Goal: Task Accomplishment & Management: Manage account settings

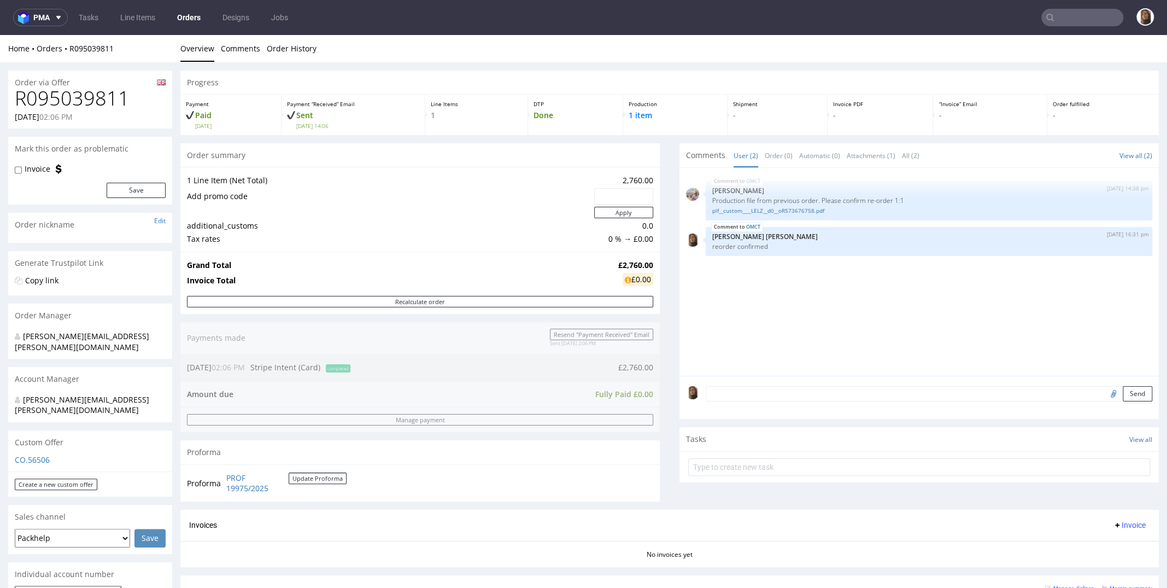
scroll to position [332, 0]
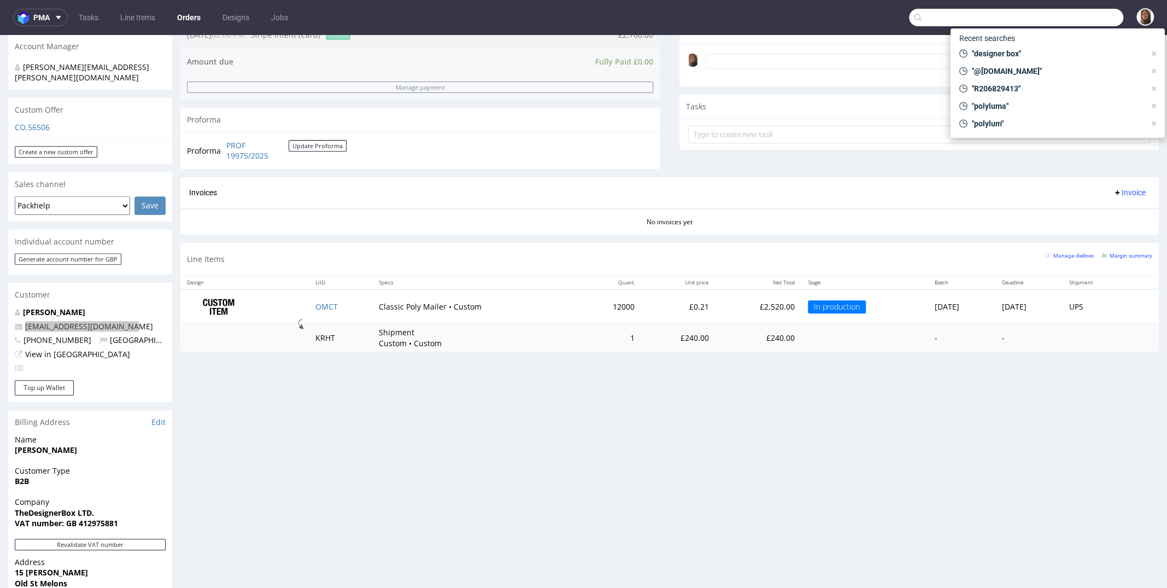
click at [1067, 18] on input "text" at bounding box center [1016, 17] width 214 height 17
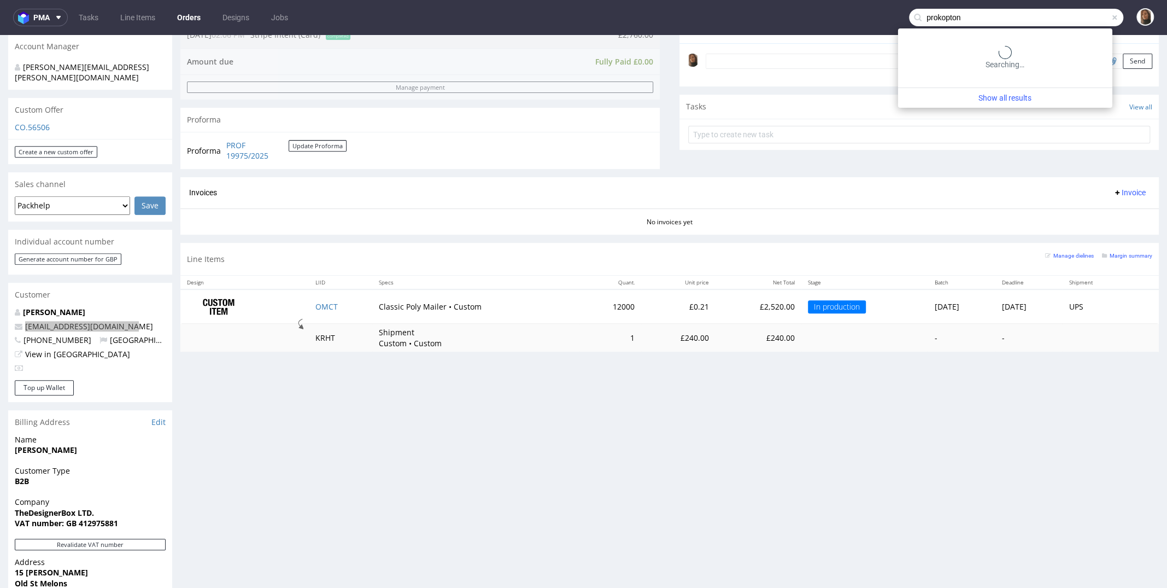
type input "prokopton"
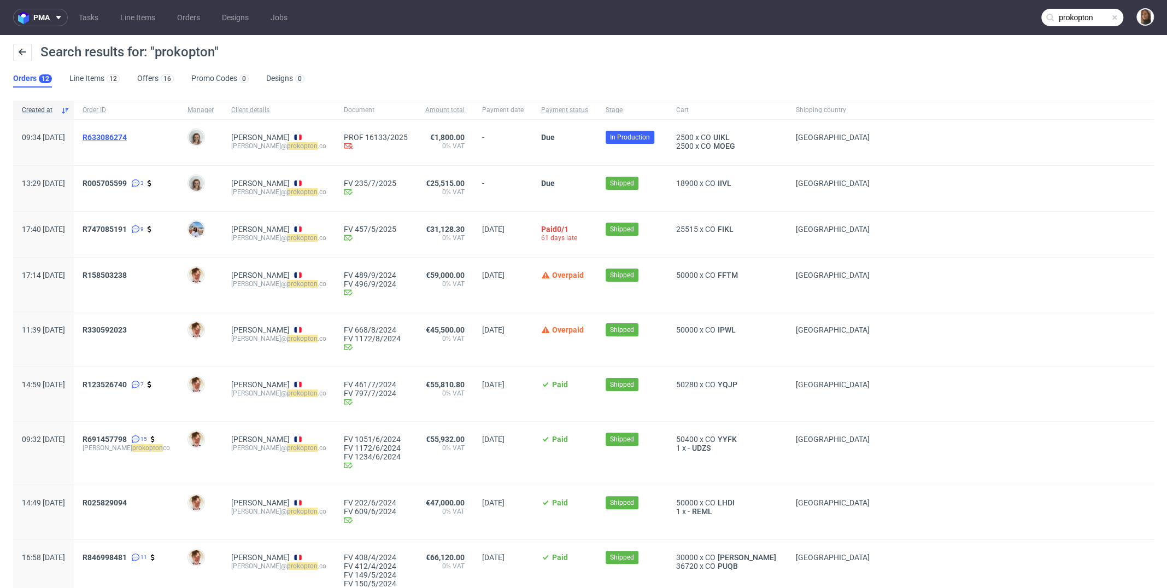
click at [127, 134] on span "R633086274" at bounding box center [105, 137] width 44 height 9
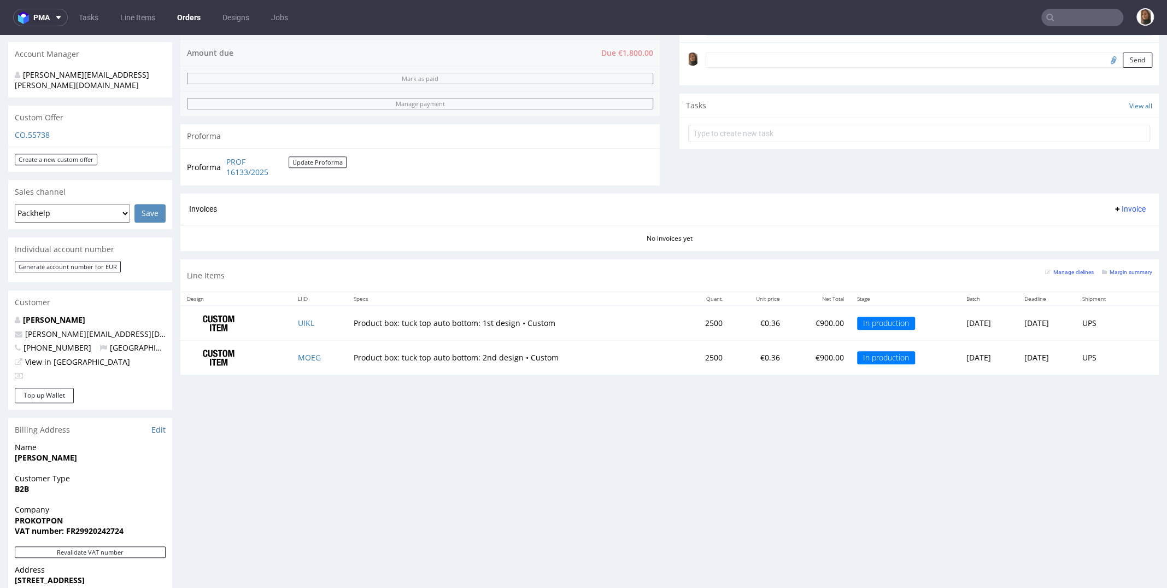
scroll to position [291, 0]
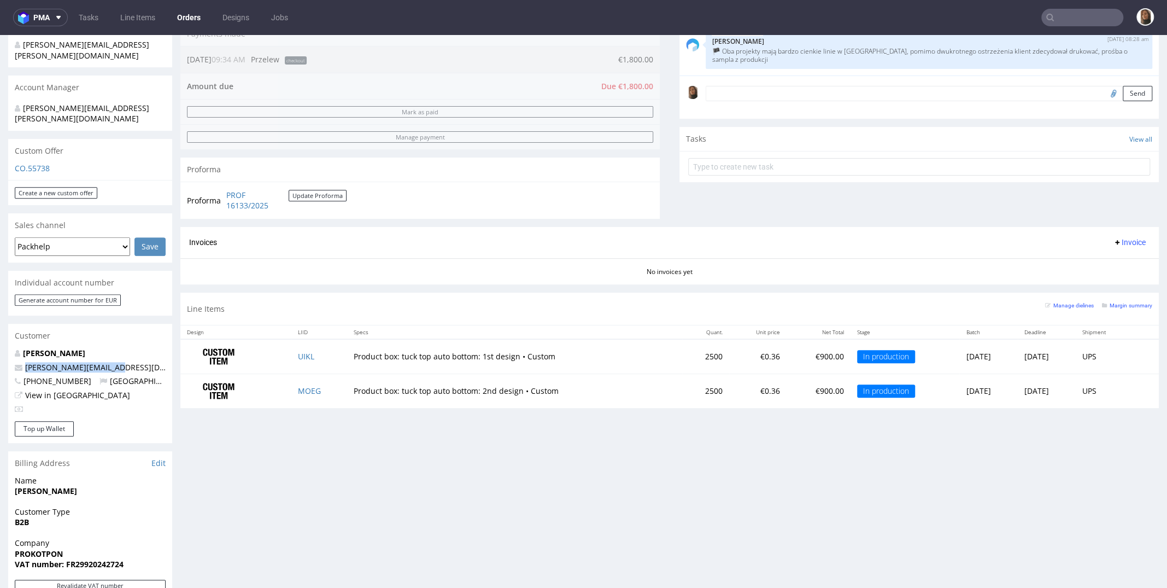
drag, startPoint x: 113, startPoint y: 345, endPoint x: 1, endPoint y: 345, distance: 111.5
click at [1, 345] on div "Order via Offer R633086274 30.07.2025 09:34 AM Mark this order as problematic I…" at bounding box center [583, 305] width 1167 height 1069
copy span "gabrielle@prokopton.co"
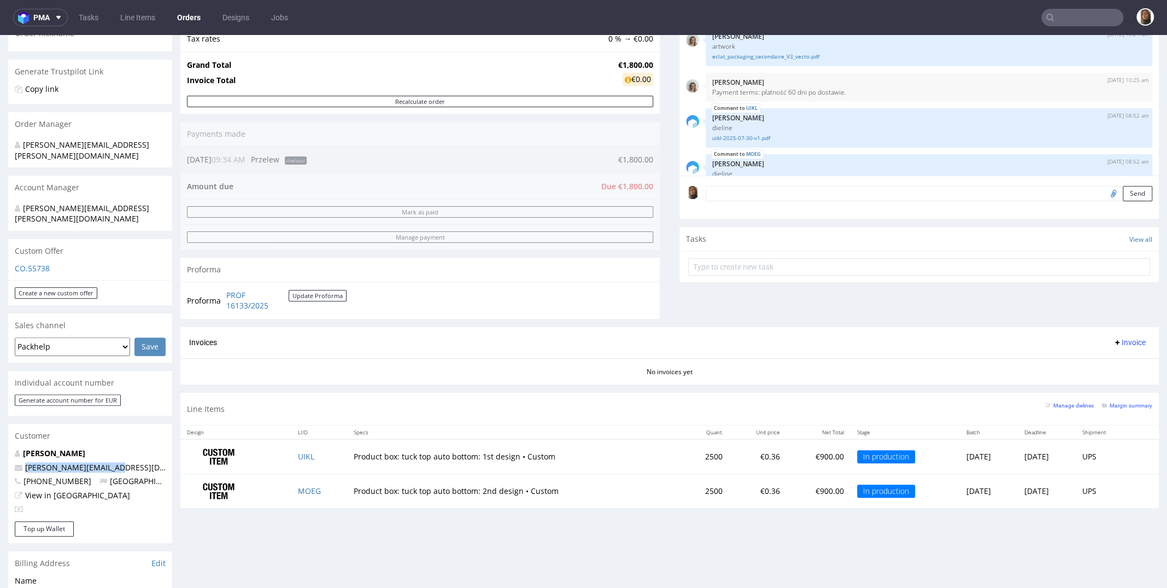
scroll to position [458, 0]
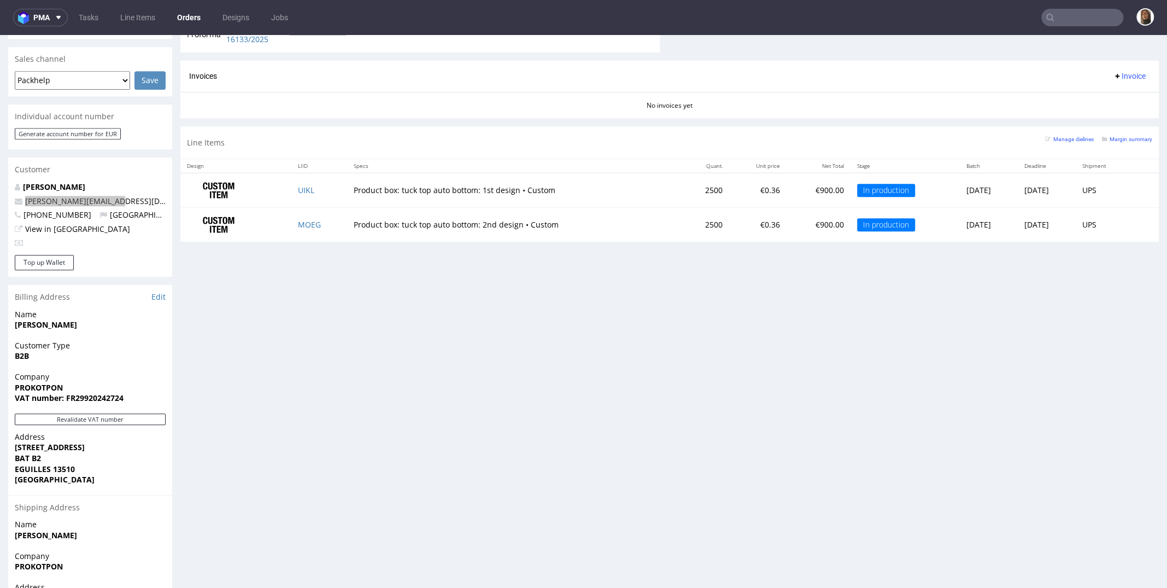
click at [1059, 20] on input "text" at bounding box center [1082, 17] width 82 height 17
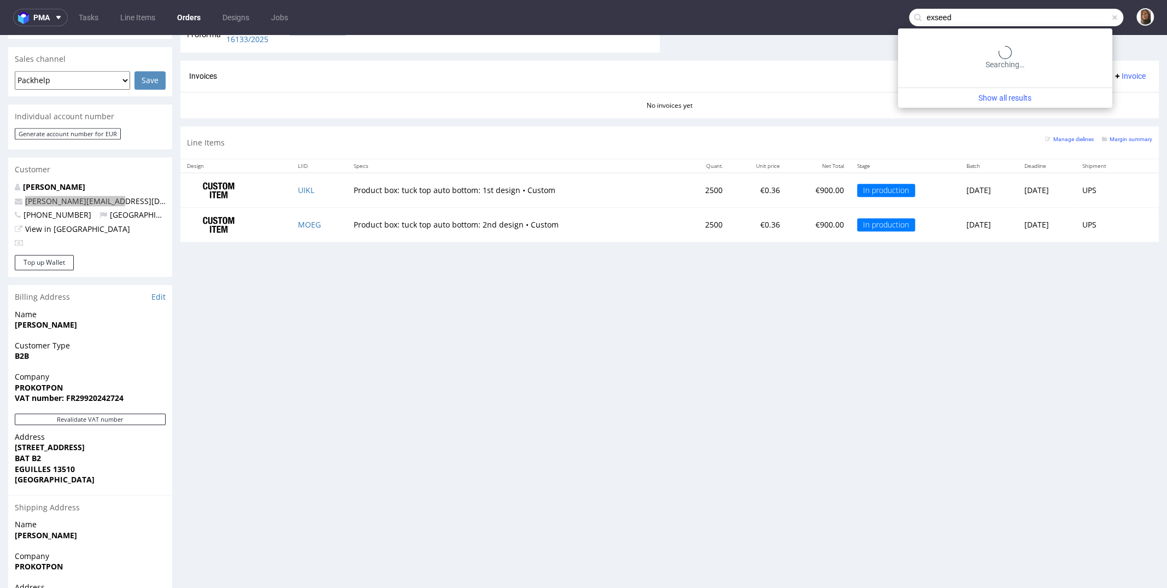
type input "exseed"
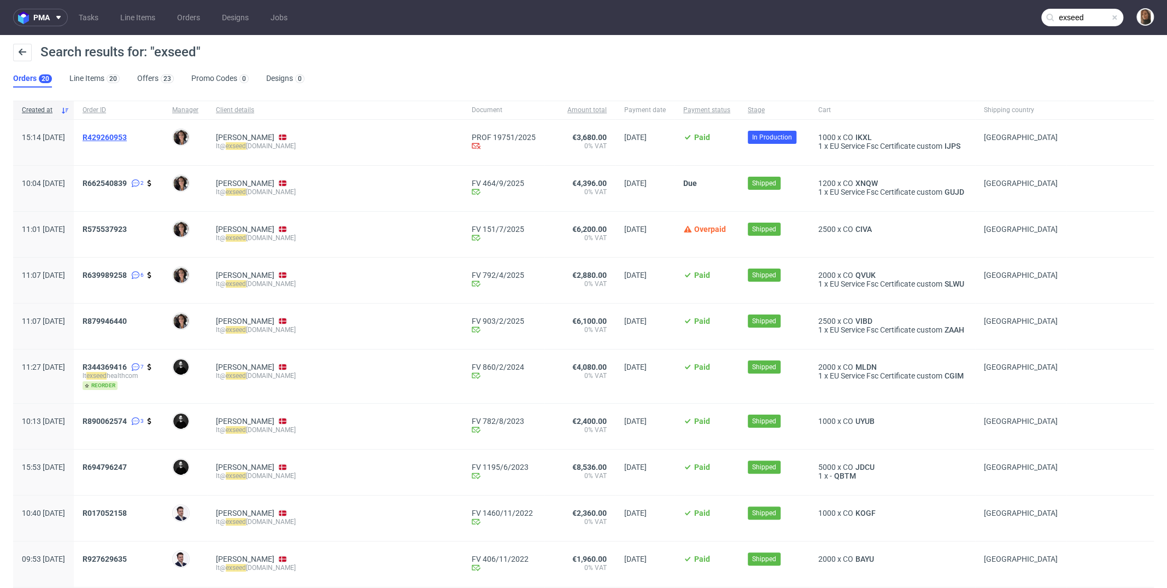
click at [127, 141] on span "R429260953" at bounding box center [105, 137] width 44 height 9
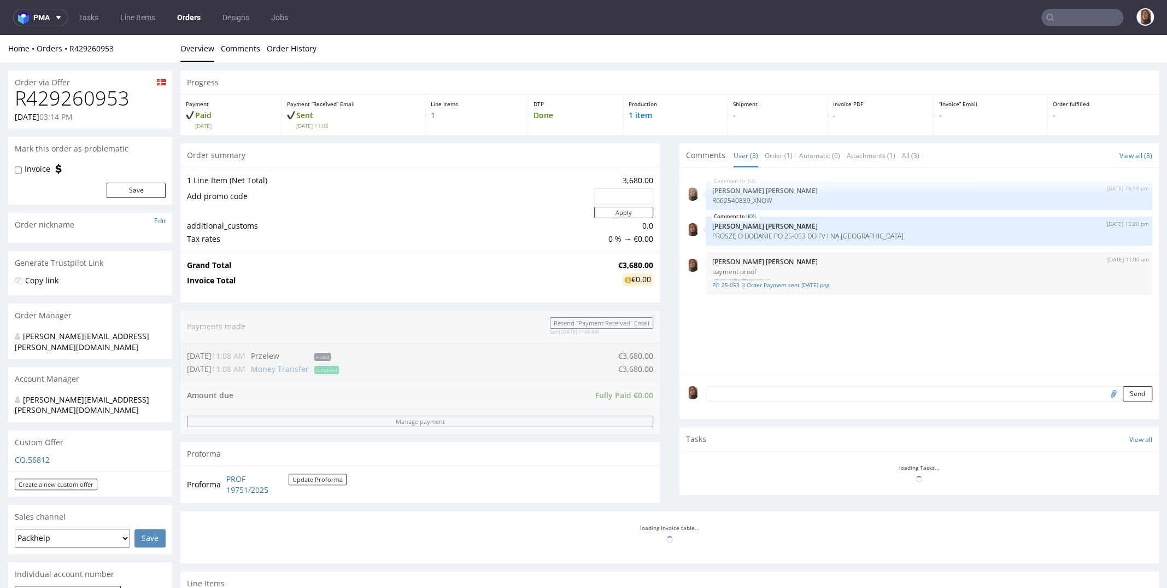
scroll to position [479, 0]
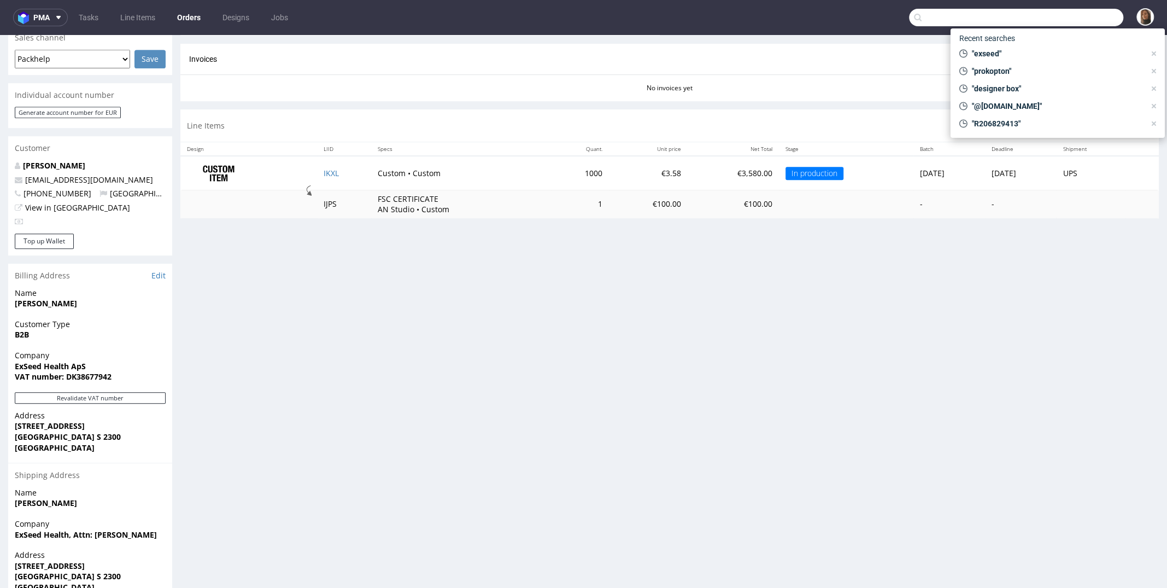
click at [1062, 14] on input "text" at bounding box center [1016, 17] width 214 height 17
paste input "[PERSON_NAME]"
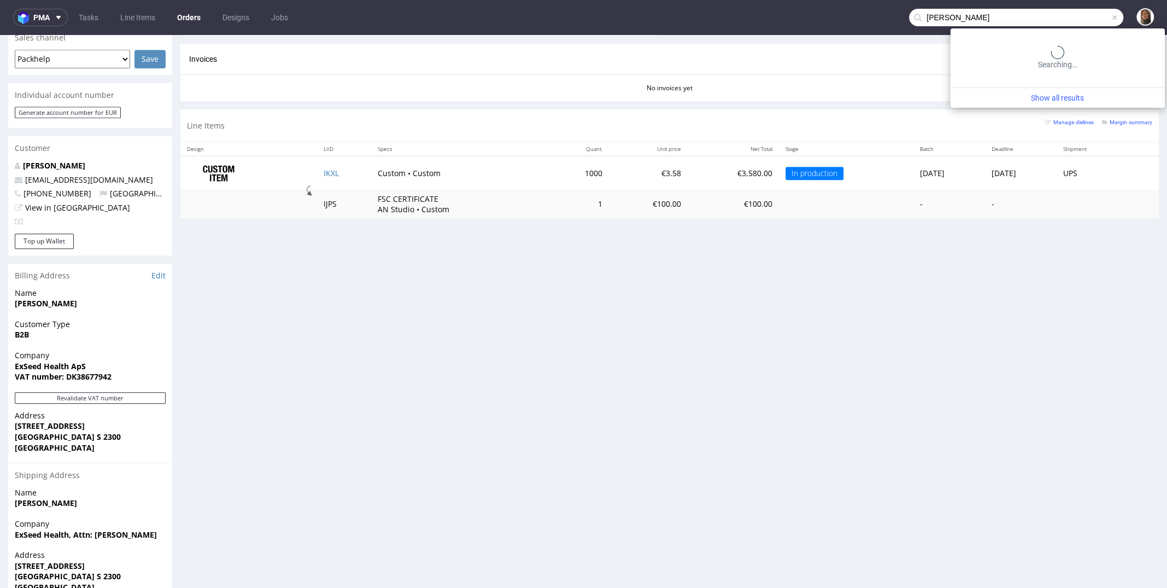
type input "[PERSON_NAME]"
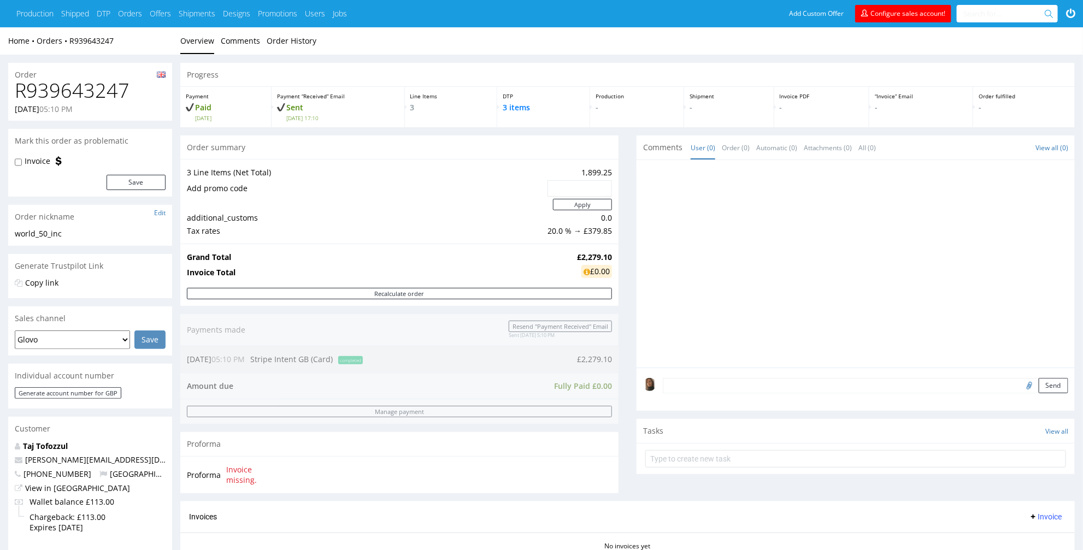
scroll to position [343, 0]
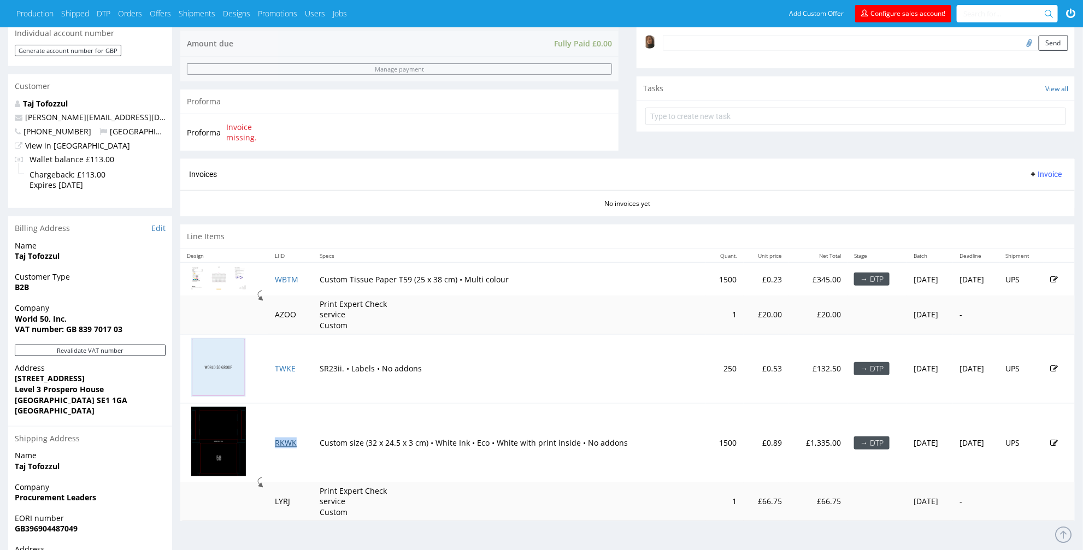
click at [276, 441] on link "RKWK" at bounding box center [286, 443] width 22 height 10
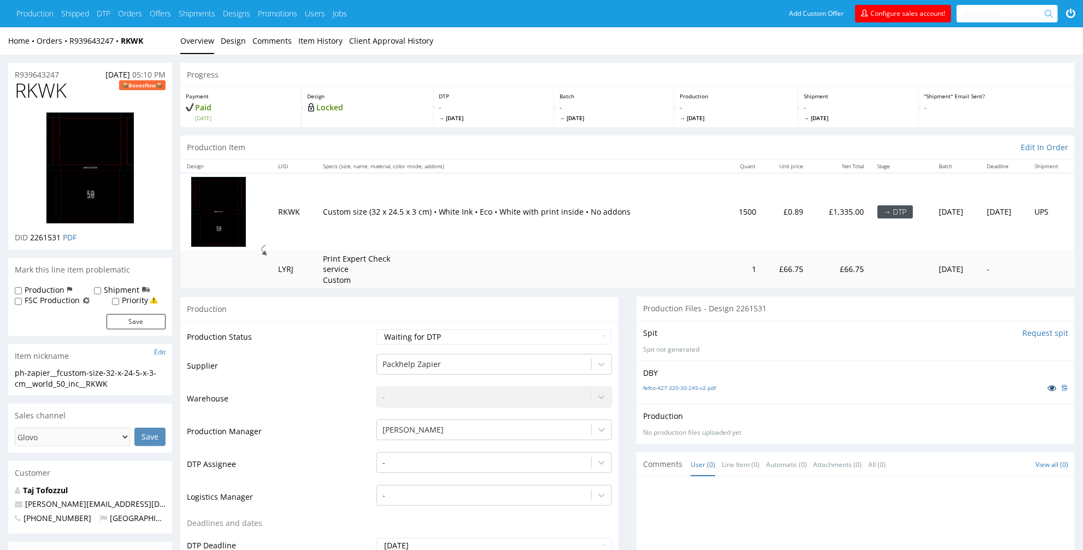
click at [1053, 386] on icon at bounding box center [1052, 388] width 9 height 8
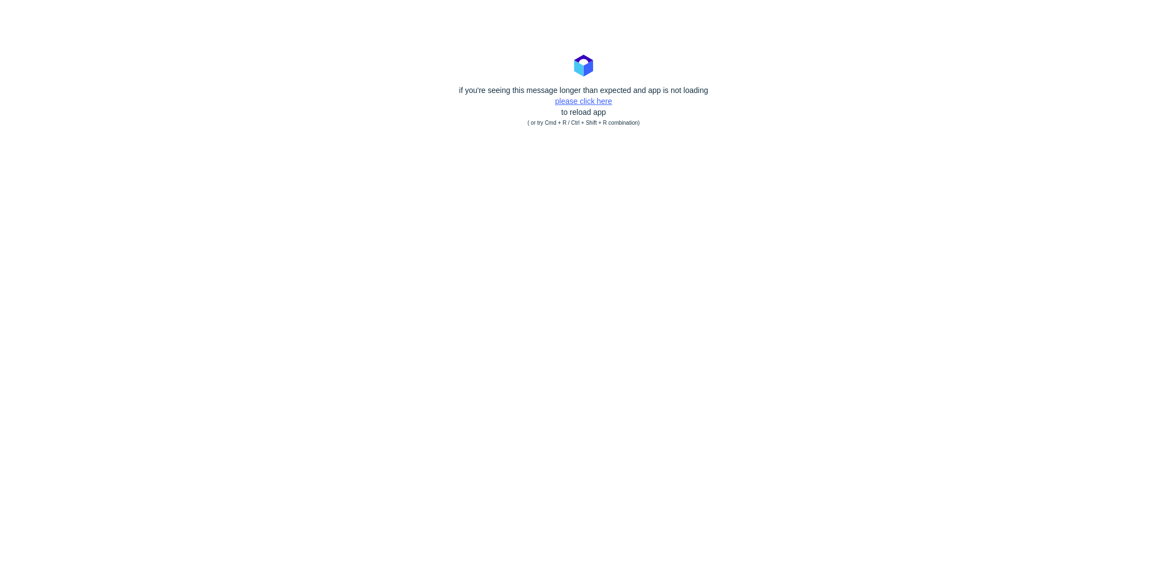
click at [591, 99] on link "please click here" at bounding box center [583, 101] width 57 height 9
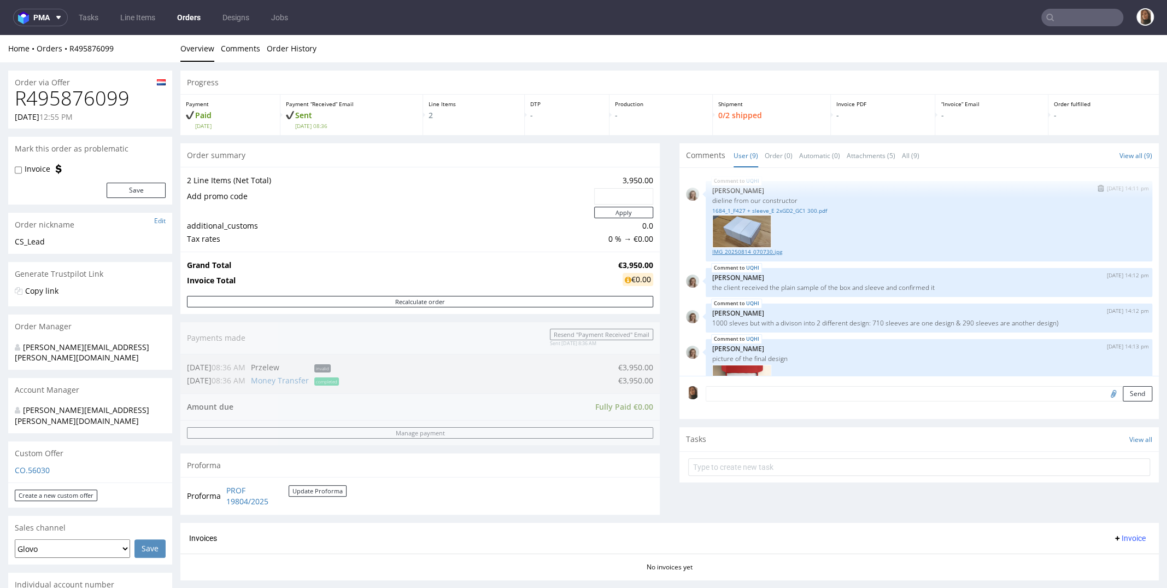
click at [752, 253] on link "IMG_20250814_070730.jpg" at bounding box center [928, 252] width 433 height 8
click at [1075, 15] on input "text" at bounding box center [1082, 17] width 82 height 17
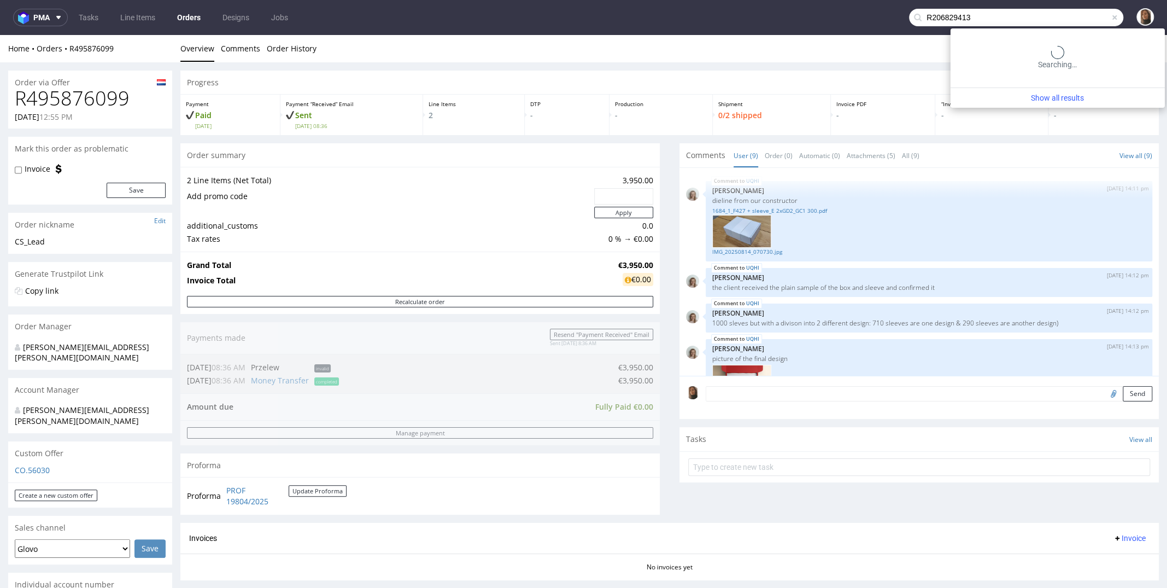
type input "R206829413"
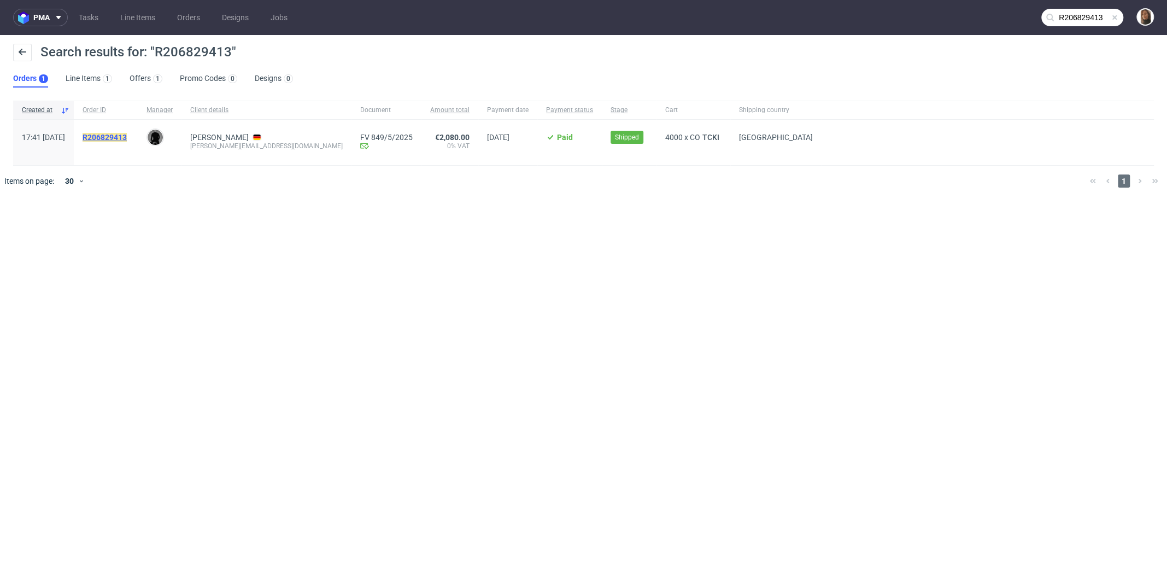
click at [123, 137] on mark "R206829413" at bounding box center [105, 137] width 44 height 9
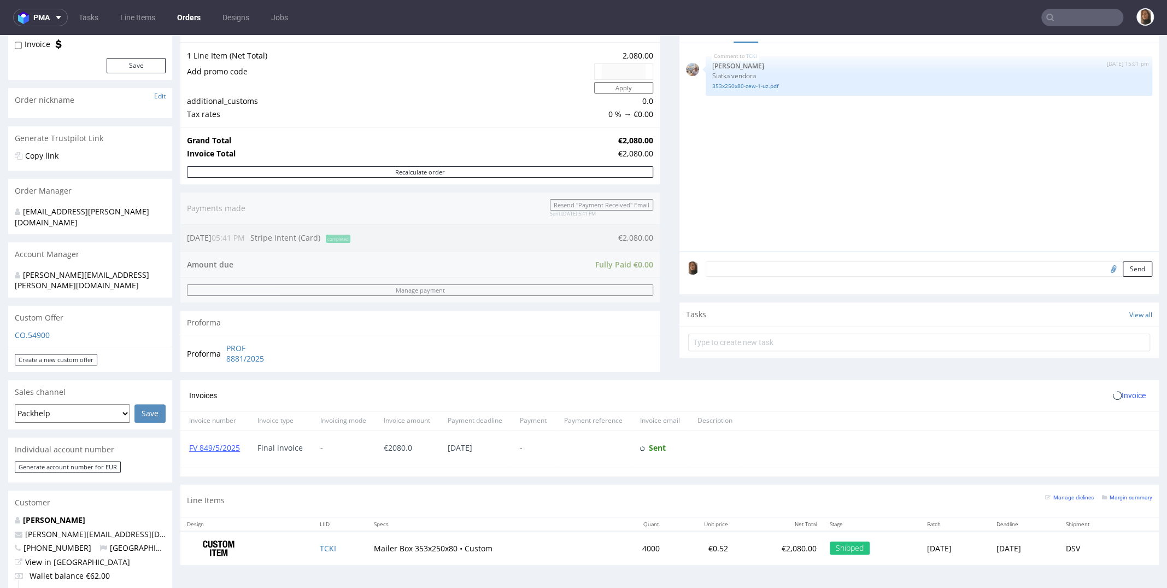
scroll to position [392, 0]
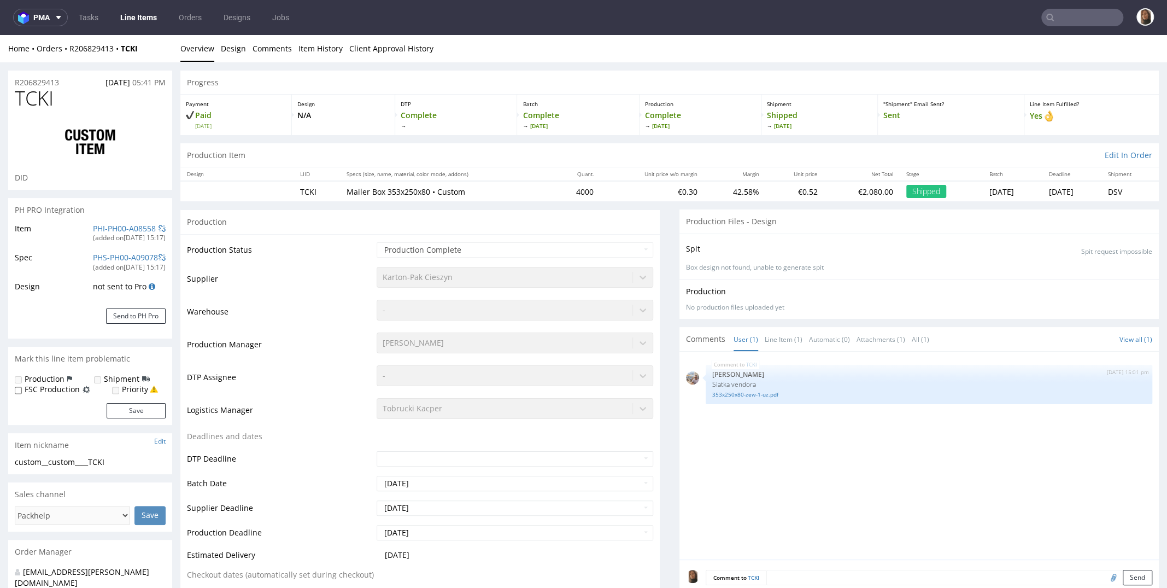
select select "in_progress"
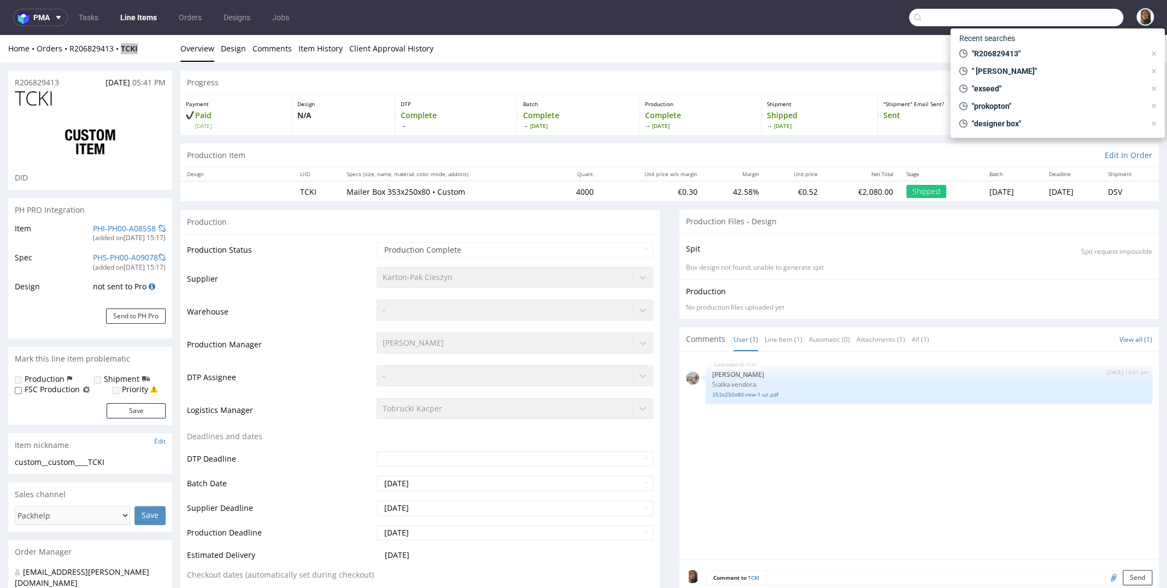
click at [1098, 19] on input "text" at bounding box center [1016, 17] width 214 height 17
type input "[PERSON_NAME]"
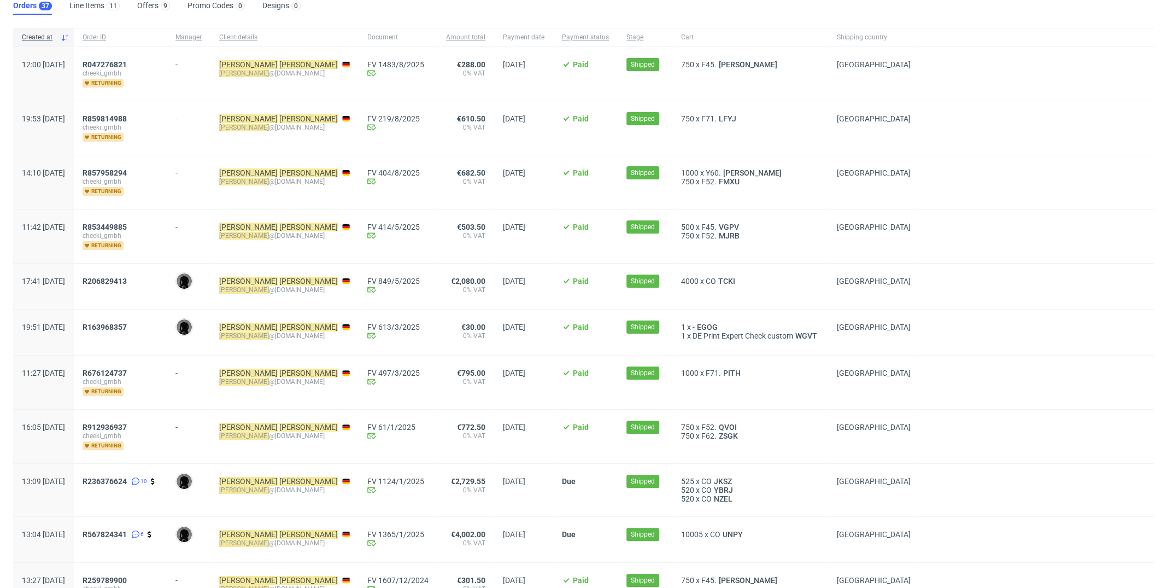
scroll to position [268, 0]
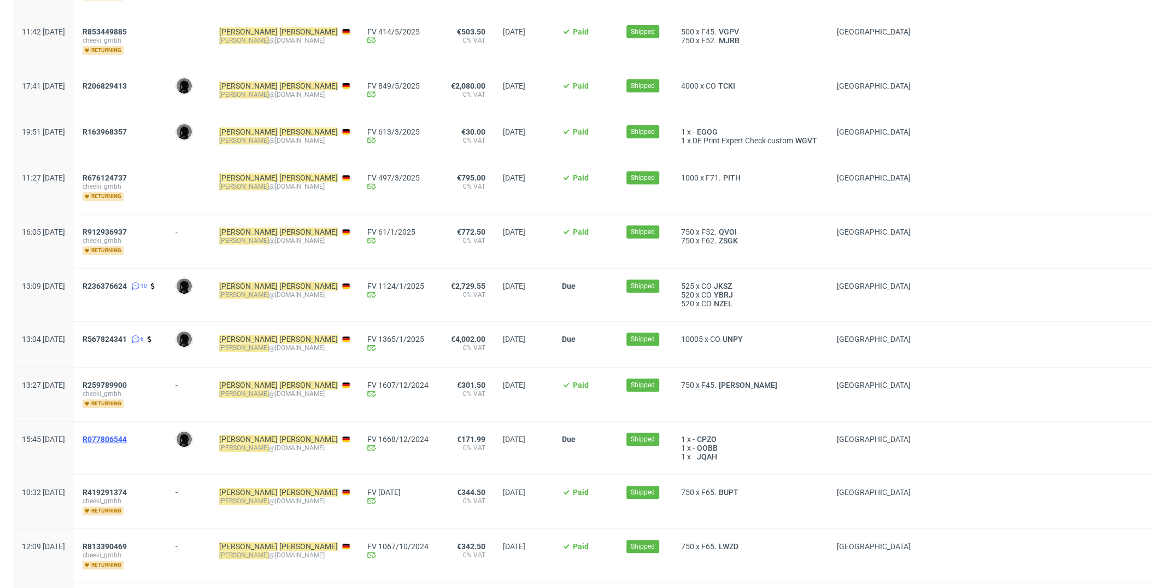
click at [127, 435] on span "R077806544" at bounding box center [105, 439] width 44 height 9
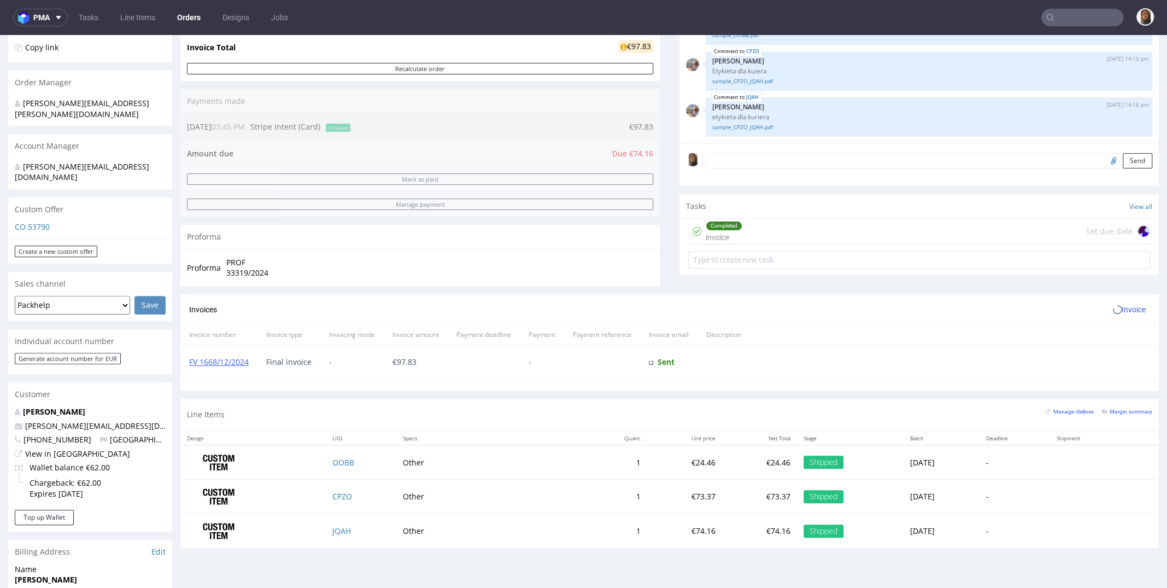
scroll to position [536, 0]
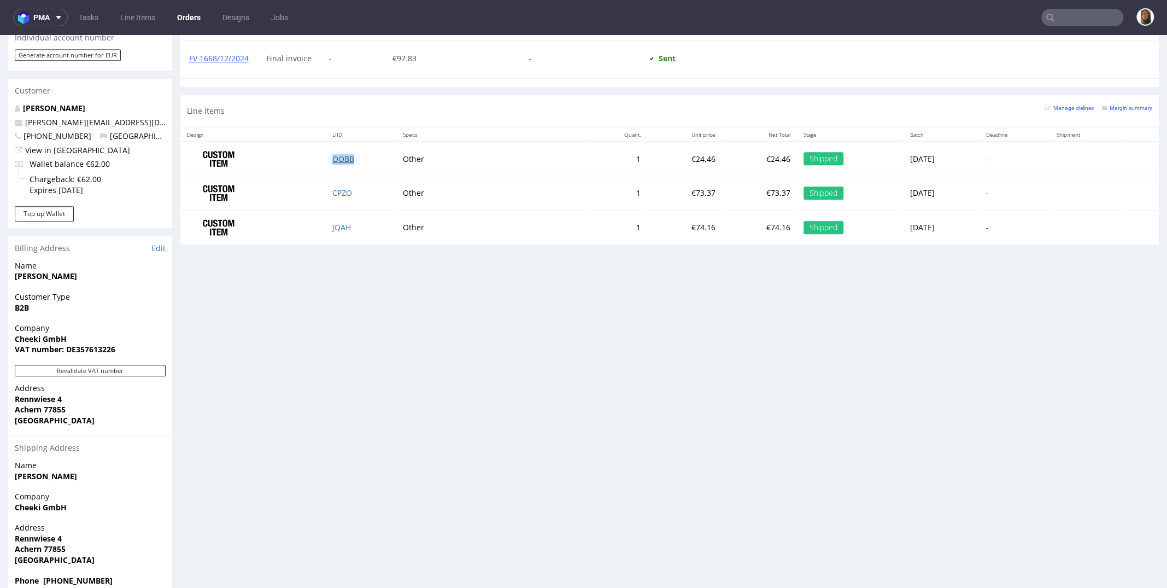
click at [332, 159] on link "OOBB" at bounding box center [343, 159] width 22 height 10
click at [336, 189] on link "CPZO" at bounding box center [342, 192] width 20 height 10
click at [337, 222] on link "JQAH" at bounding box center [341, 227] width 19 height 10
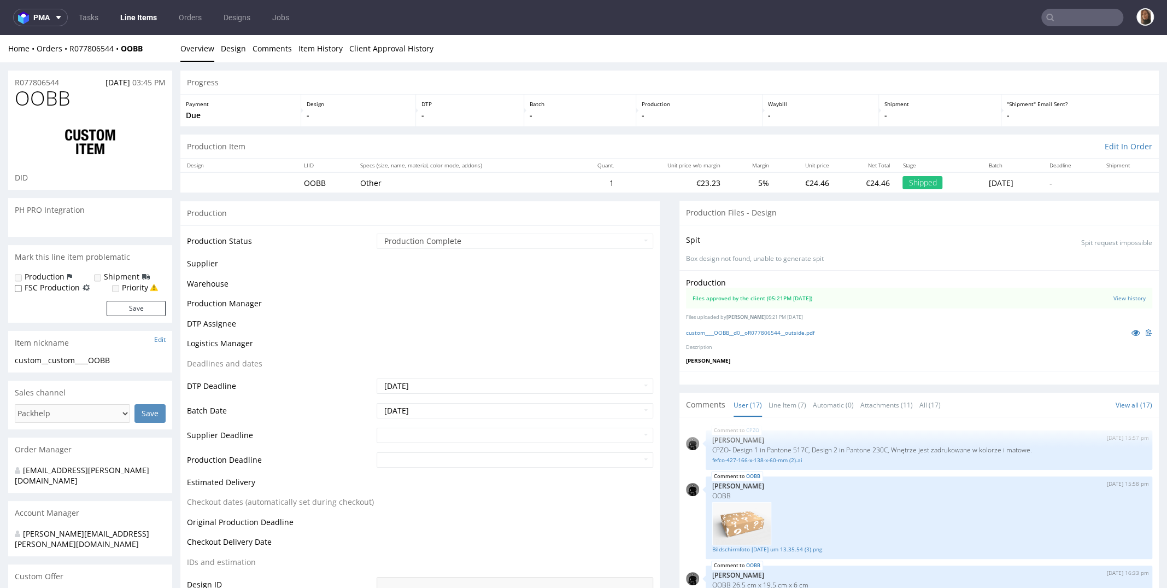
scroll to position [662, 0]
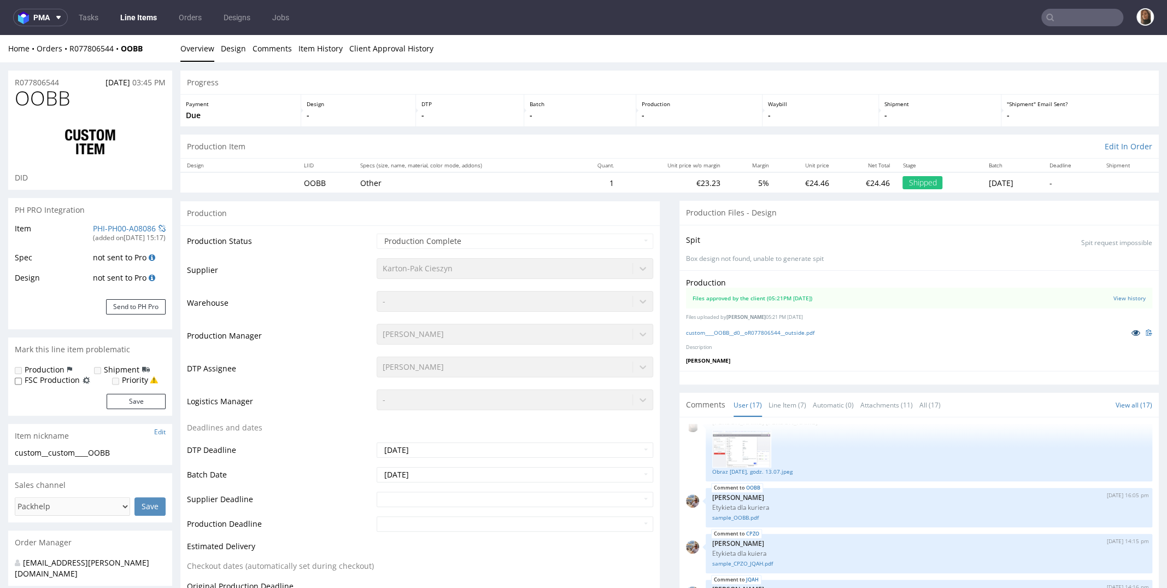
click at [1126, 330] on link at bounding box center [1136, 332] width 20 height 12
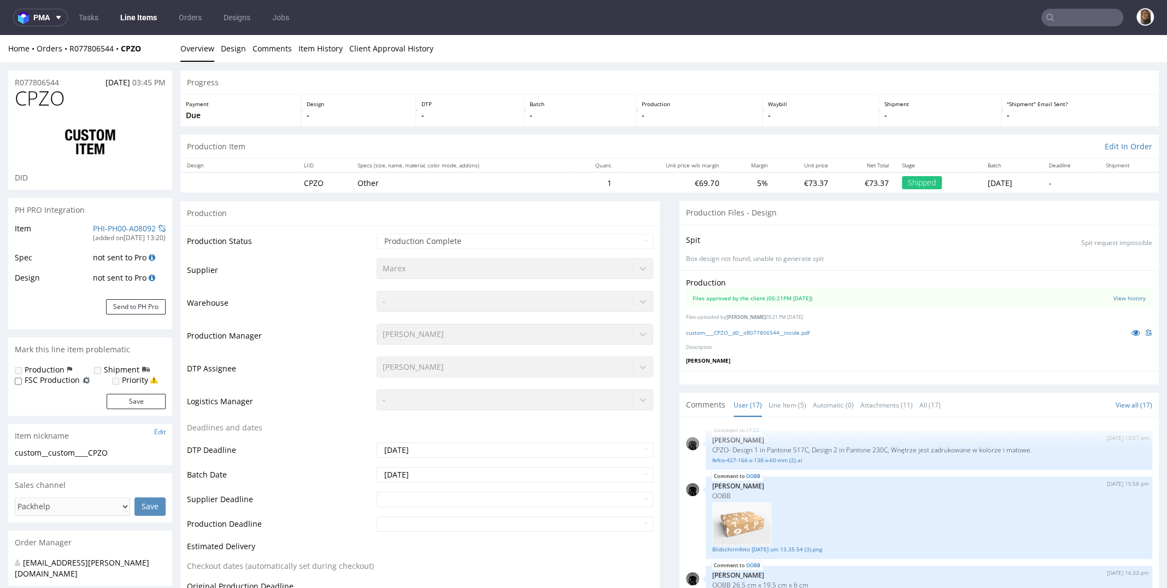
scroll to position [662, 0]
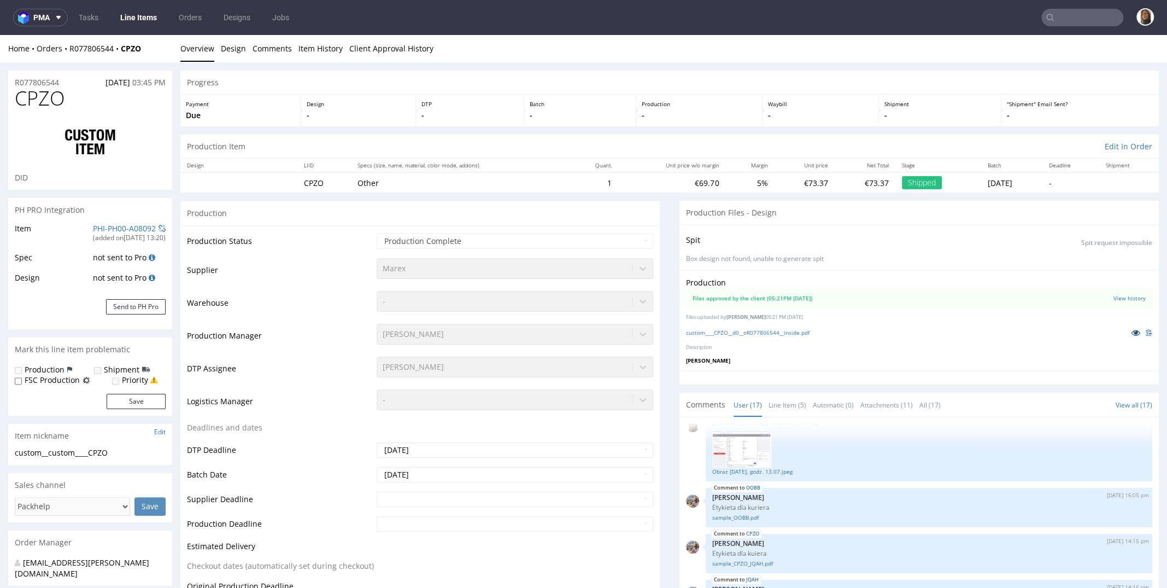
click at [1132, 333] on icon at bounding box center [1136, 333] width 9 height 8
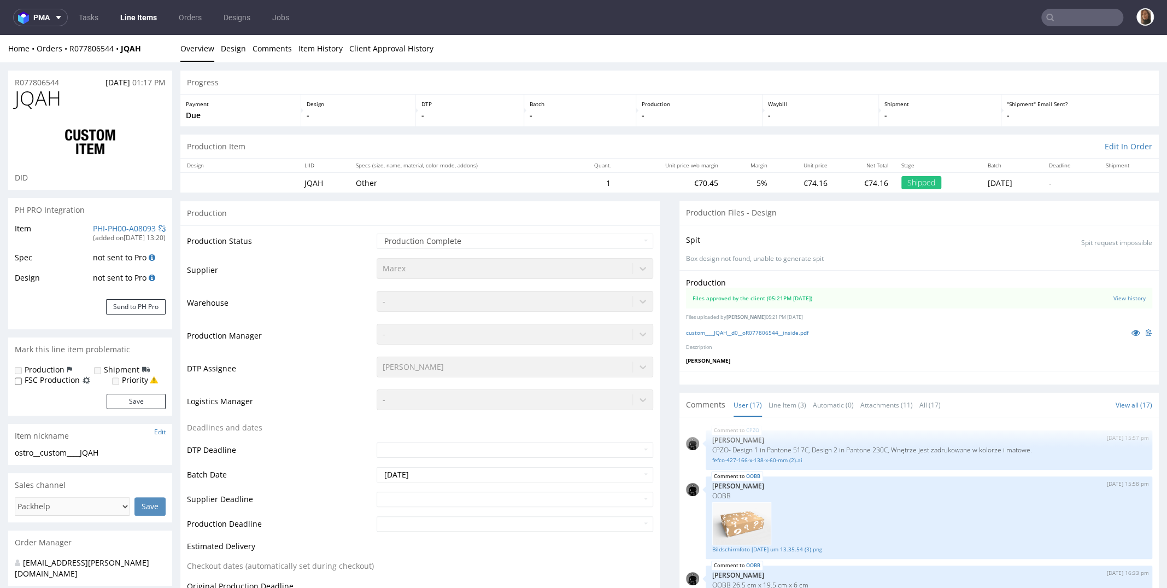
scroll to position [625, 0]
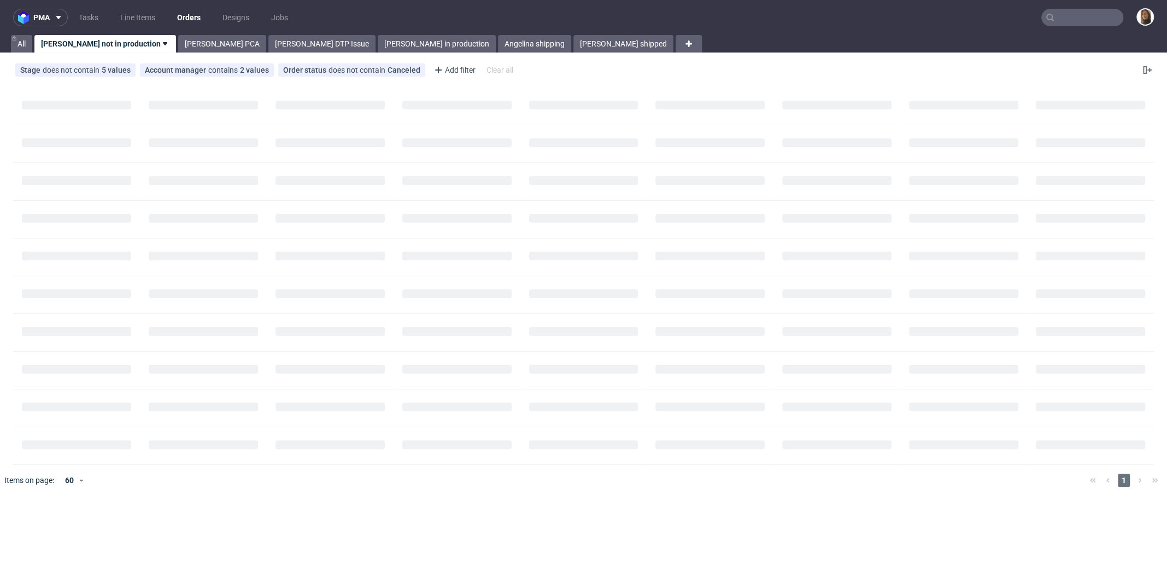
click at [1069, 14] on input "text" at bounding box center [1082, 17] width 82 height 17
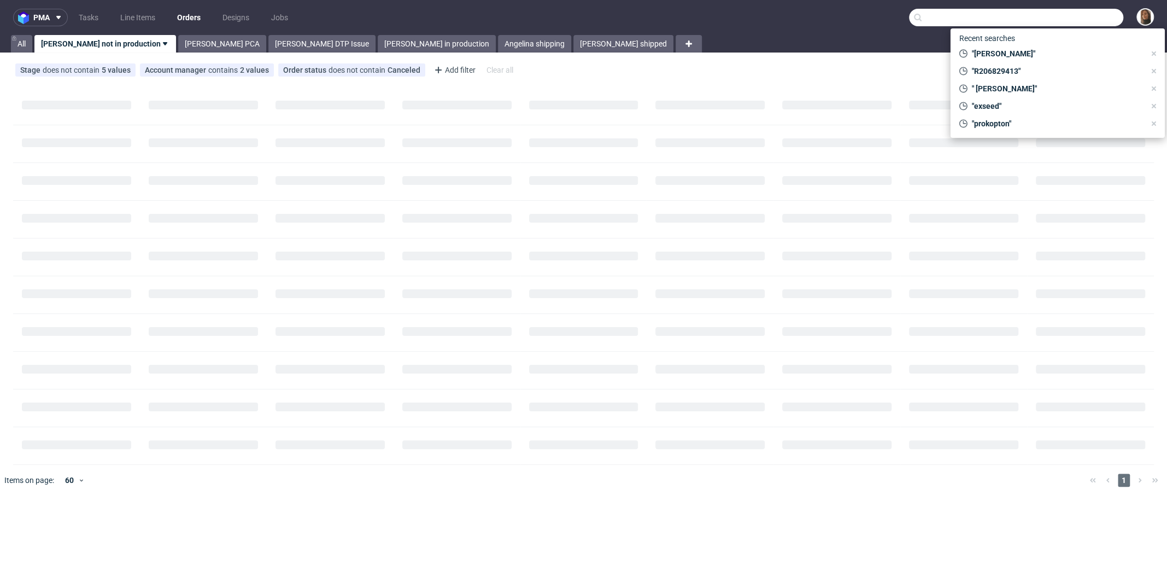
paste input "[EMAIL_ADDRESS][DOMAIN_NAME]"
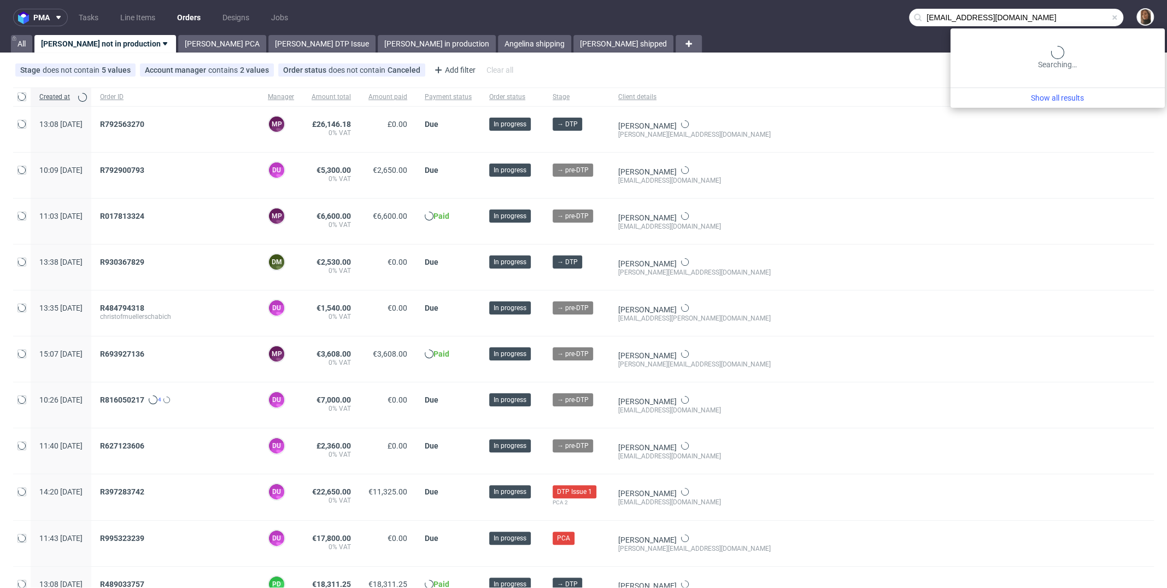
type input "[EMAIL_ADDRESS][DOMAIN_NAME]"
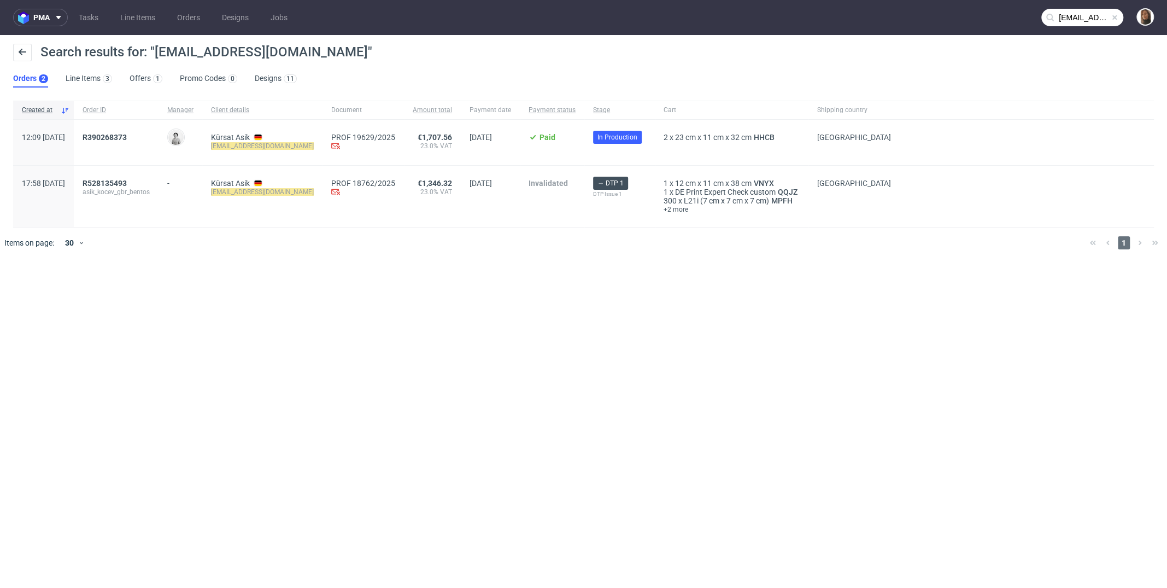
click at [299, 143] on mark "[EMAIL_ADDRESS][DOMAIN_NAME]" at bounding box center [262, 146] width 103 height 8
click at [299, 143] on mark "info@bentos-matcha.de" at bounding box center [262, 146] width 103 height 8
copy div "info@bentos-matcha.de"
click at [127, 137] on span "R390268373" at bounding box center [105, 137] width 44 height 9
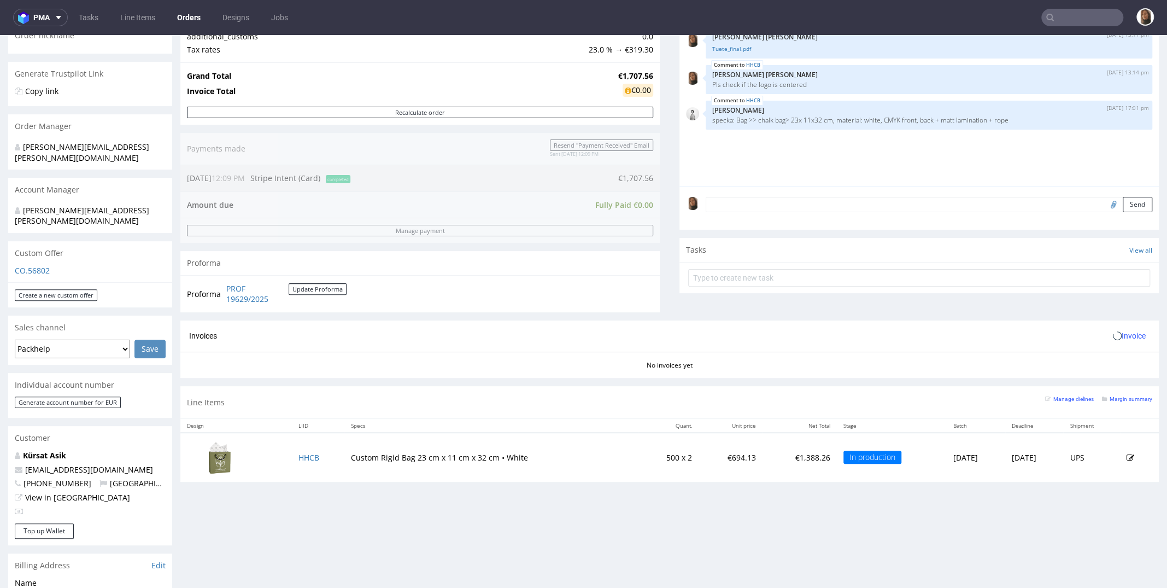
scroll to position [482, 0]
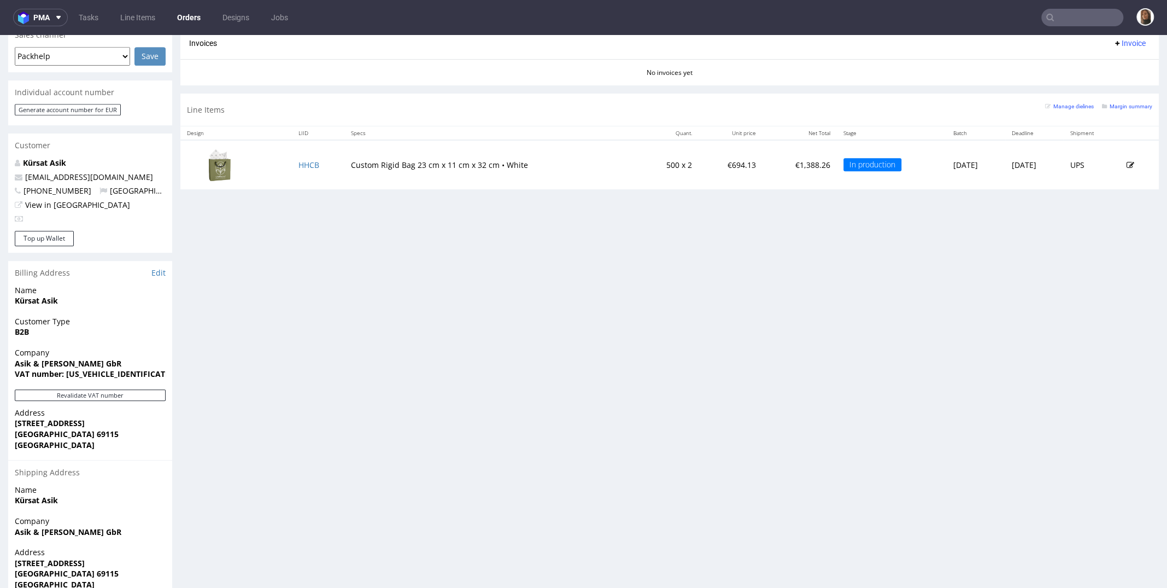
click at [1080, 13] on input "text" at bounding box center [1082, 17] width 82 height 17
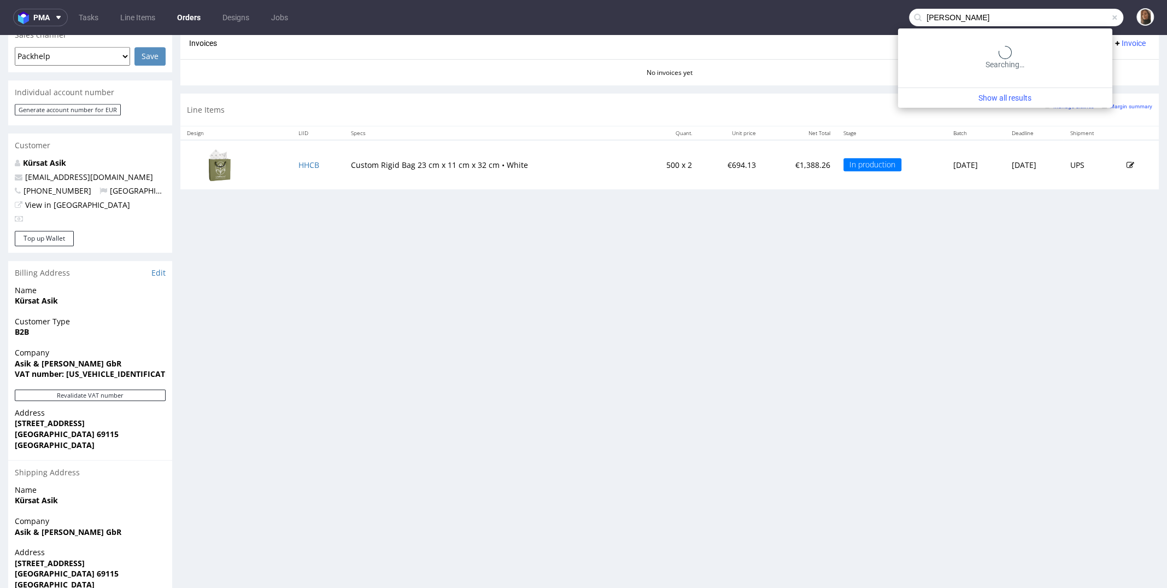
type input "mikael tas"
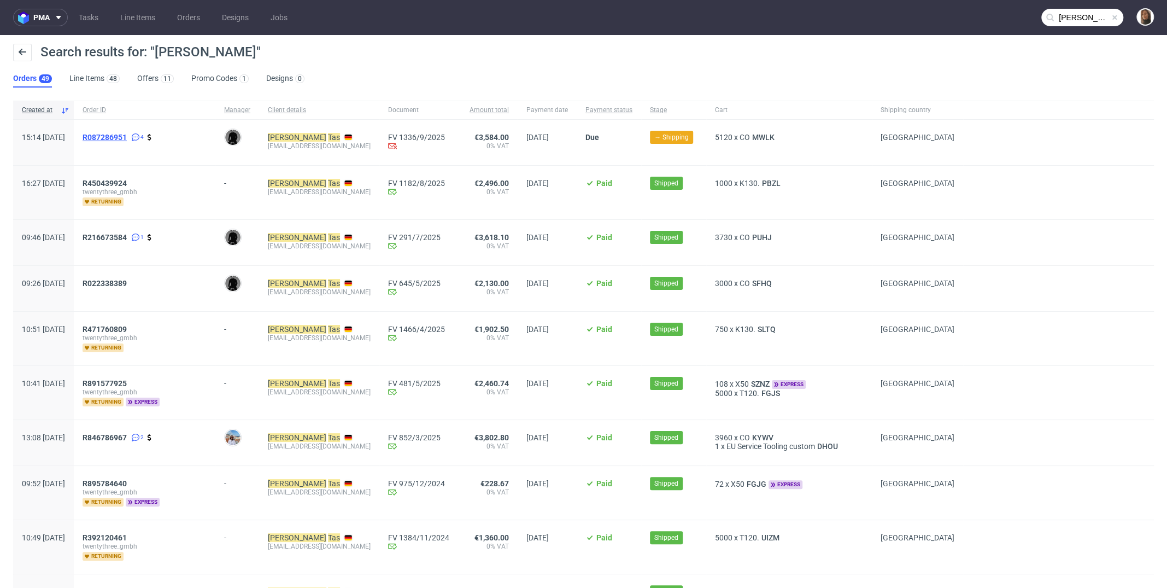
click at [120, 136] on span "R087286951" at bounding box center [105, 137] width 44 height 9
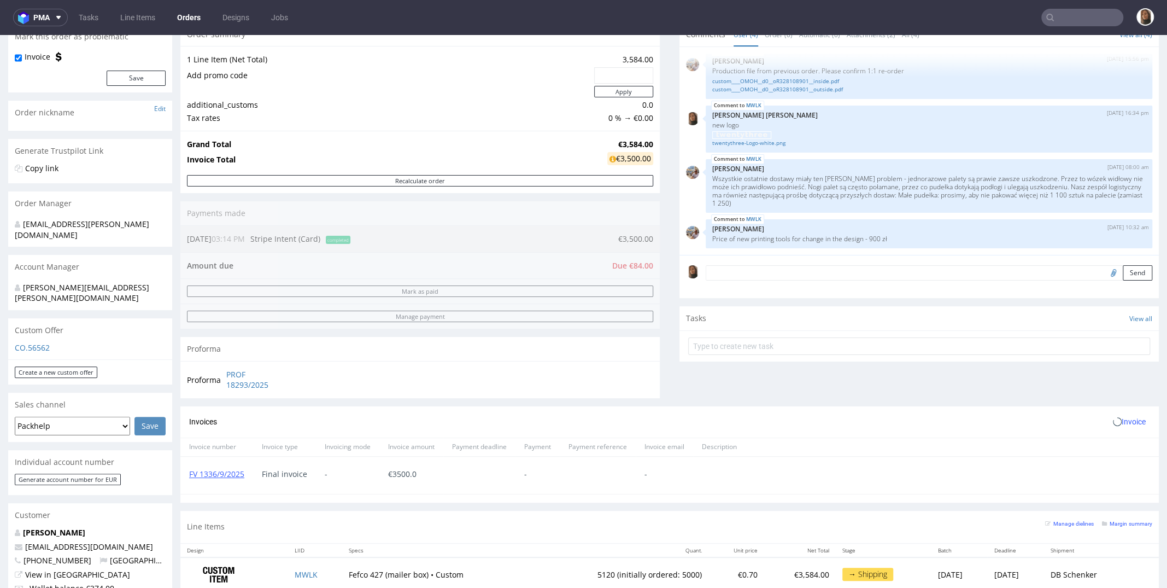
scroll to position [269, 0]
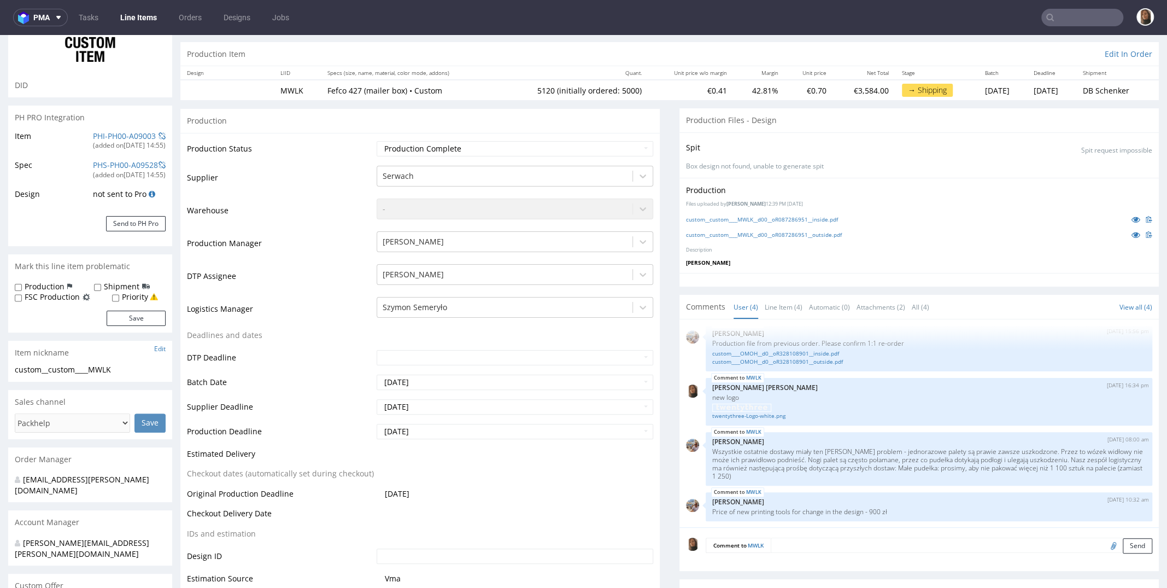
scroll to position [109, 0]
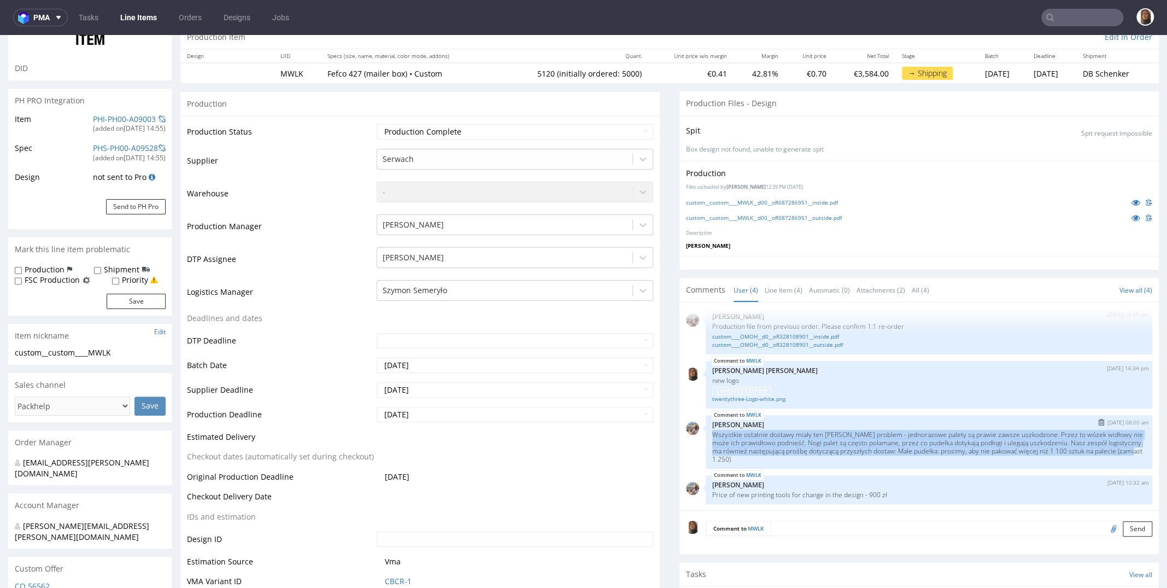
drag, startPoint x: 803, startPoint y: 455, endPoint x: 694, endPoint y: 429, distance: 111.8
click at [706, 429] on div "MWLK 29th Aug 25 | 08:00 am Michał Palasek Wszystkie ostatnie dostawy miały ten…" at bounding box center [929, 442] width 447 height 54
copy p "Wszystkie ostatnie dostawy miały ten sam problem - jednorazowe palety są prawie…"
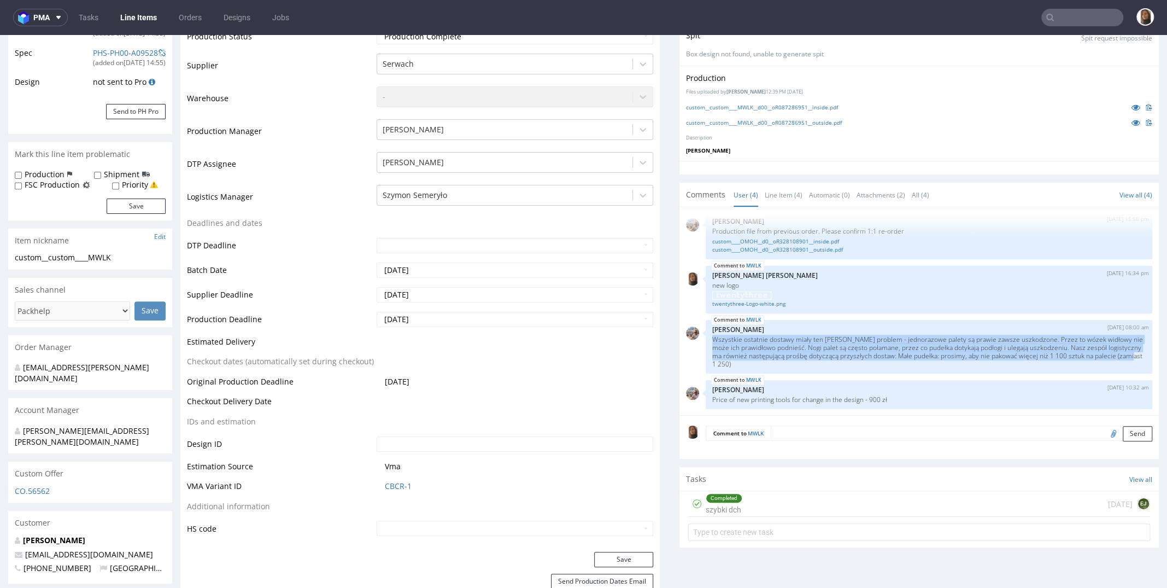
scroll to position [320, 0]
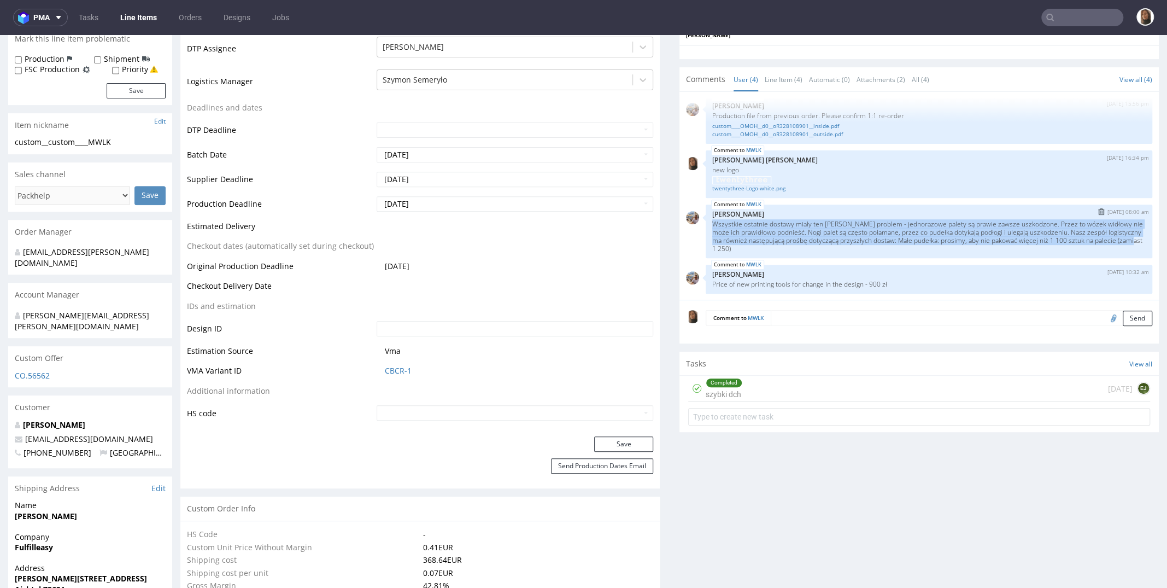
click at [806, 241] on p "Wszystkie ostatnie dostawy miały ten sam problem - jednorazowe palety są prawie…" at bounding box center [928, 236] width 433 height 33
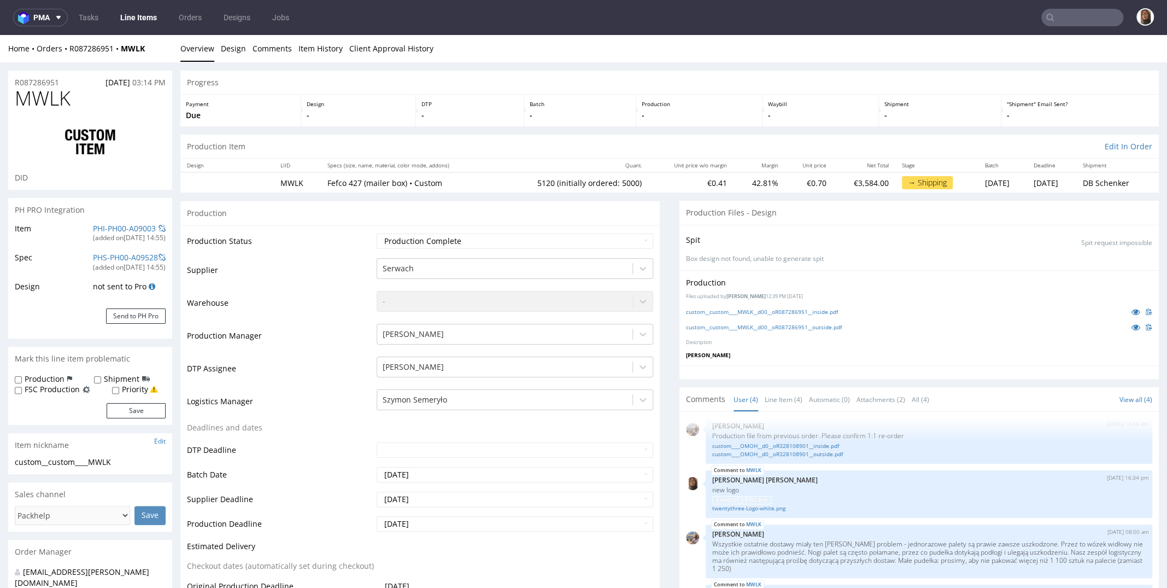
scroll to position [247, 0]
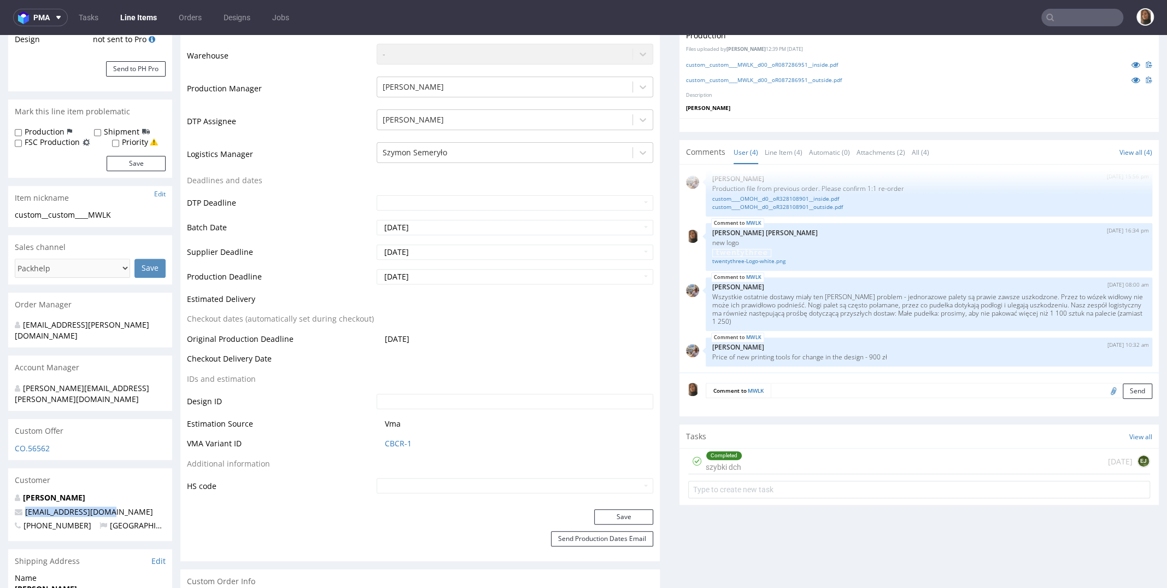
drag, startPoint x: 120, startPoint y: 489, endPoint x: 11, endPoint y: 488, distance: 108.8
click at [11, 492] on div "Mikael Tas team@schlafzimmer.de +491718492351 Germany" at bounding box center [90, 516] width 164 height 49
copy span "team@schlafzimmer.de"
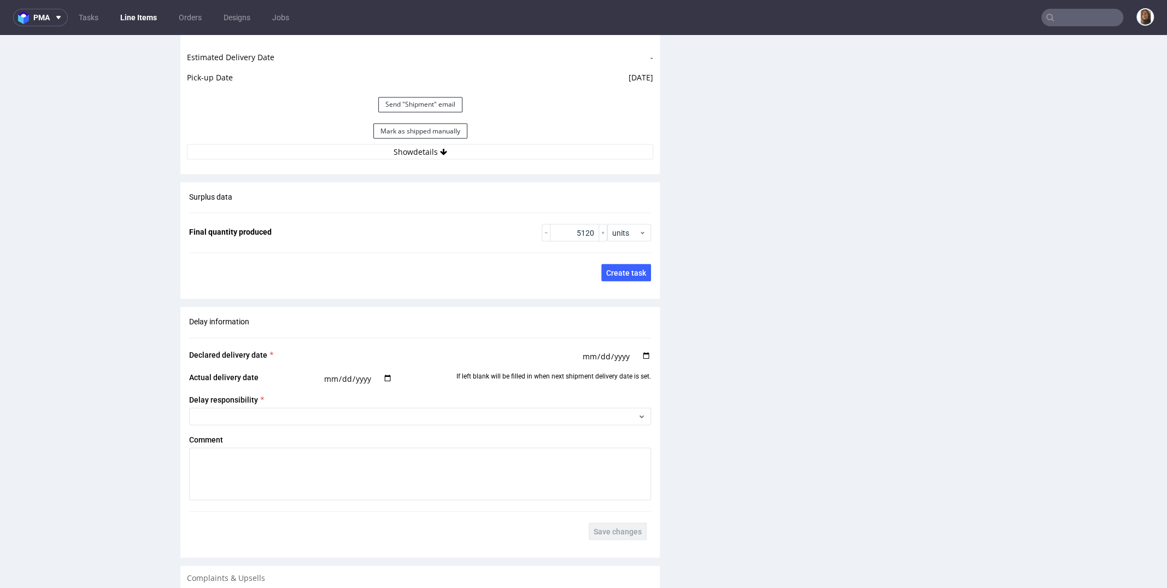
scroll to position [1389, 0]
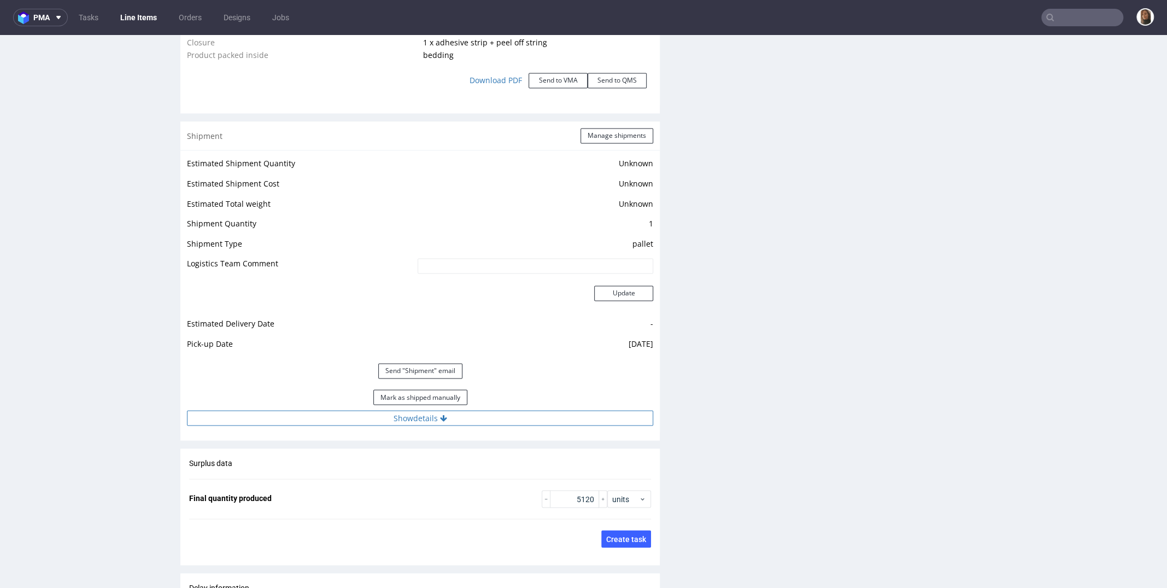
click at [430, 415] on button "Show details" at bounding box center [420, 417] width 466 height 15
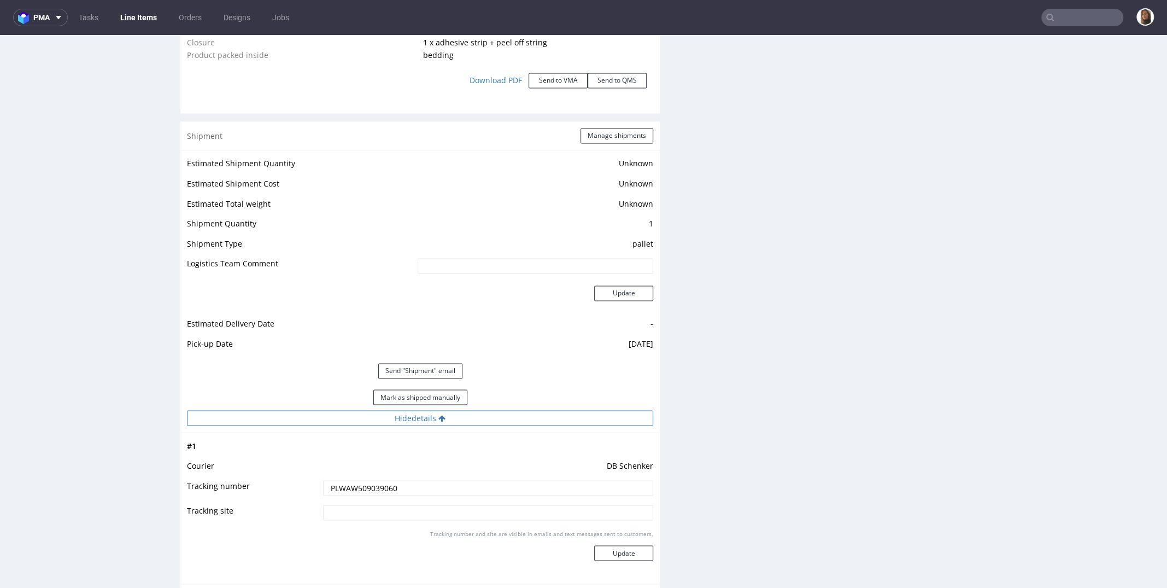
scroll to position [1533, 0]
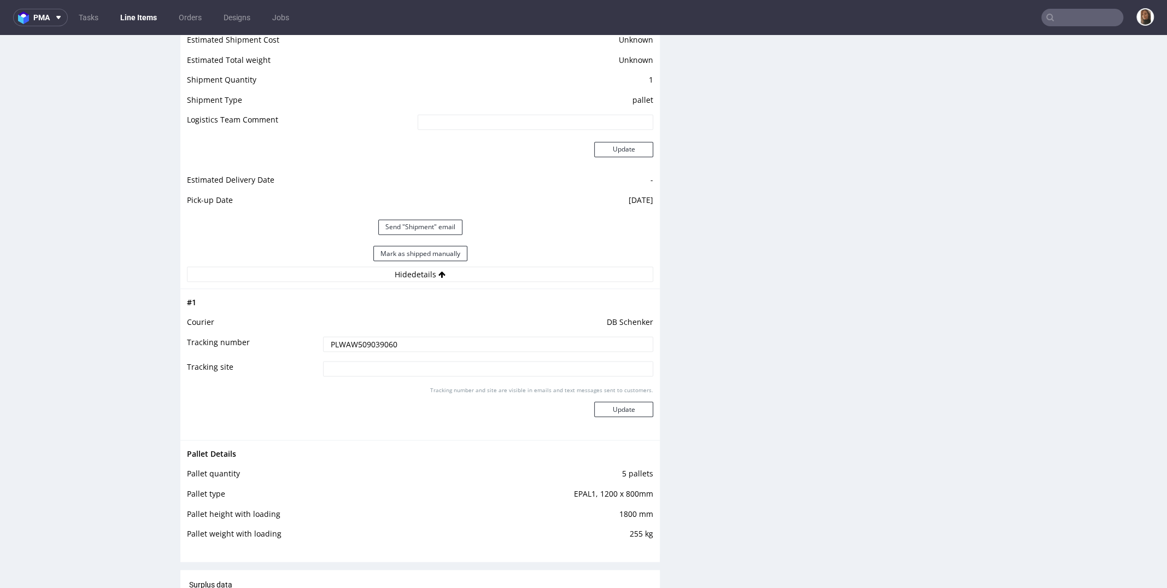
drag, startPoint x: 403, startPoint y: 341, endPoint x: 296, endPoint y: 339, distance: 107.2
click at [296, 339] on tr "Tracking number PLWAW509039060" at bounding box center [420, 347] width 466 height 25
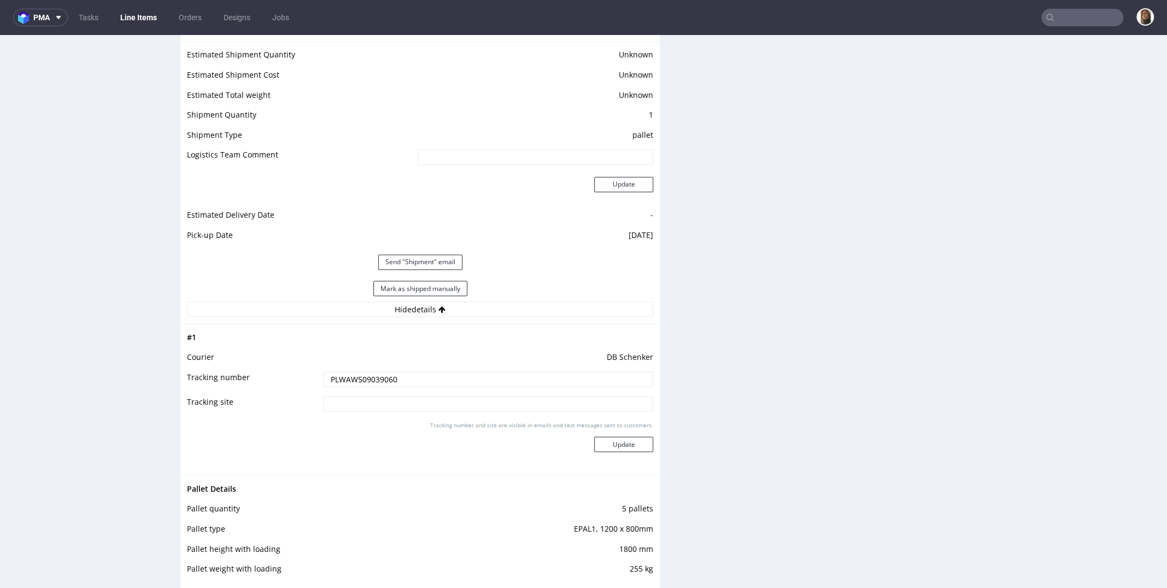
scroll to position [1560, 0]
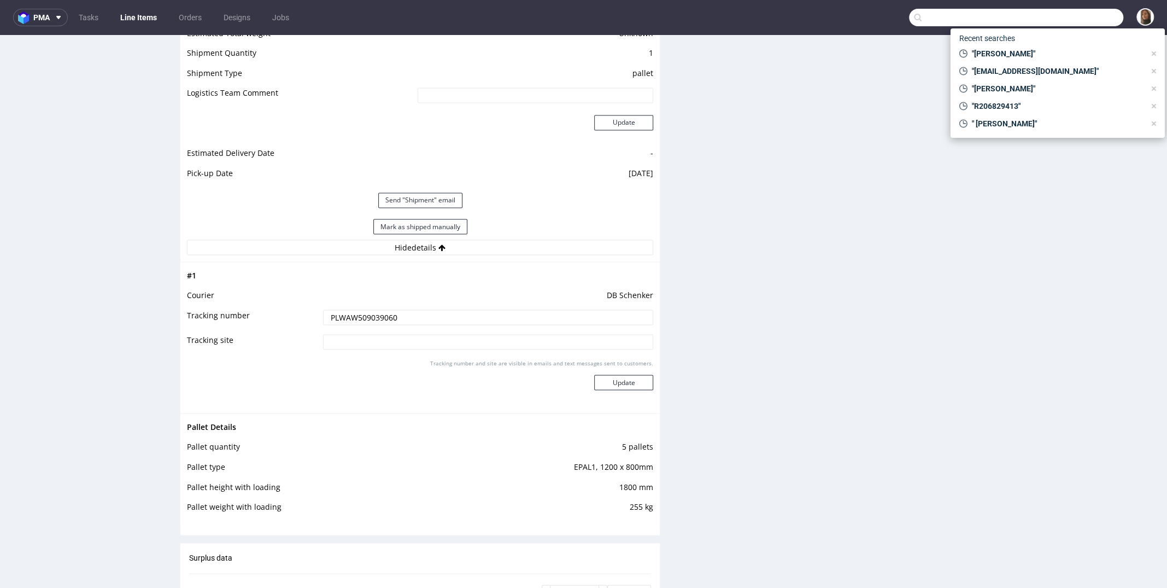
click at [1081, 20] on input "text" at bounding box center [1016, 17] width 214 height 17
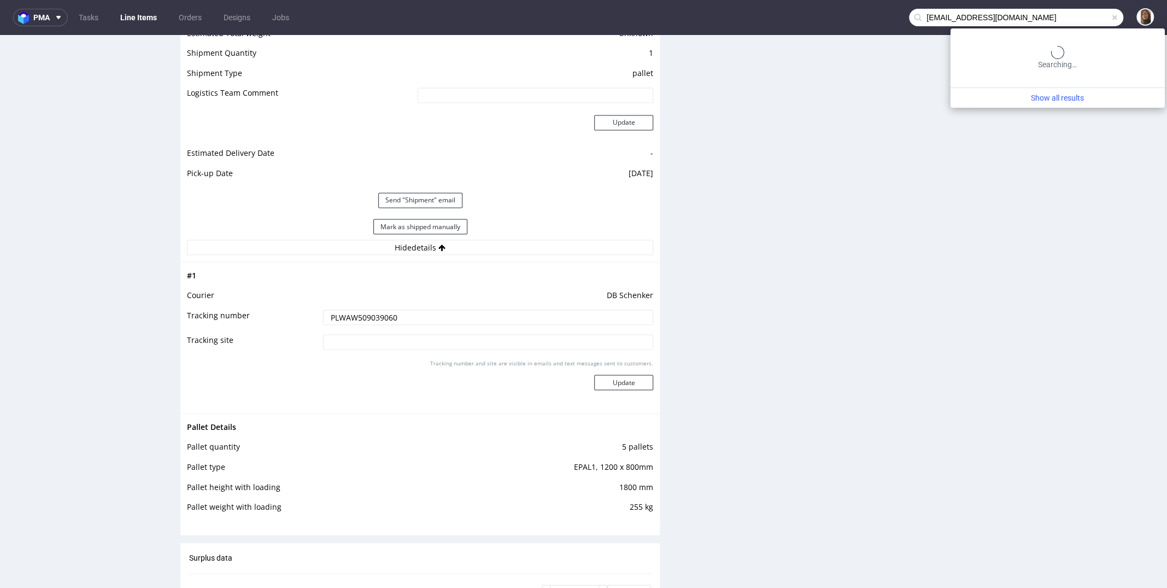
type input "mail@katjahorst.com"
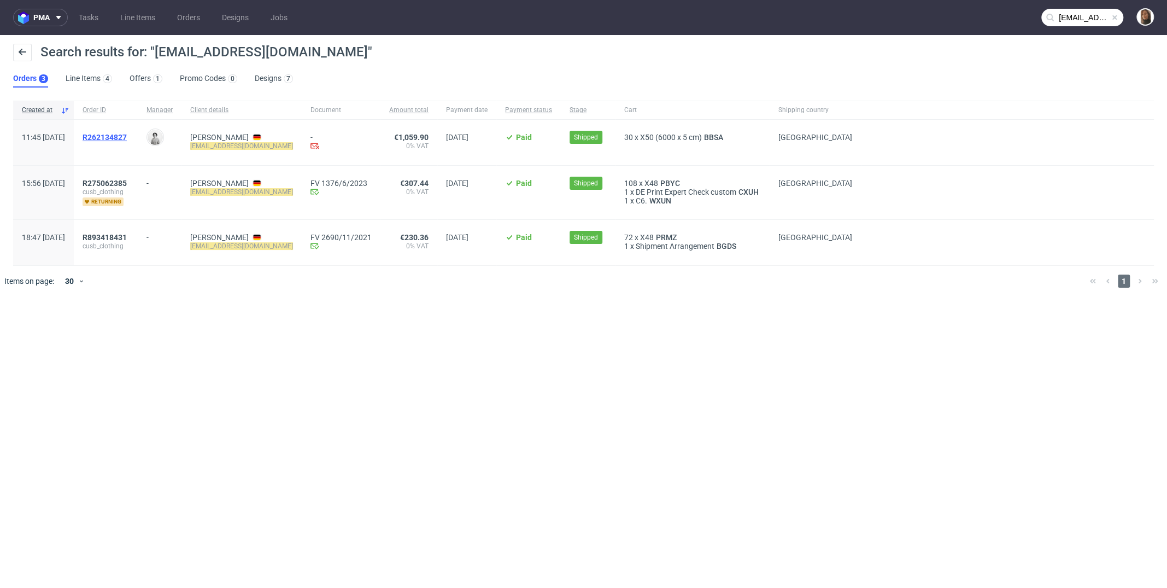
click at [127, 134] on span "R262134827" at bounding box center [105, 137] width 44 height 9
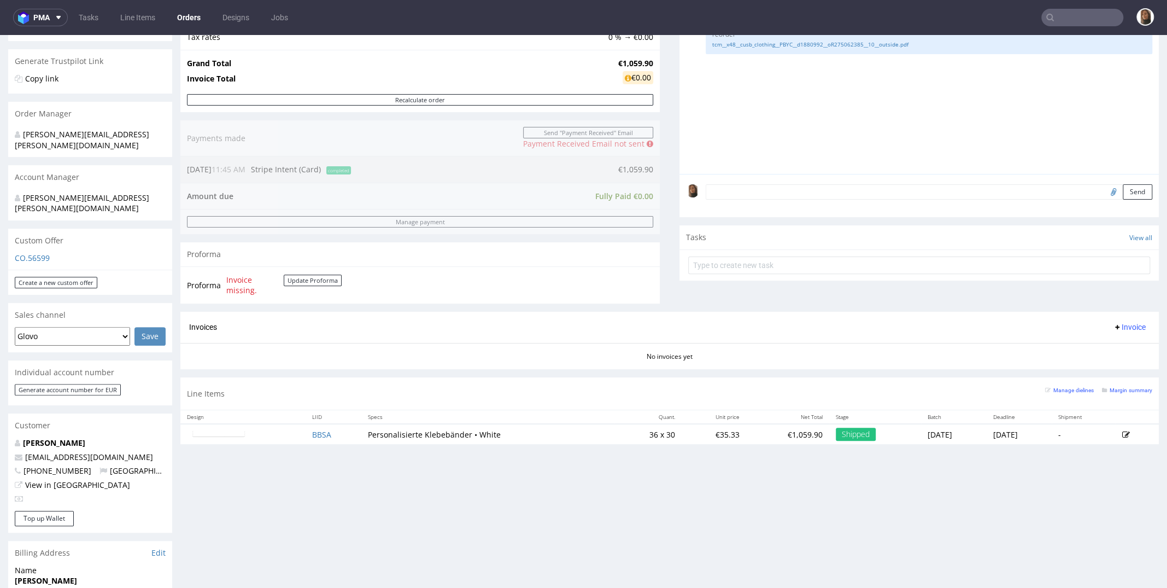
scroll to position [169, 0]
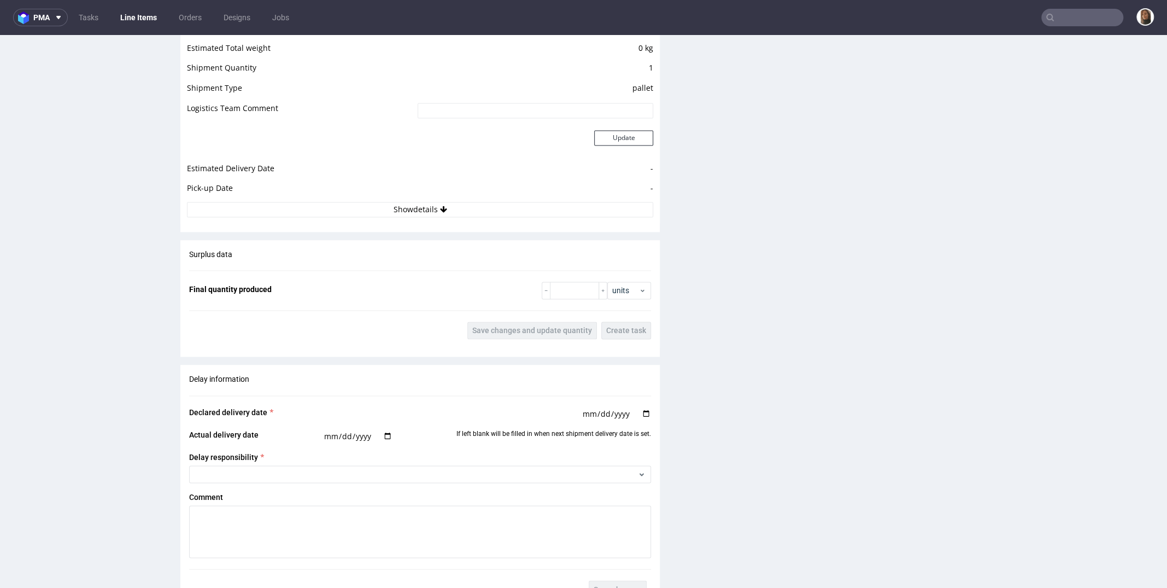
scroll to position [1273, 0]
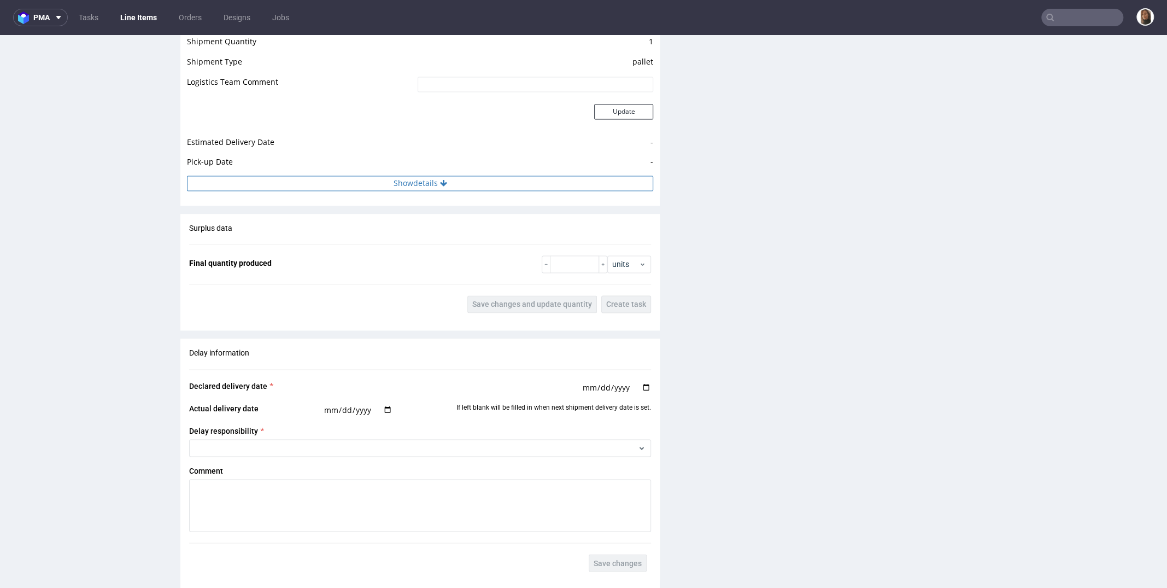
click at [425, 180] on button "Show details" at bounding box center [420, 182] width 466 height 15
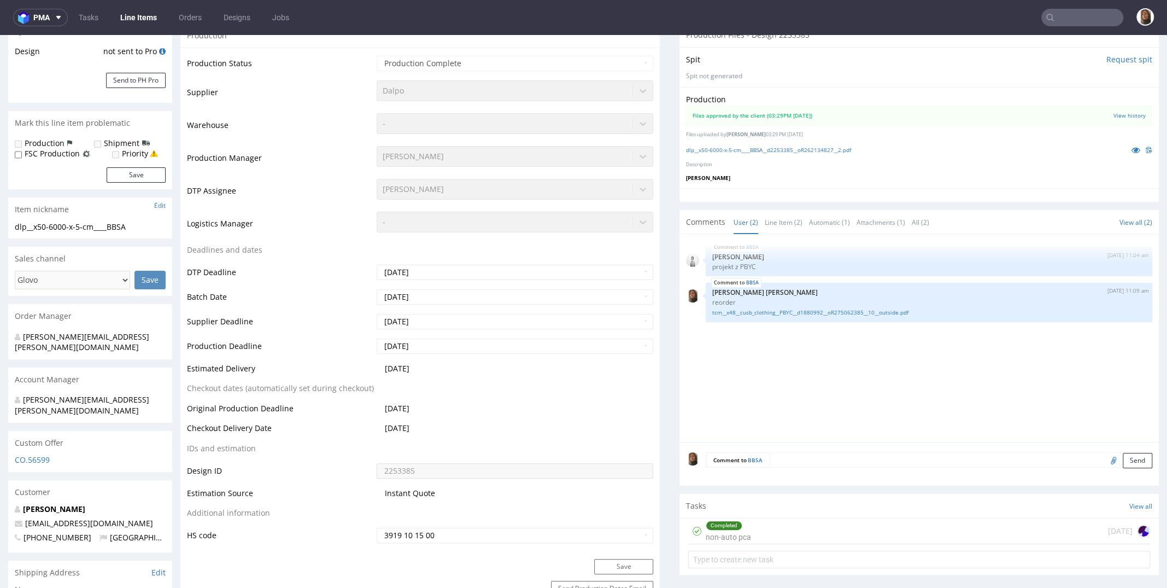
scroll to position [374, 0]
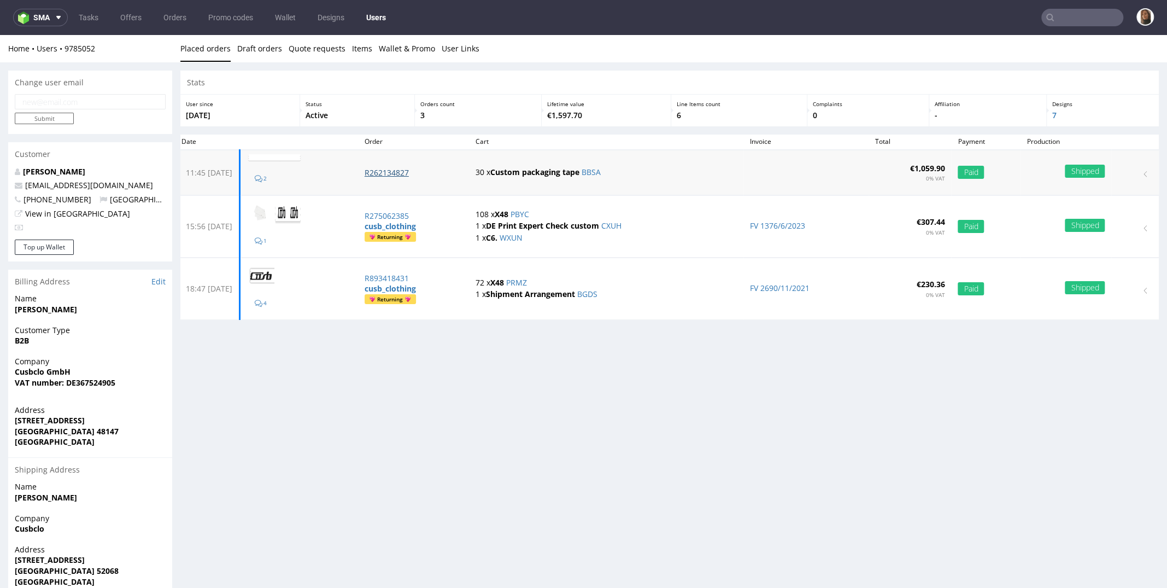
click at [420, 169] on p "R262134827" at bounding box center [414, 172] width 98 height 11
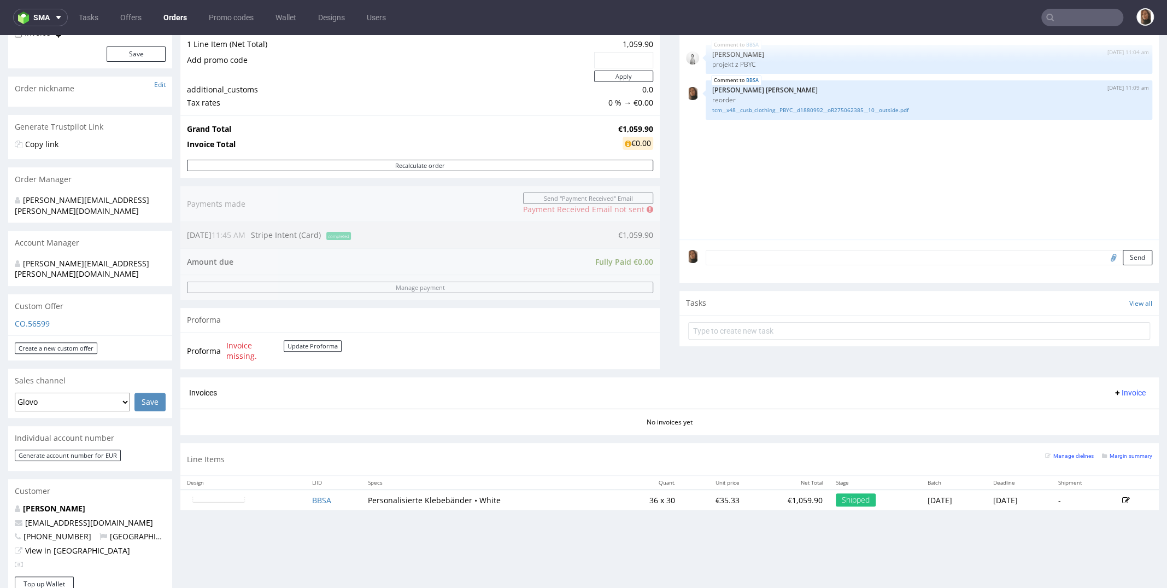
scroll to position [281, 0]
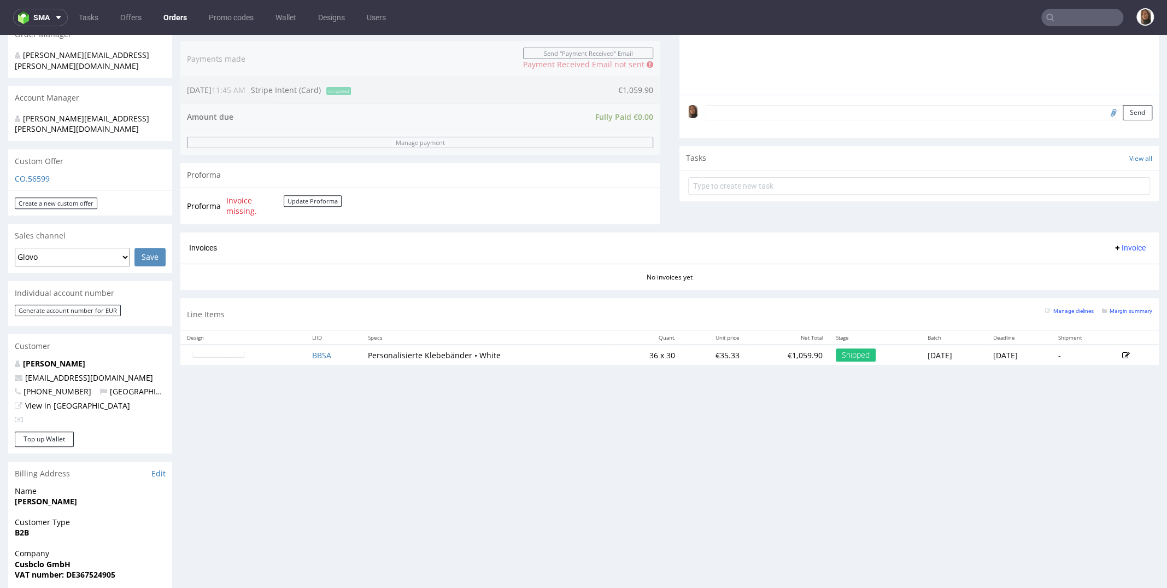
click at [1086, 20] on input "text" at bounding box center [1082, 17] width 82 height 17
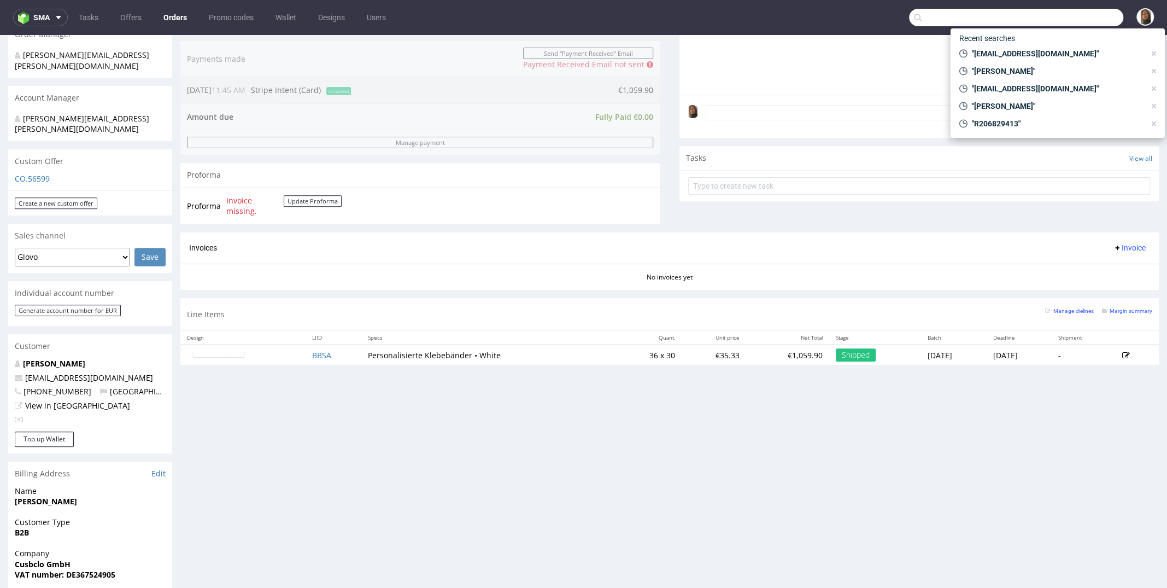
paste input "info@kiyo-natural.com"
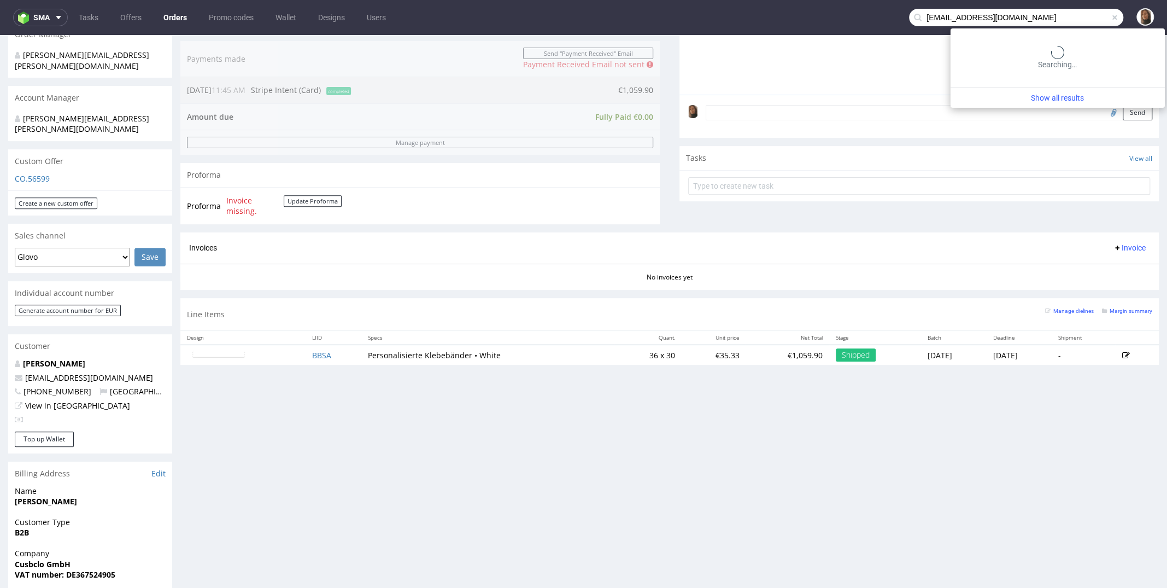
type input "info@kiyo-natural.com"
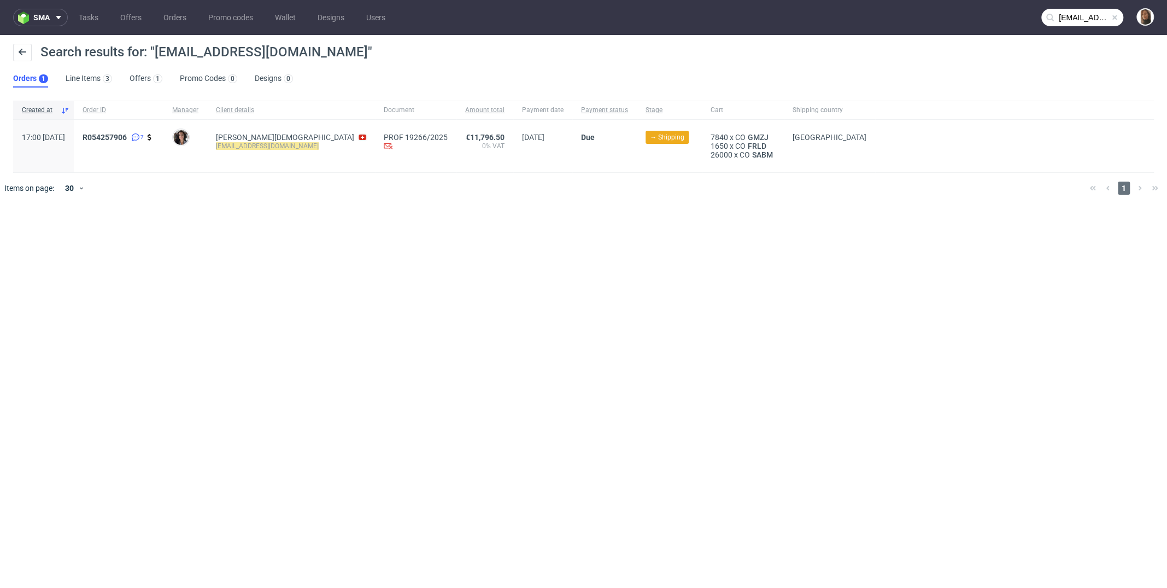
click at [124, 142] on span "R054257906 7" at bounding box center [119, 146] width 72 height 26
click at [127, 139] on span "R054257906" at bounding box center [105, 137] width 44 height 9
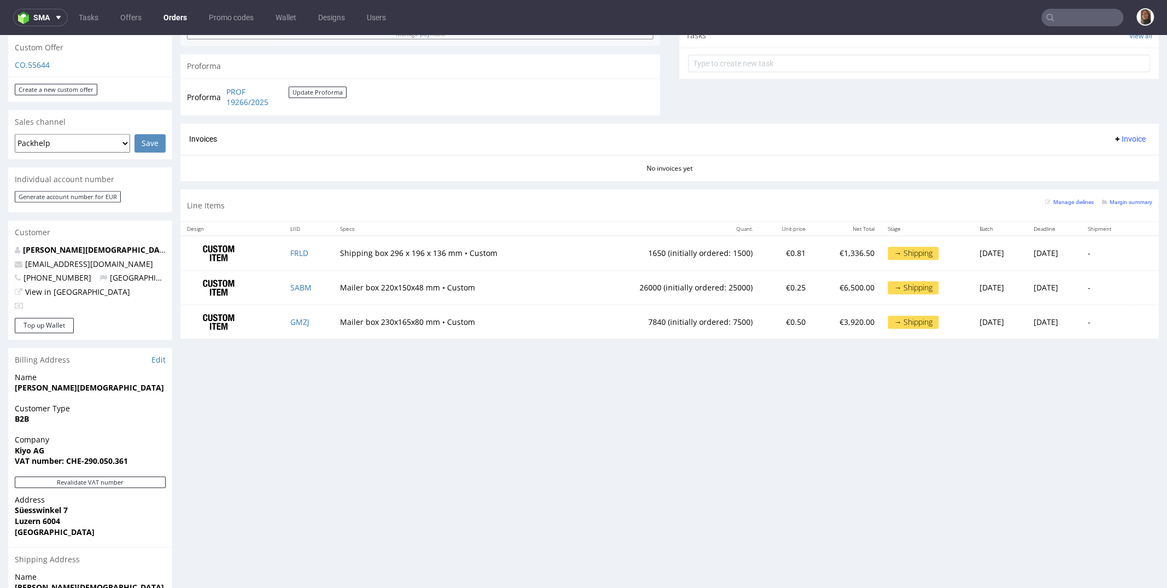
scroll to position [427, 0]
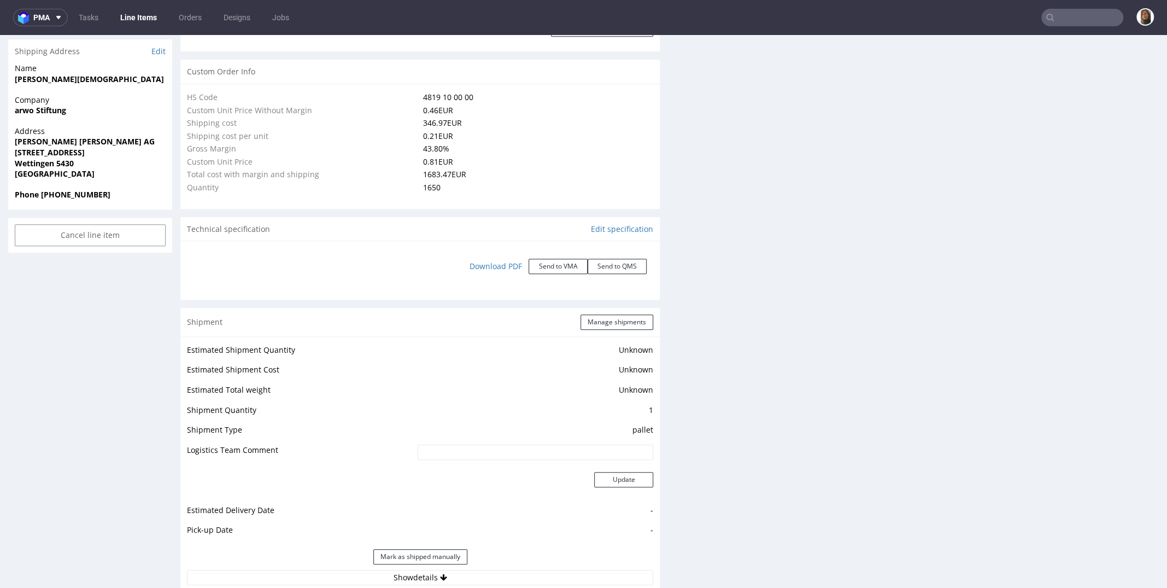
scroll to position [3, 0]
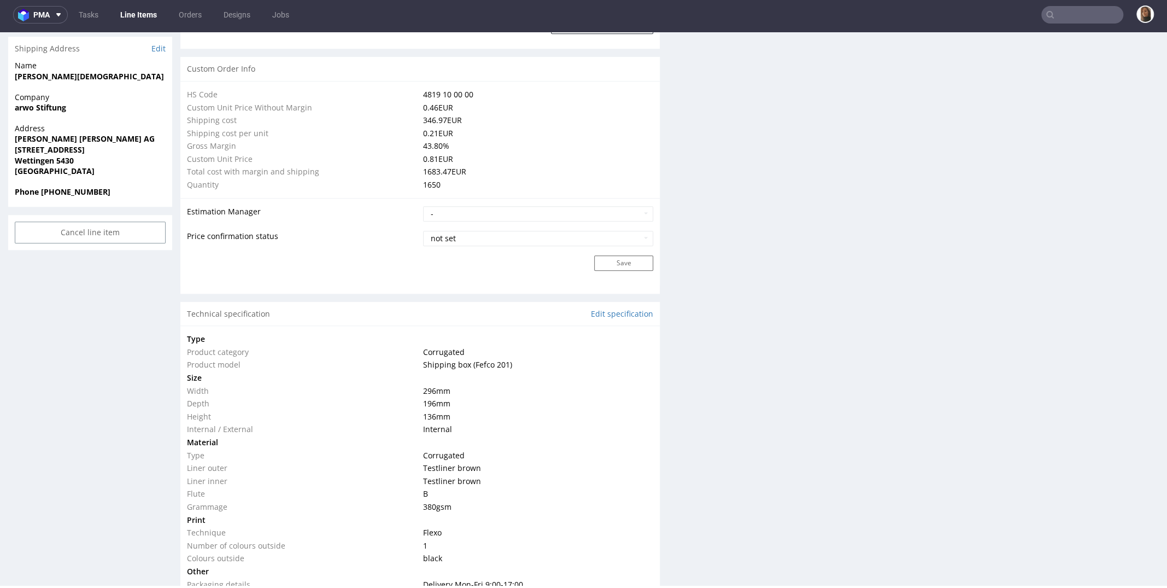
type input "1650"
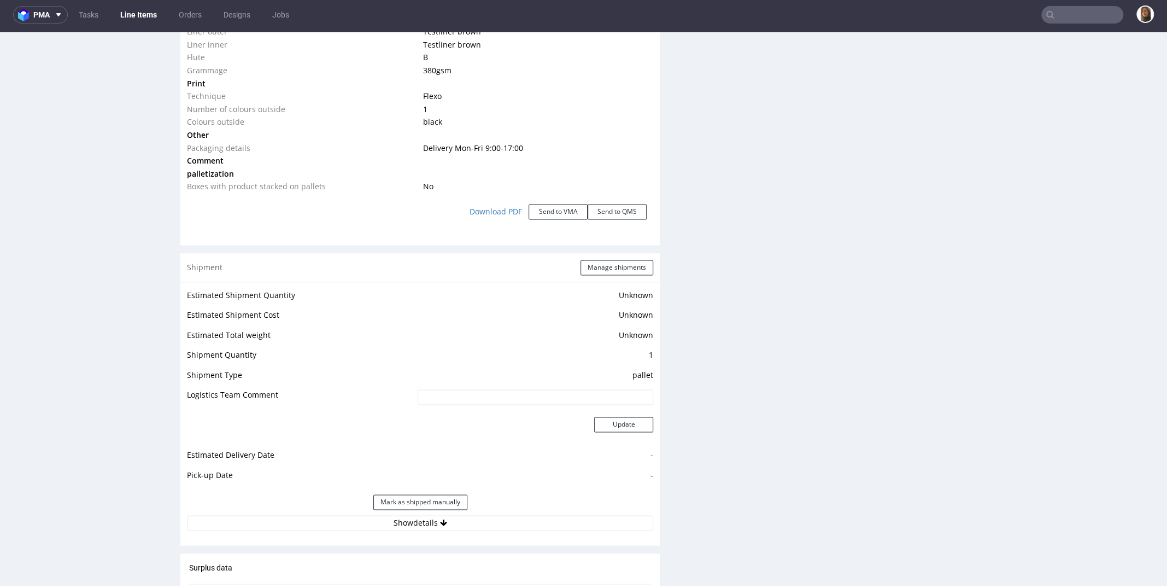
scroll to position [1543, 0]
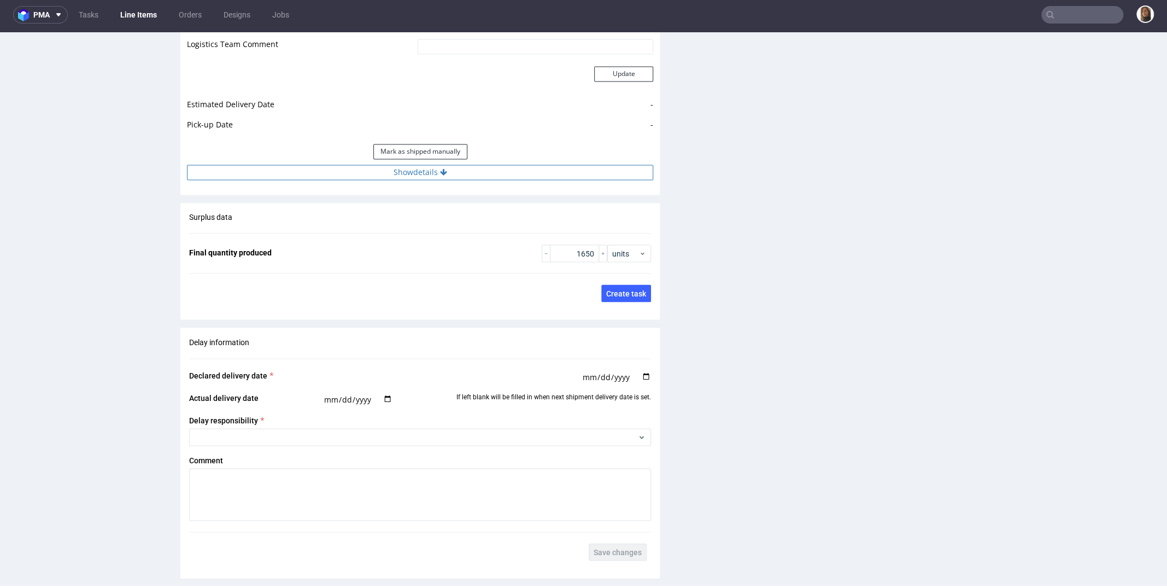
click at [411, 174] on button "Show details" at bounding box center [420, 172] width 466 height 15
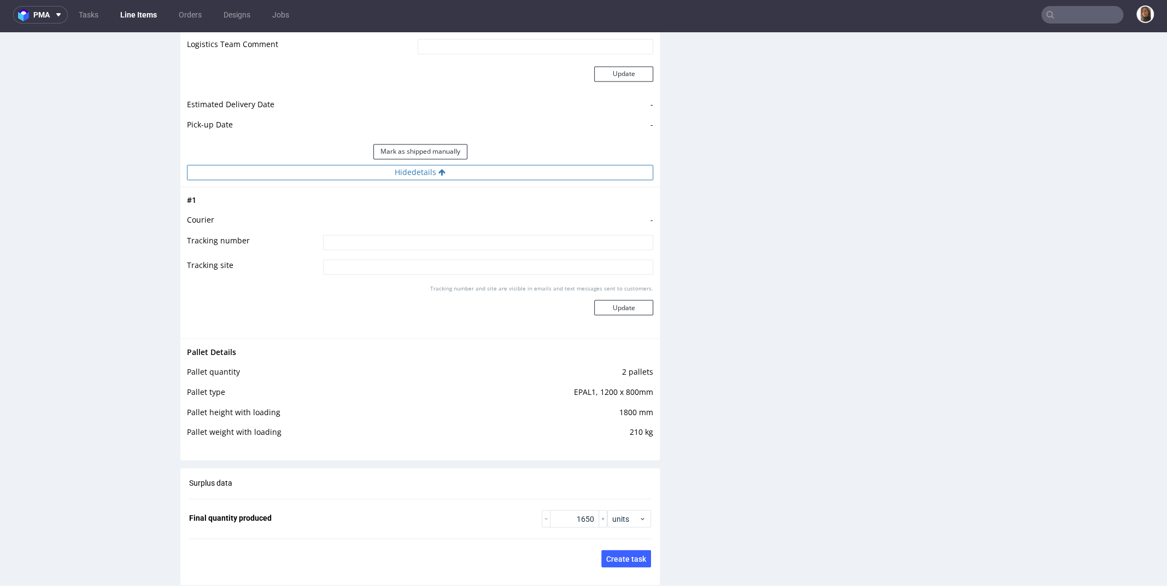
click at [411, 173] on button "Hide details" at bounding box center [420, 172] width 466 height 15
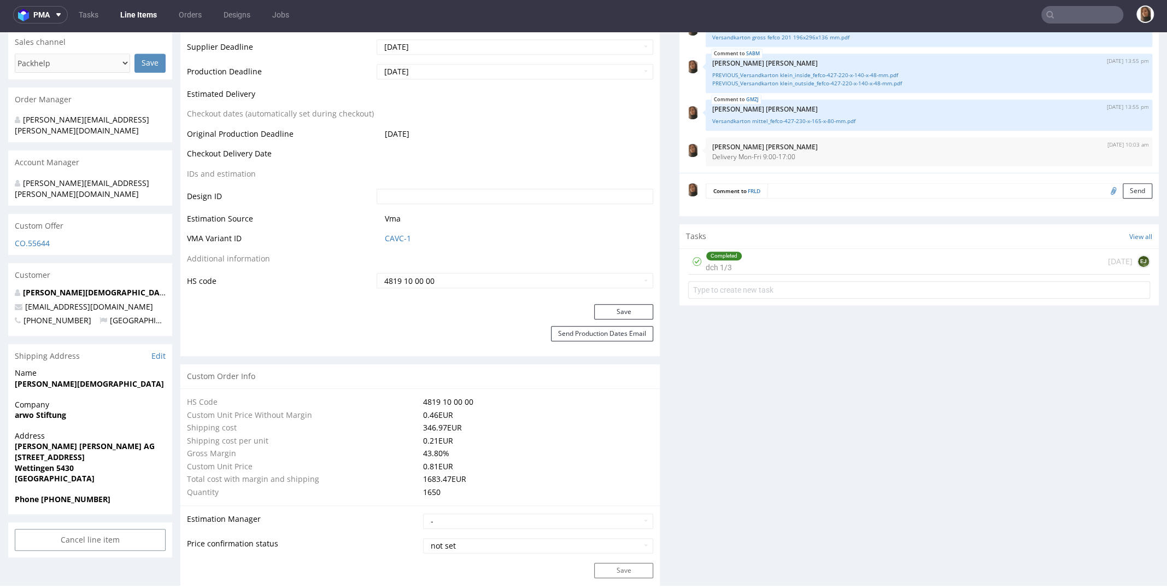
scroll to position [0, 0]
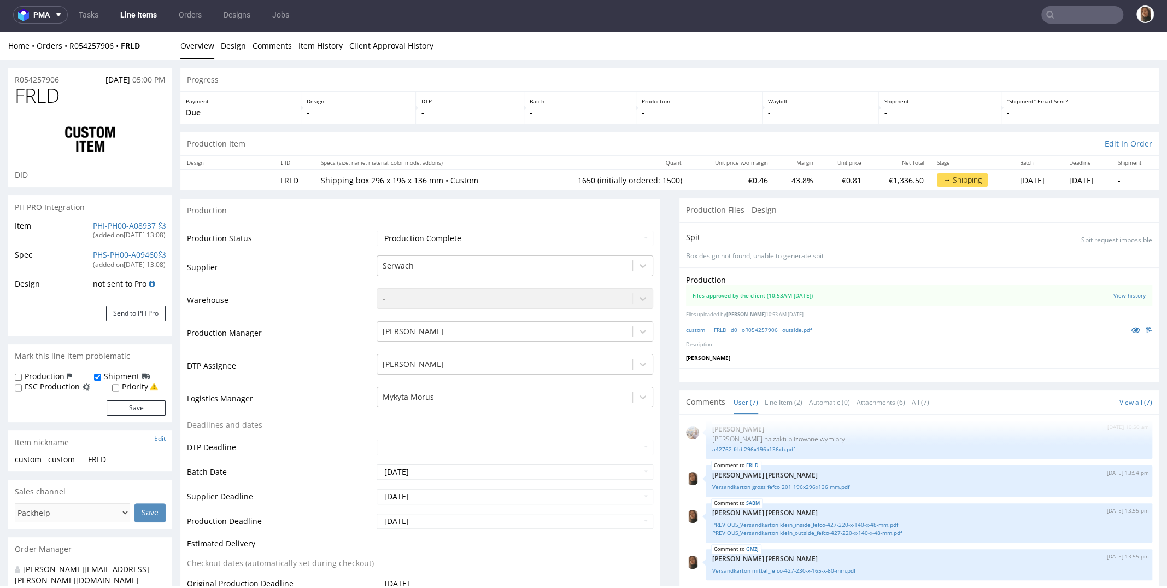
click at [1068, 7] on input "text" at bounding box center [1082, 14] width 82 height 17
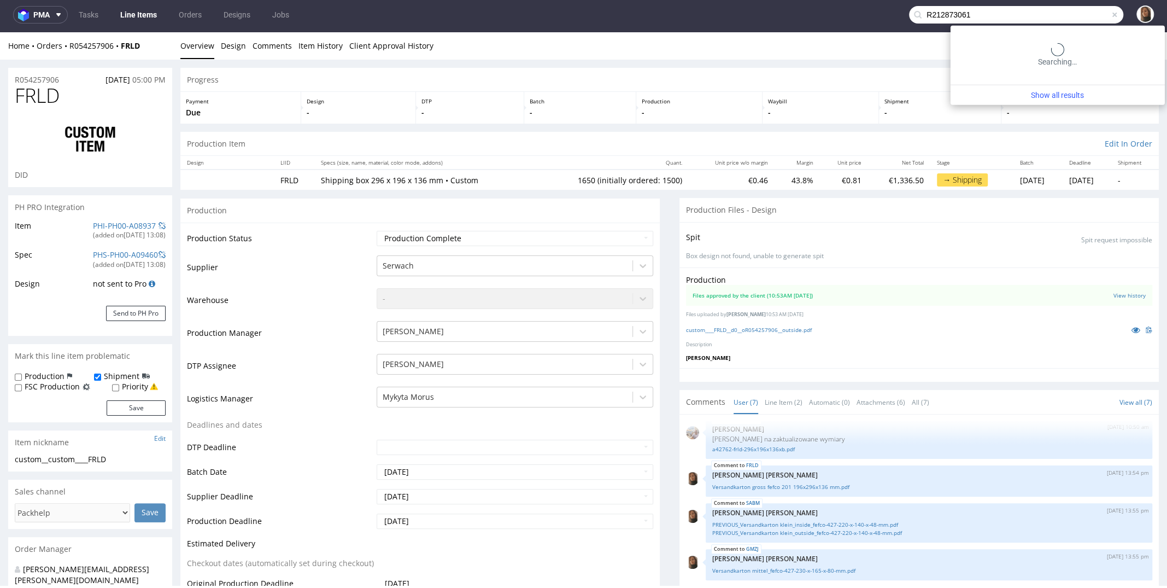
type input "R212873061"
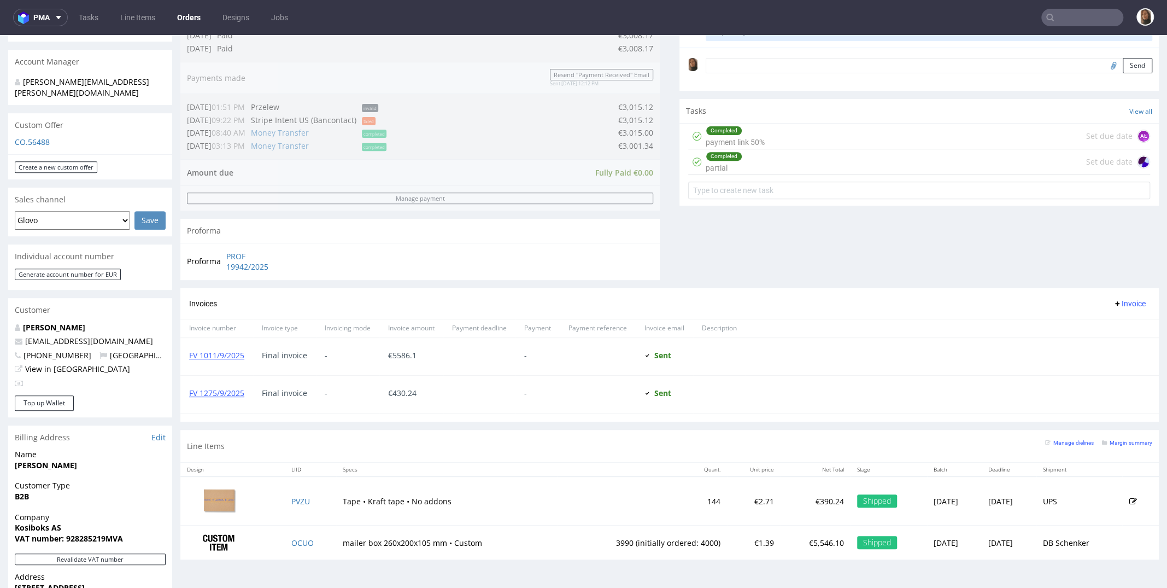
scroll to position [326, 0]
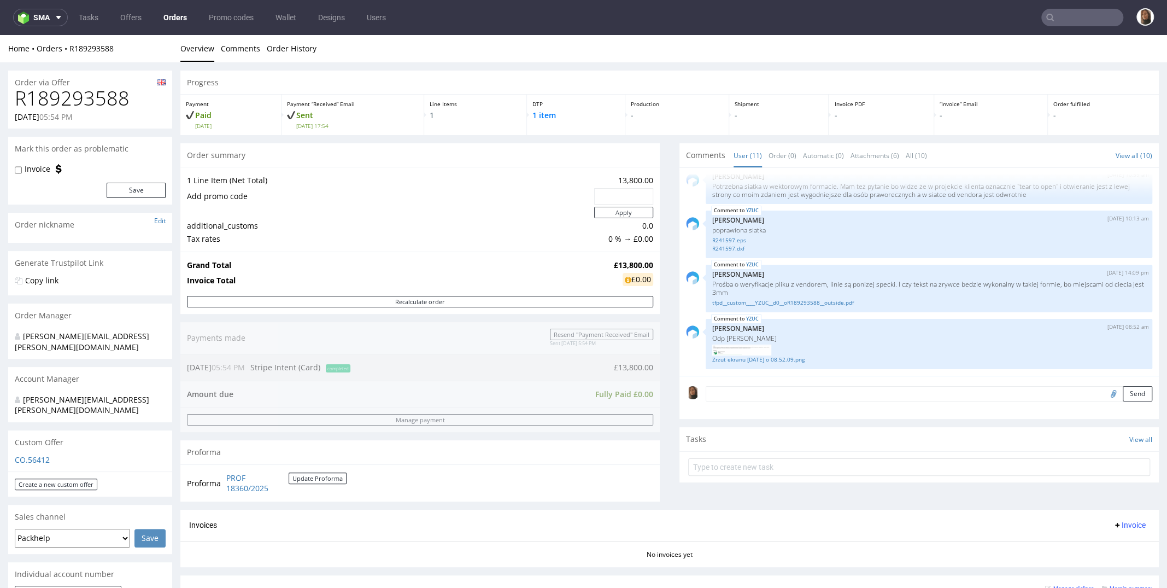
scroll to position [359, 0]
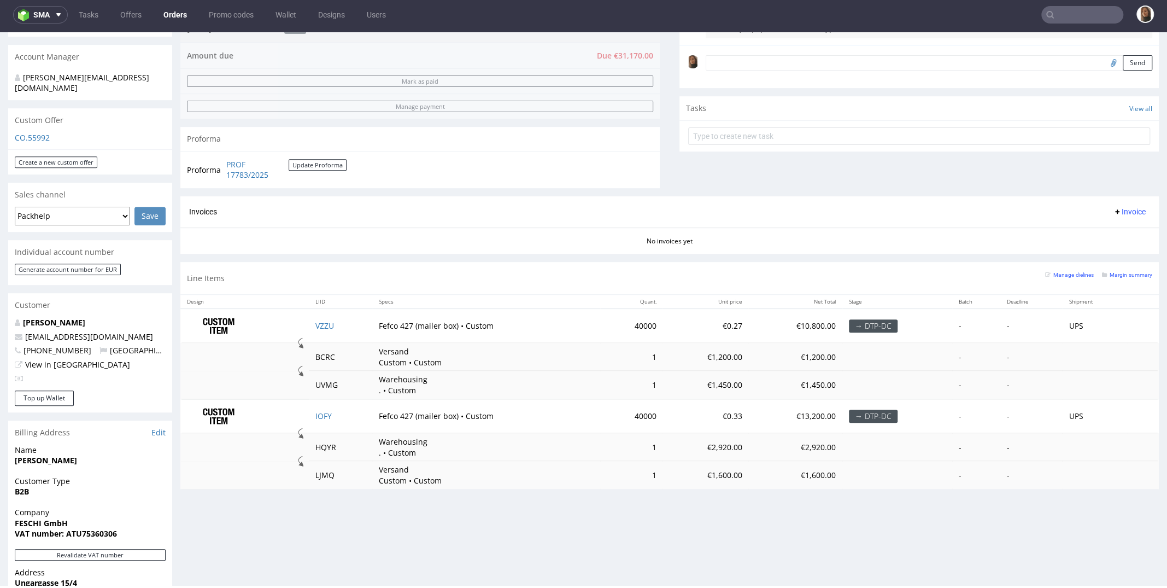
scroll to position [46, 0]
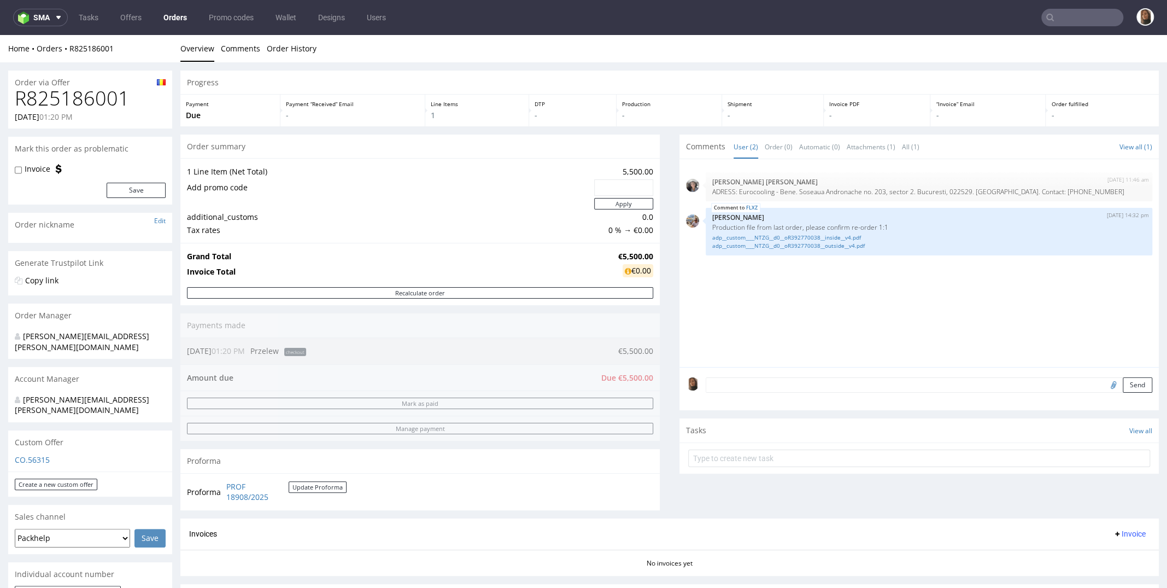
click at [101, 99] on h1 "R825186001" at bounding box center [90, 98] width 151 height 22
copy h1 "R825186001"
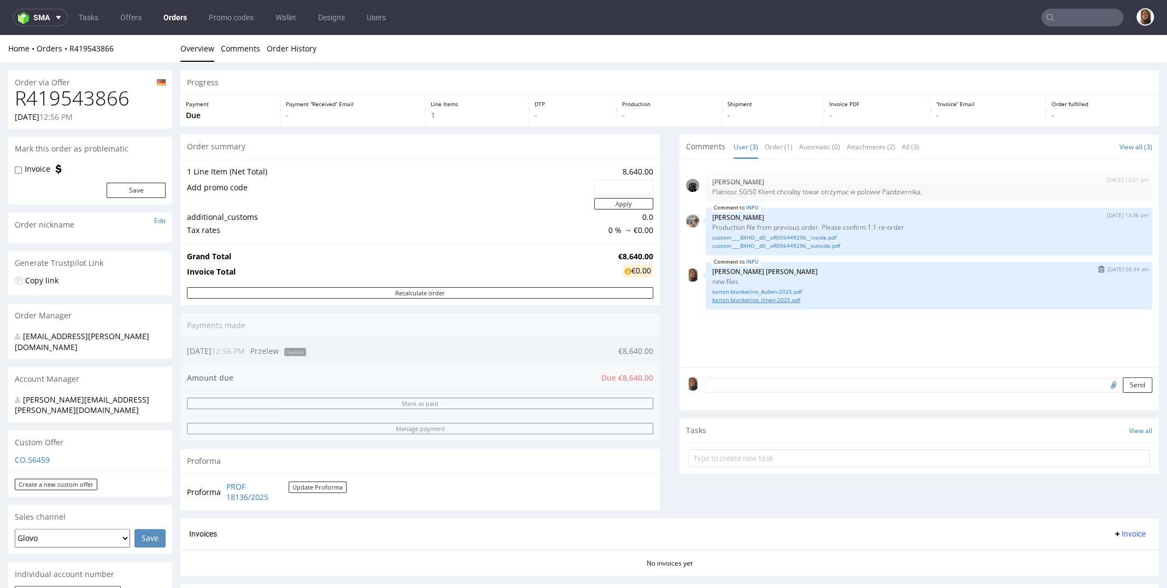
scroll to position [225, 0]
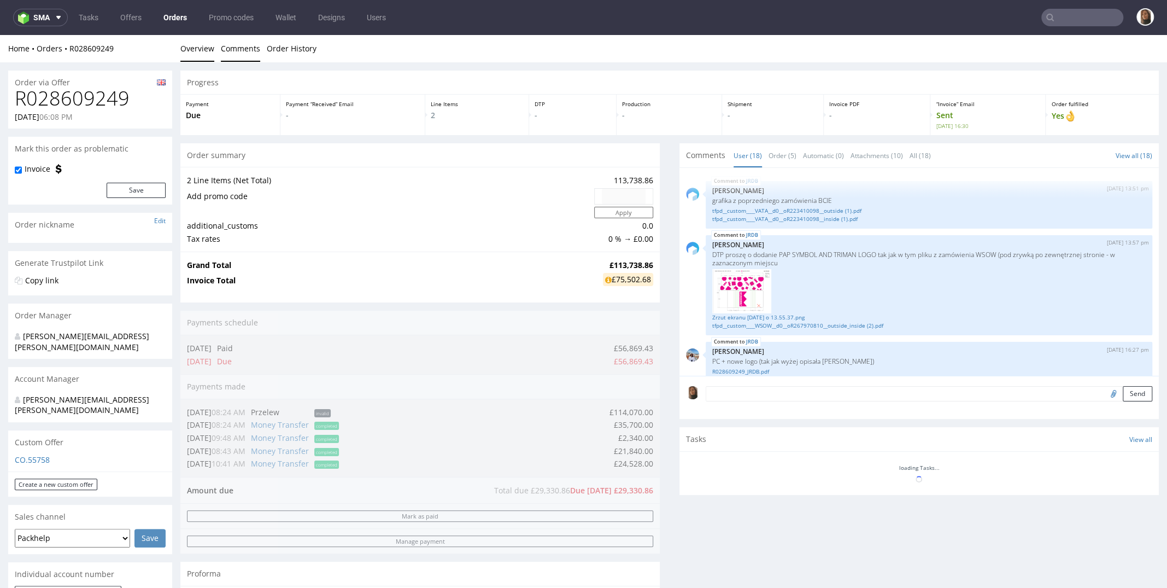
scroll to position [774, 0]
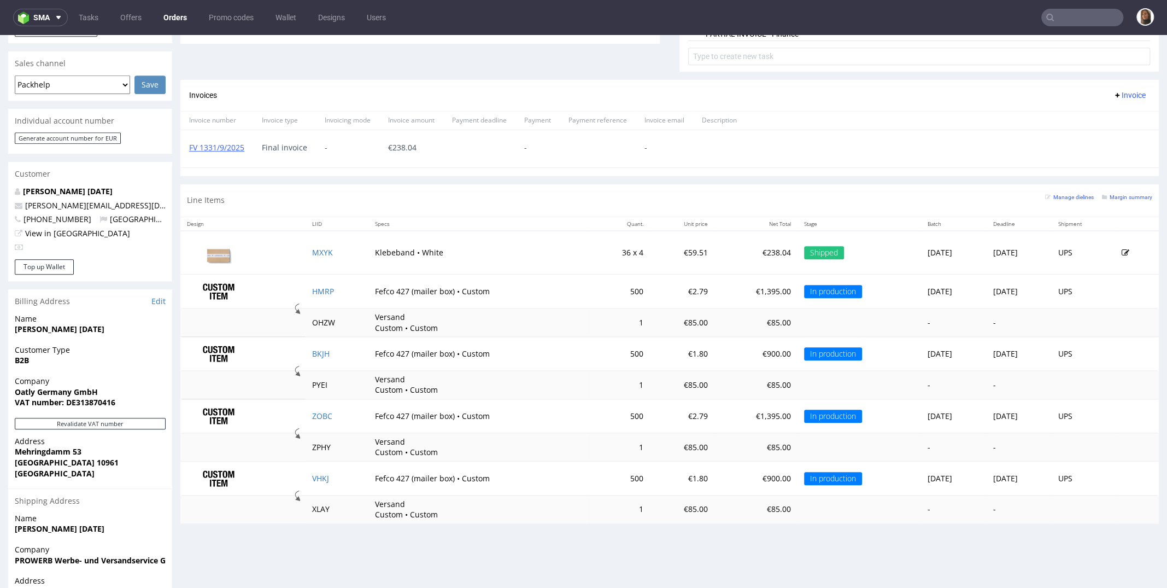
scroll to position [517, 0]
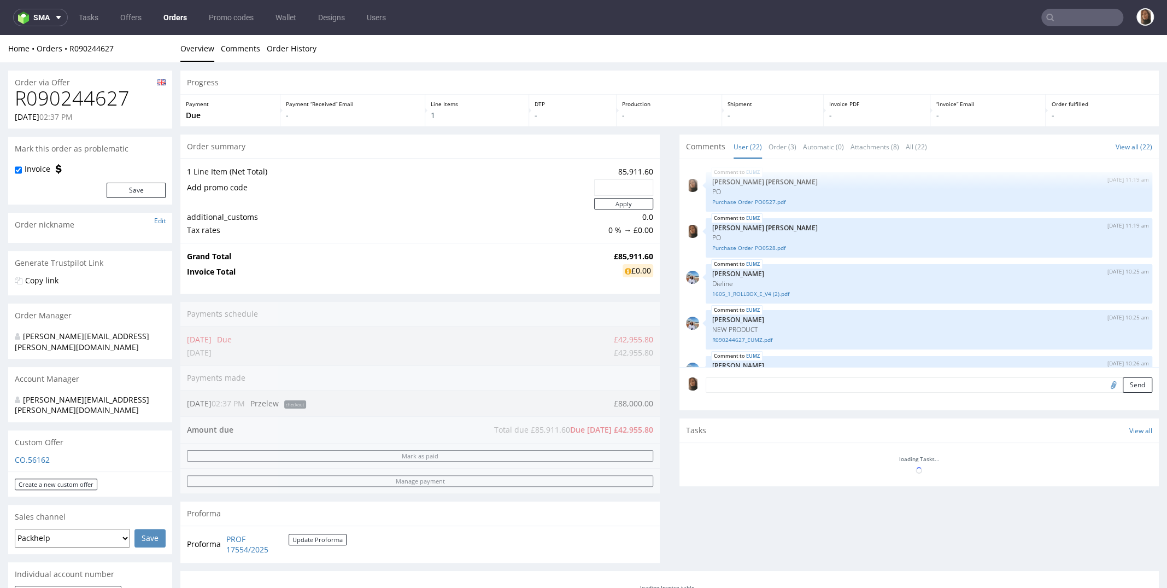
scroll to position [764, 0]
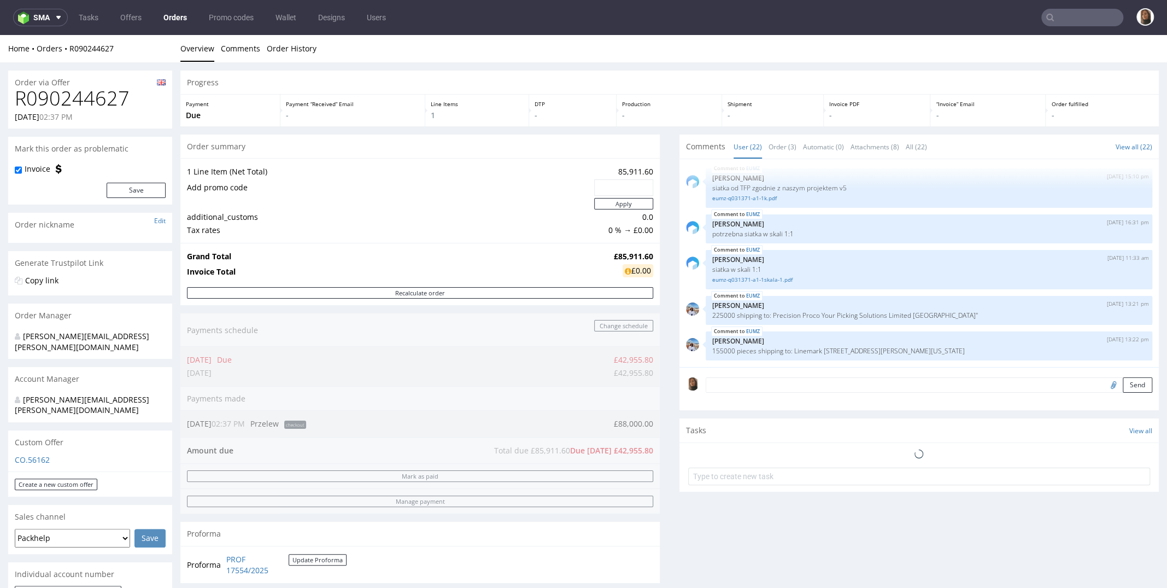
click at [108, 101] on h1 "R090244627" at bounding box center [90, 98] width 151 height 22
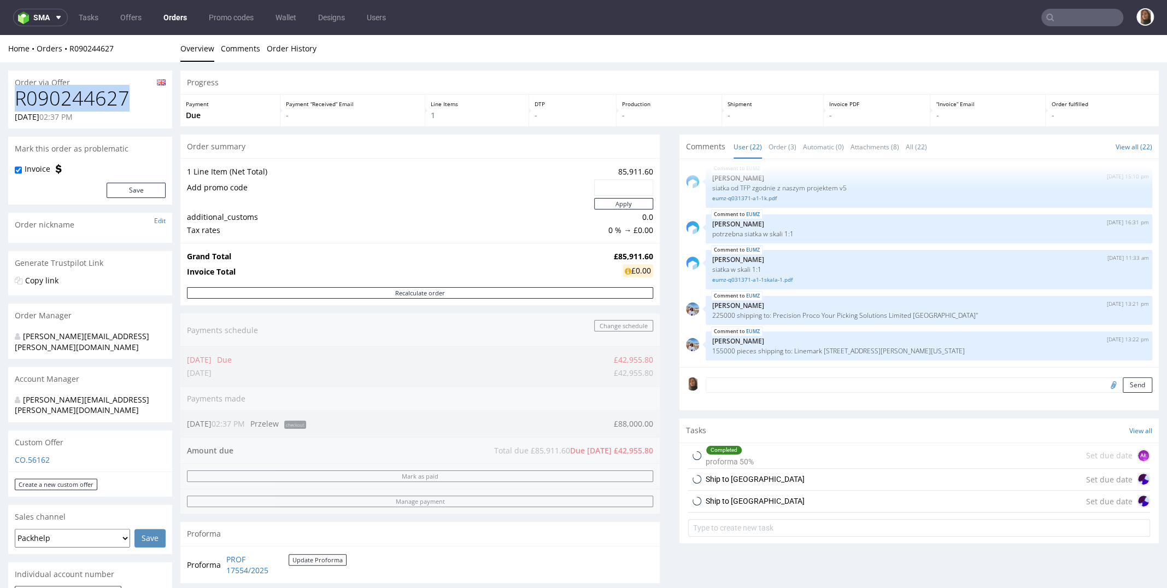
click at [108, 101] on h1 "R090244627" at bounding box center [90, 98] width 151 height 22
copy h1 "R090244627"
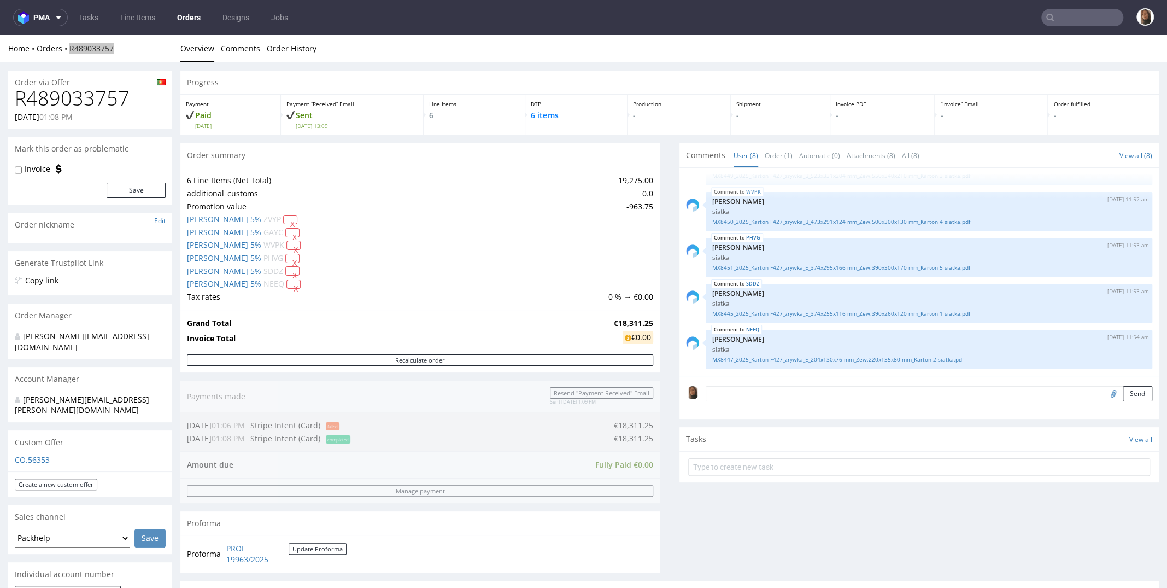
click at [1063, 17] on input "text" at bounding box center [1082, 17] width 82 height 17
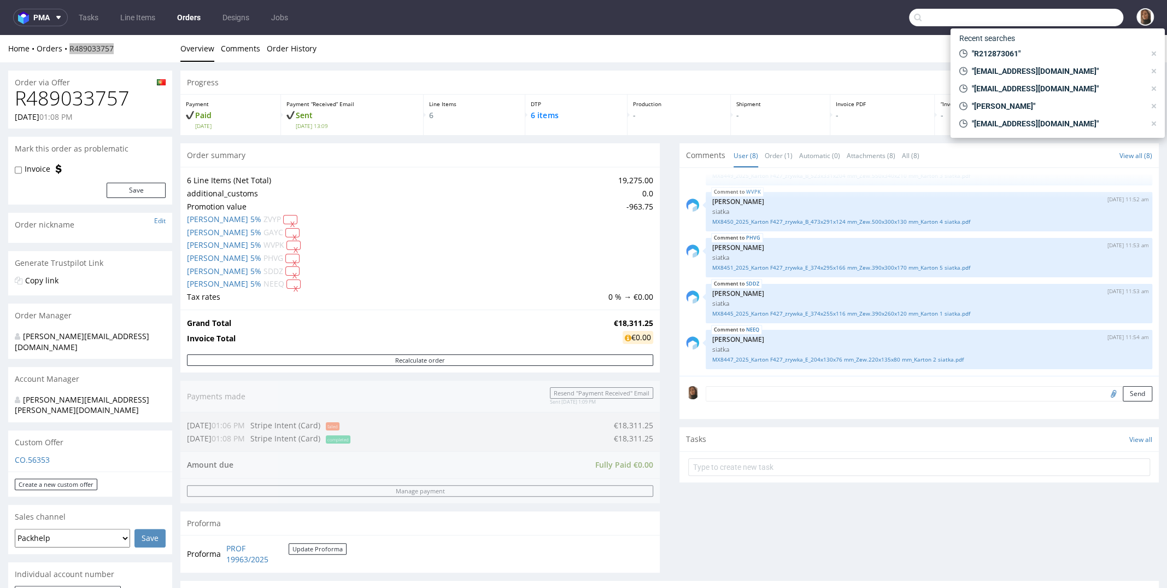
paste input "FV 1184/8/2025"
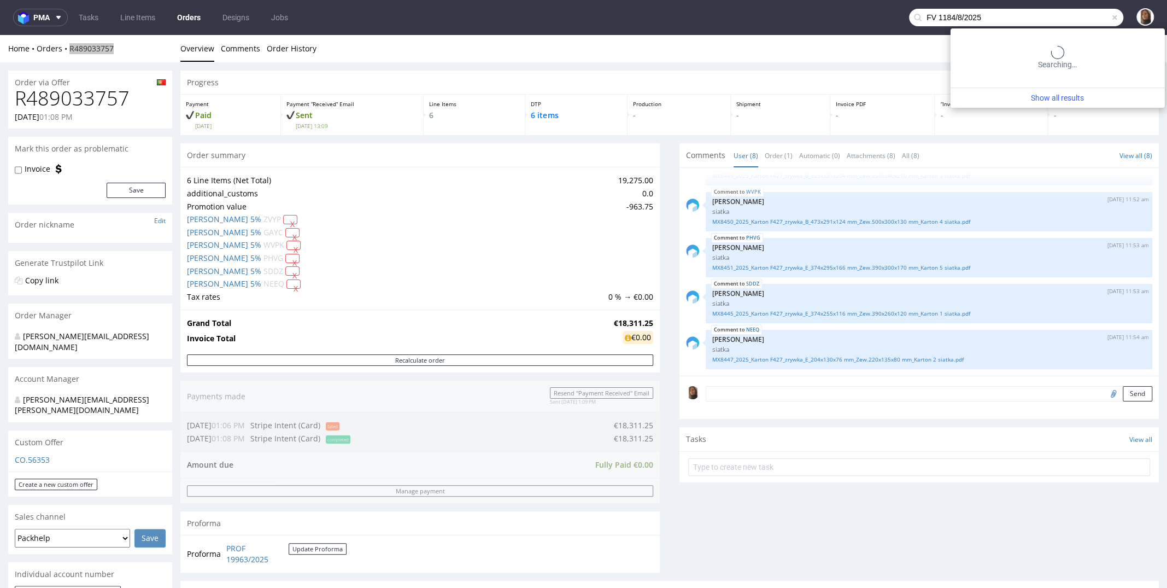
type input "FV 1184/8/2025"
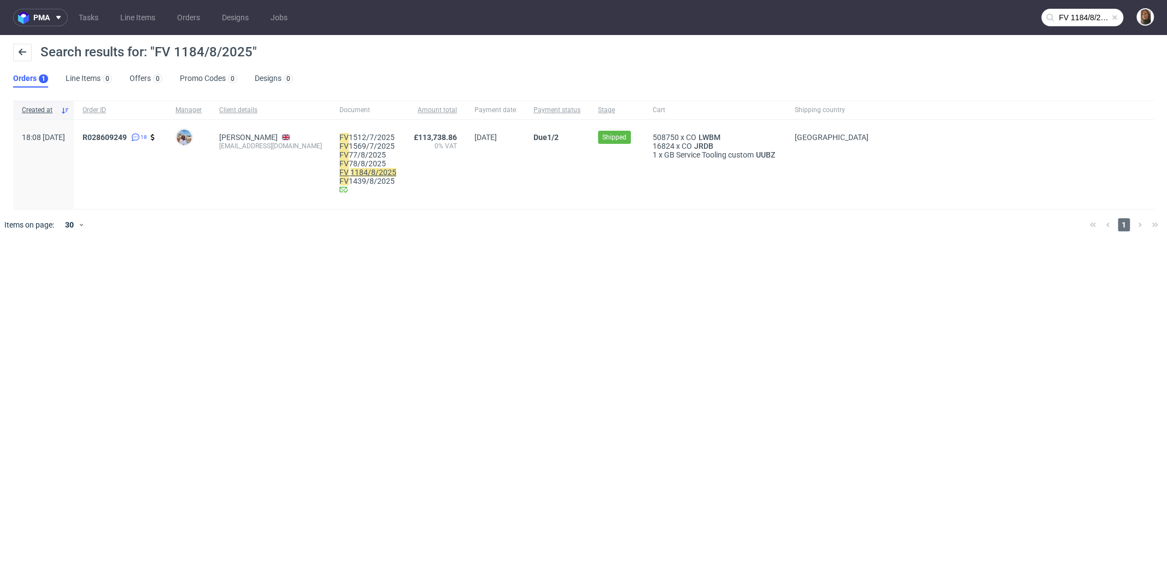
click at [396, 172] on mark "1184/8/2025" at bounding box center [373, 172] width 46 height 9
click at [127, 139] on span "R028609249" at bounding box center [105, 137] width 44 height 9
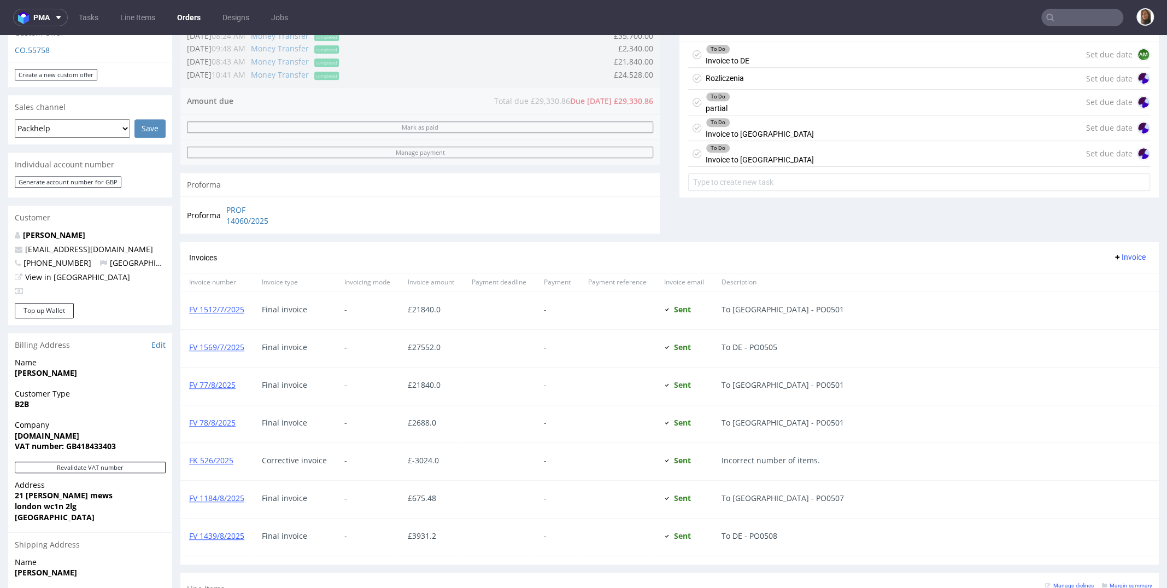
scroll to position [556, 0]
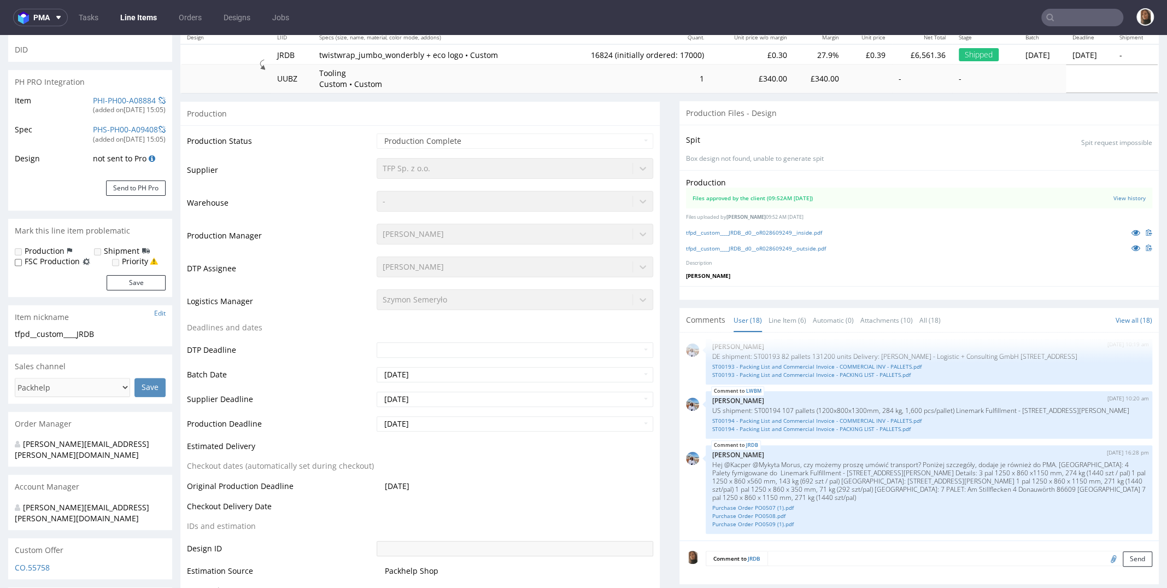
scroll to position [132, 0]
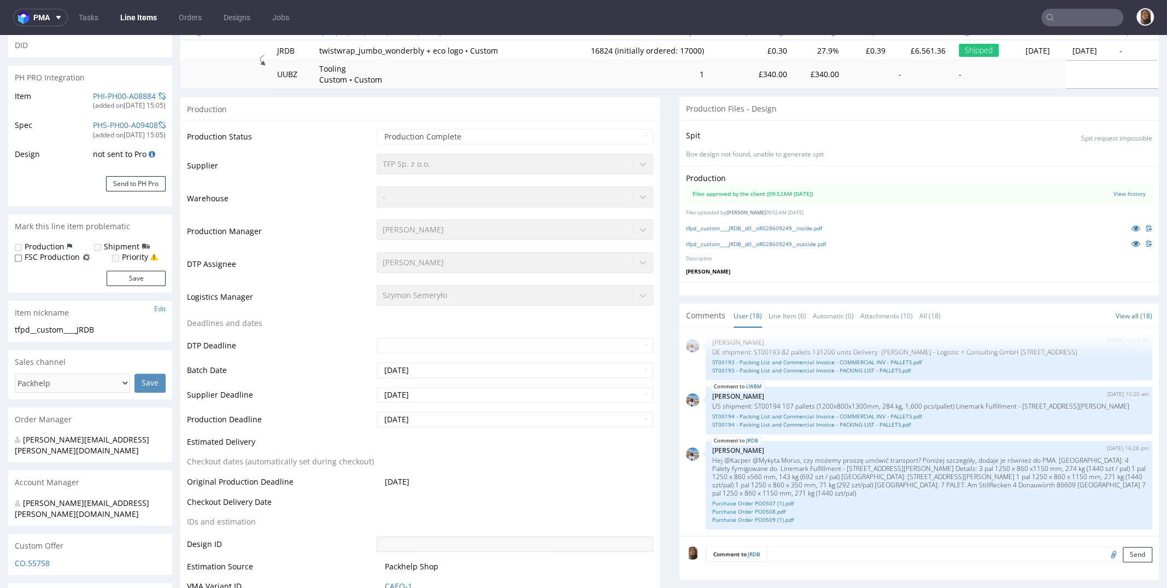
click at [1095, 8] on nav "pma Tasks Line Items Orders Designs Jobs" at bounding box center [583, 17] width 1167 height 35
click at [1081, 20] on input "text" at bounding box center [1082, 17] width 82 height 17
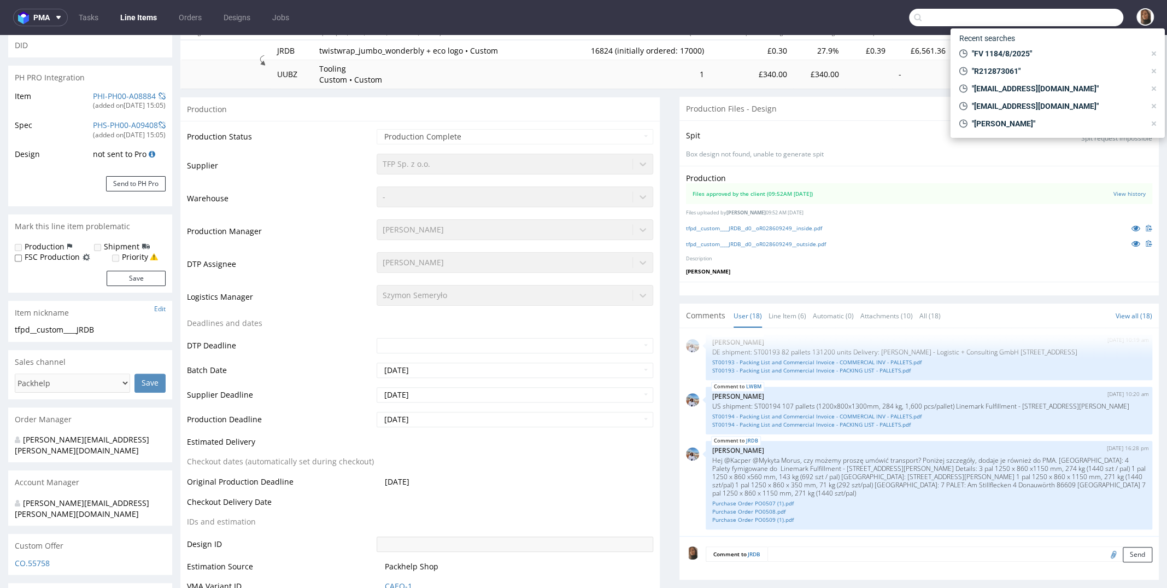
paste input "FV 1184/8/2025"
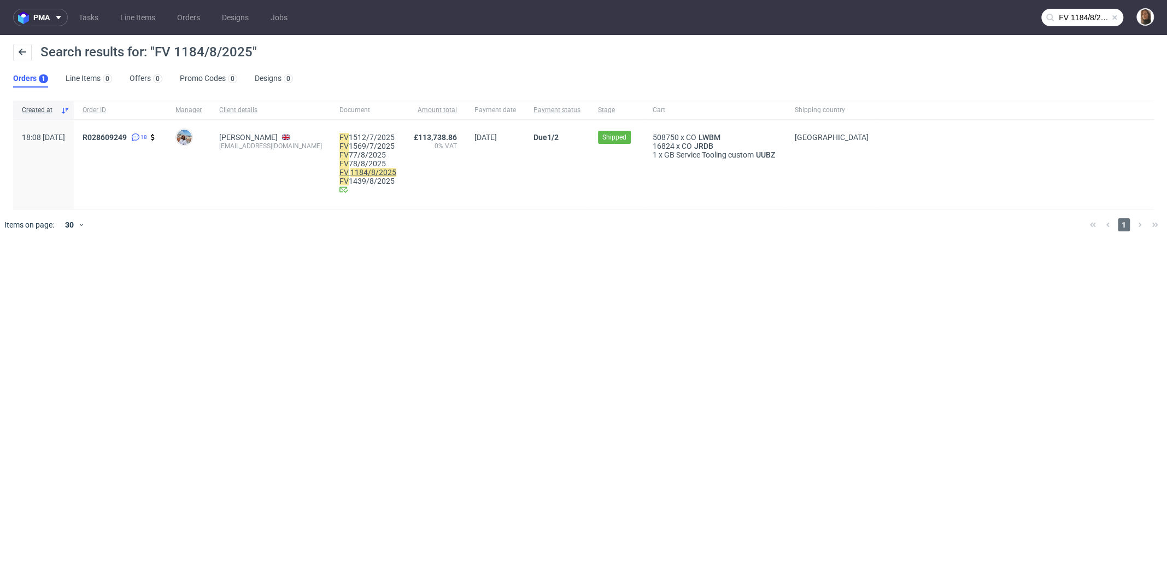
click at [396, 170] on mark "1184/8/2025" at bounding box center [373, 172] width 46 height 9
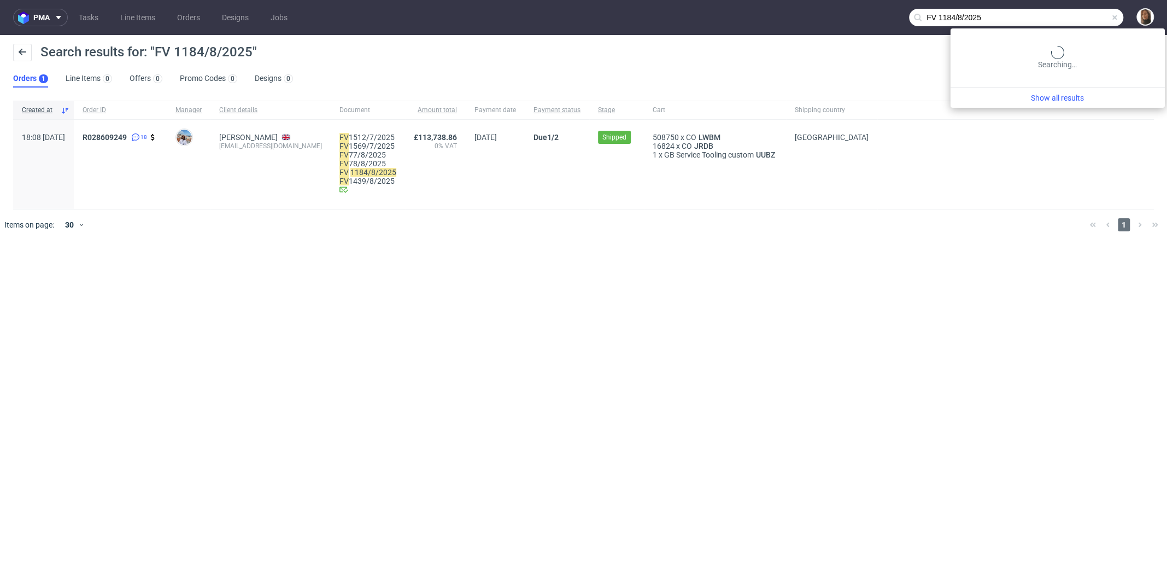
click at [1077, 11] on input "FV 1184/8/2025" at bounding box center [1016, 17] width 214 height 17
paste input "5"
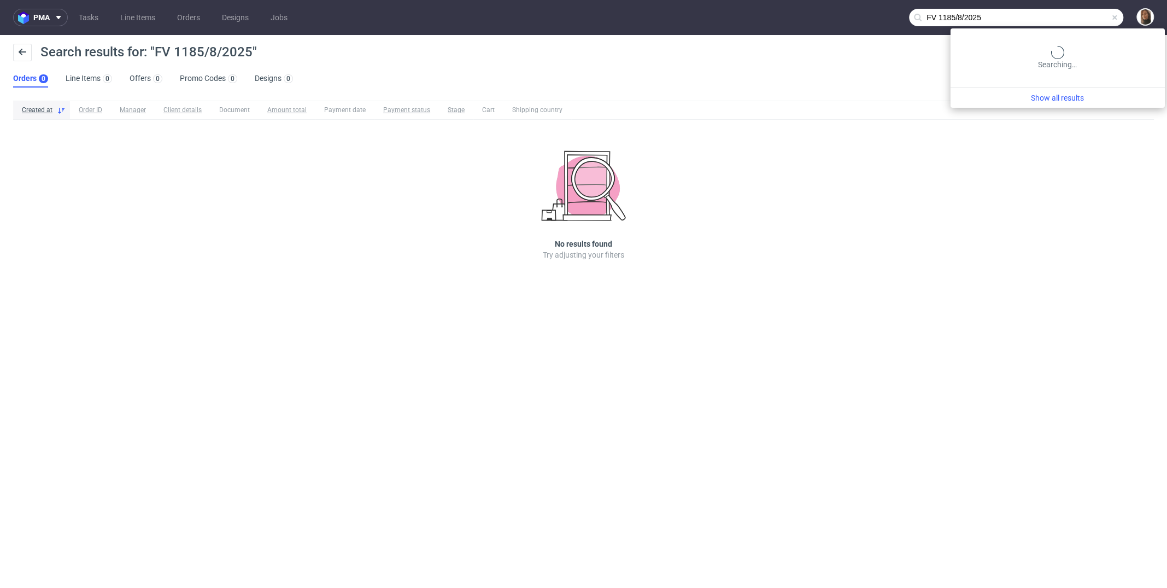
click at [1086, 14] on input "FV 1185/8/2025" at bounding box center [1016, 17] width 214 height 17
paste input "R028609249"
type input "R028609249"
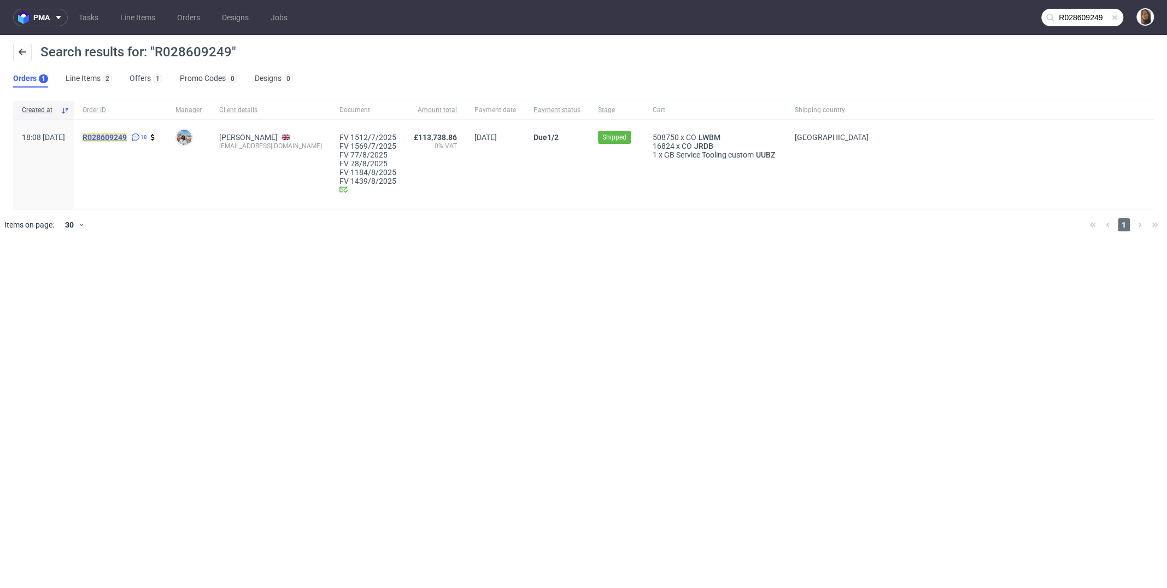
click at [127, 136] on mark "R028609249" at bounding box center [105, 137] width 44 height 9
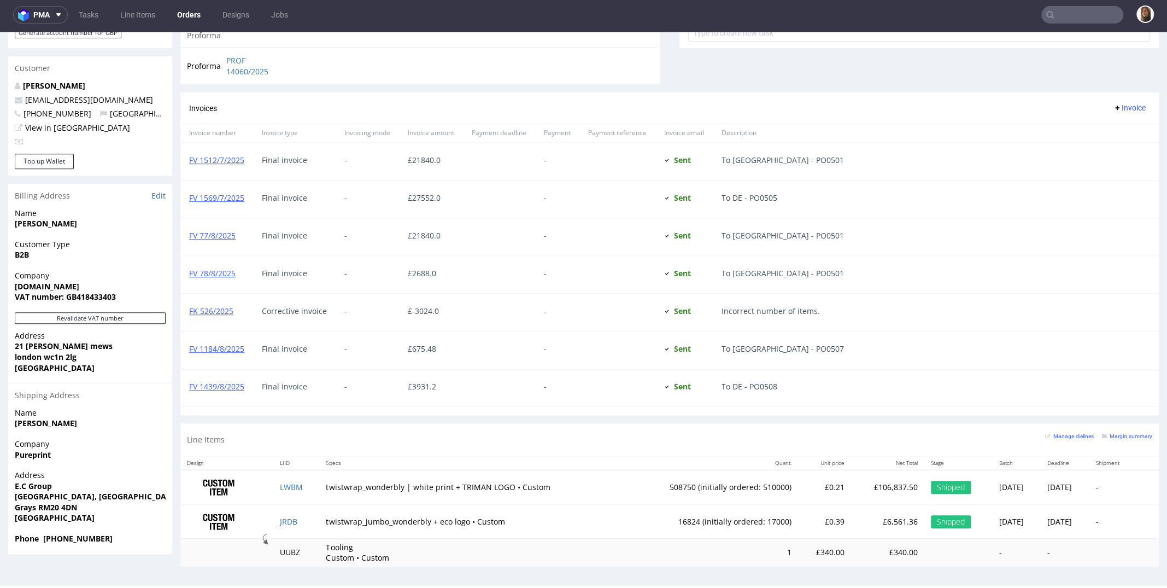
scroll to position [1, 0]
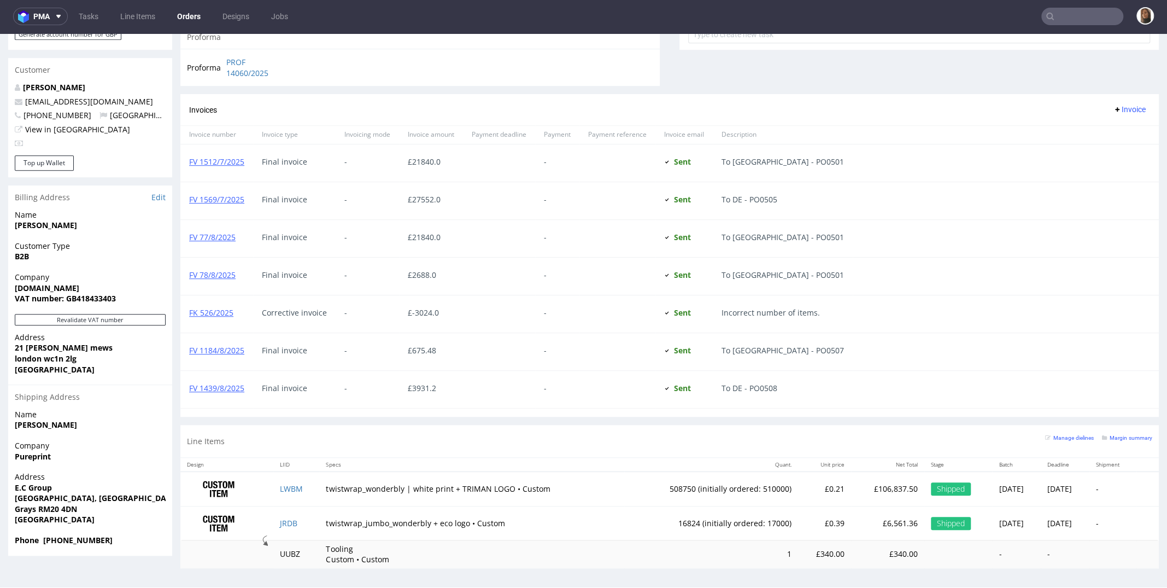
click at [1091, 17] on input "text" at bounding box center [1082, 16] width 82 height 17
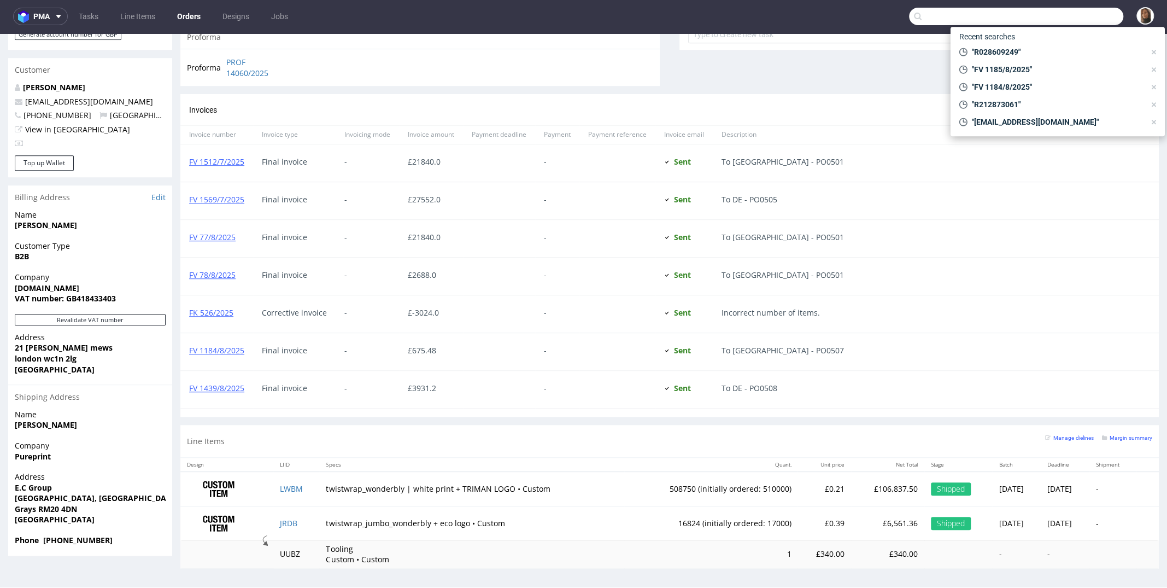
paste input "FV 1184/8/2025"
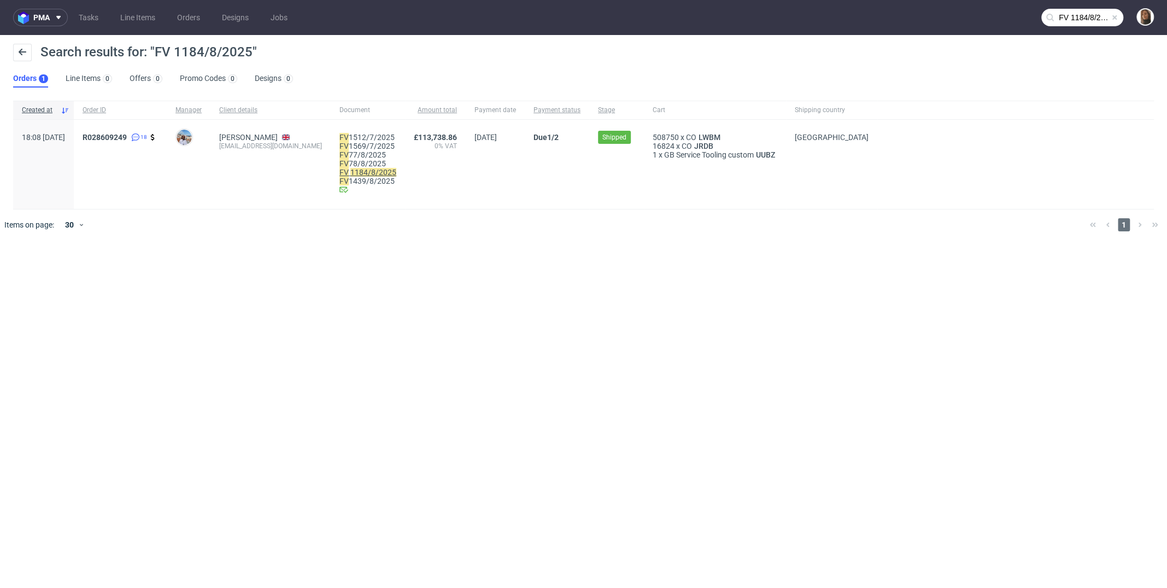
click at [395, 169] on mark "1184/8/2025" at bounding box center [373, 172] width 46 height 9
click at [1082, 16] on input "FV 1184/8/2025" at bounding box center [1082, 17] width 82 height 17
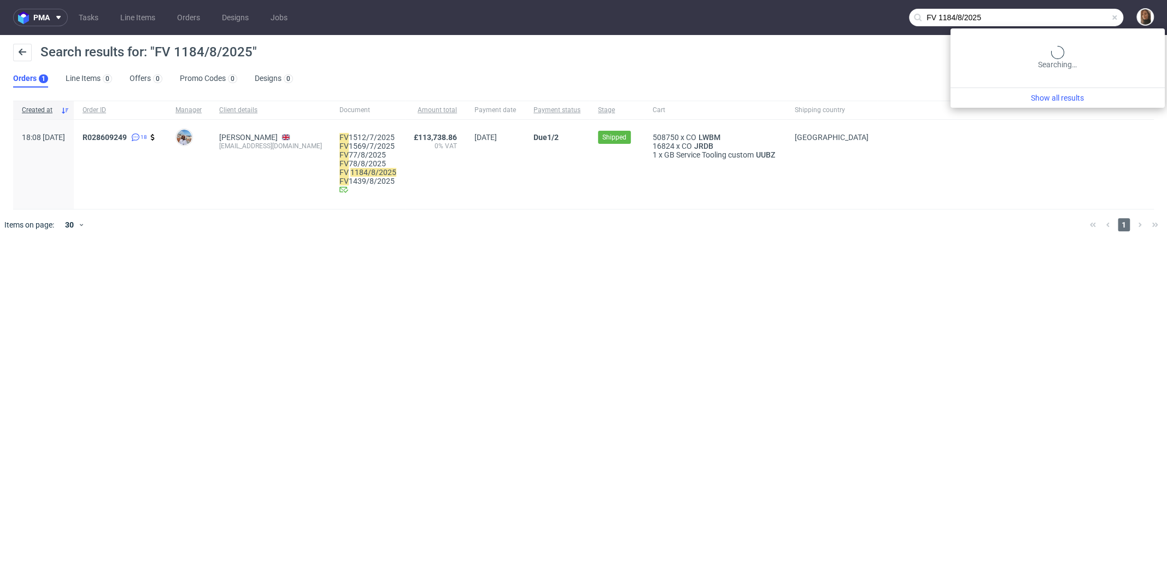
click at [1082, 16] on input "FV 1184/8/2025" at bounding box center [1016, 17] width 214 height 17
paste input "439"
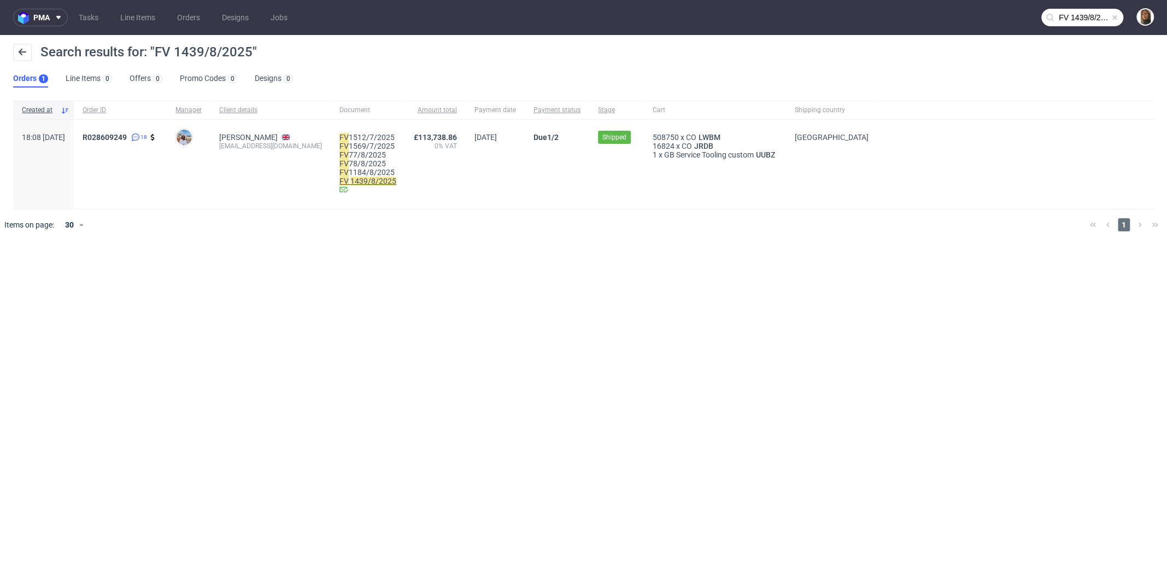
click at [396, 181] on mark "1439/8/2025" at bounding box center [373, 181] width 46 height 9
click at [1075, 15] on input "FV 1439/8/2025" at bounding box center [1082, 17] width 82 height 17
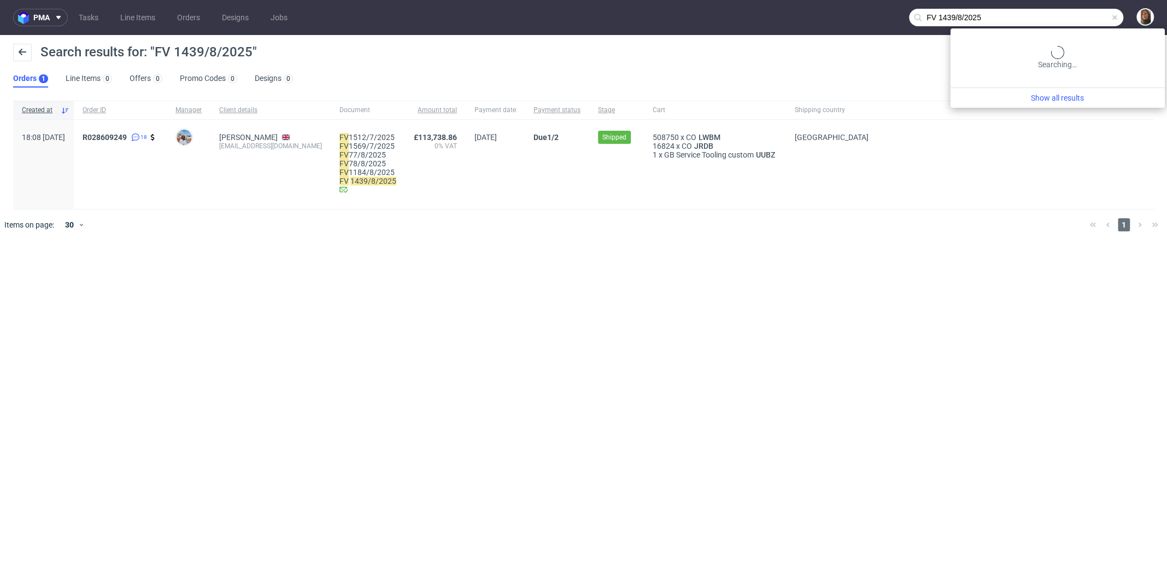
click at [1075, 15] on input "FV 1439/8/2025" at bounding box center [1016, 17] width 214 height 17
paste input "185"
type input "FV 1185/8/2025"
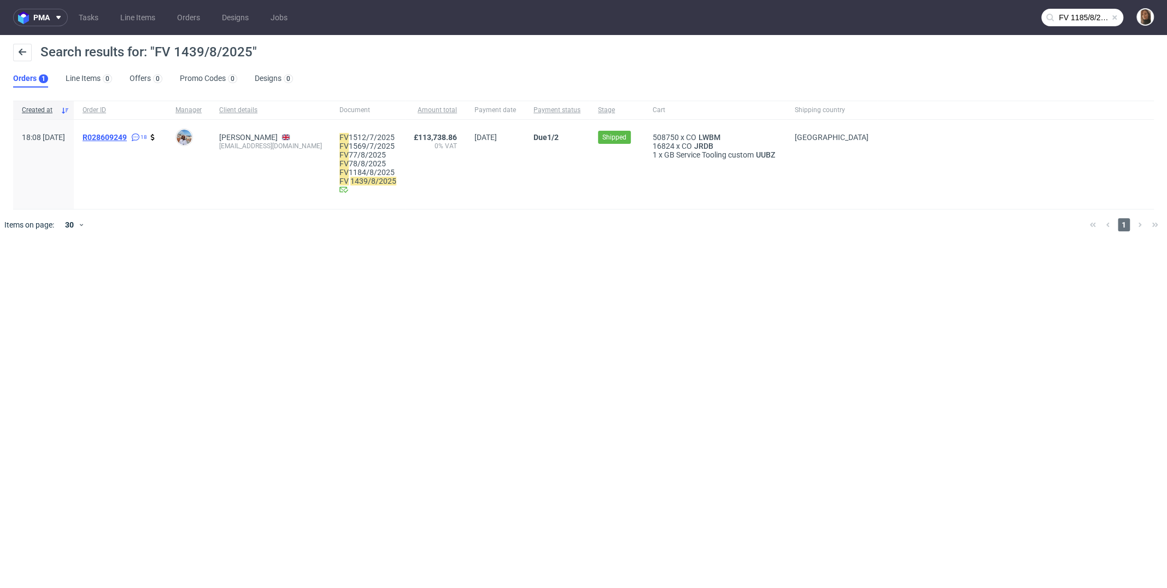
click at [127, 136] on span "R028609249" at bounding box center [105, 137] width 44 height 9
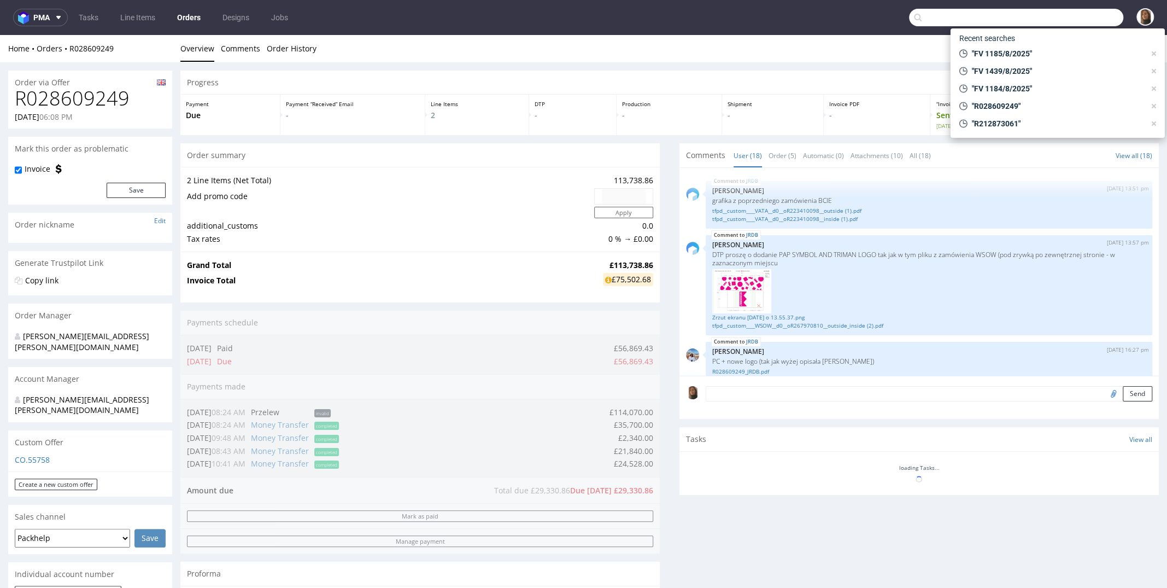
click at [1093, 17] on input "text" at bounding box center [1016, 17] width 214 height 17
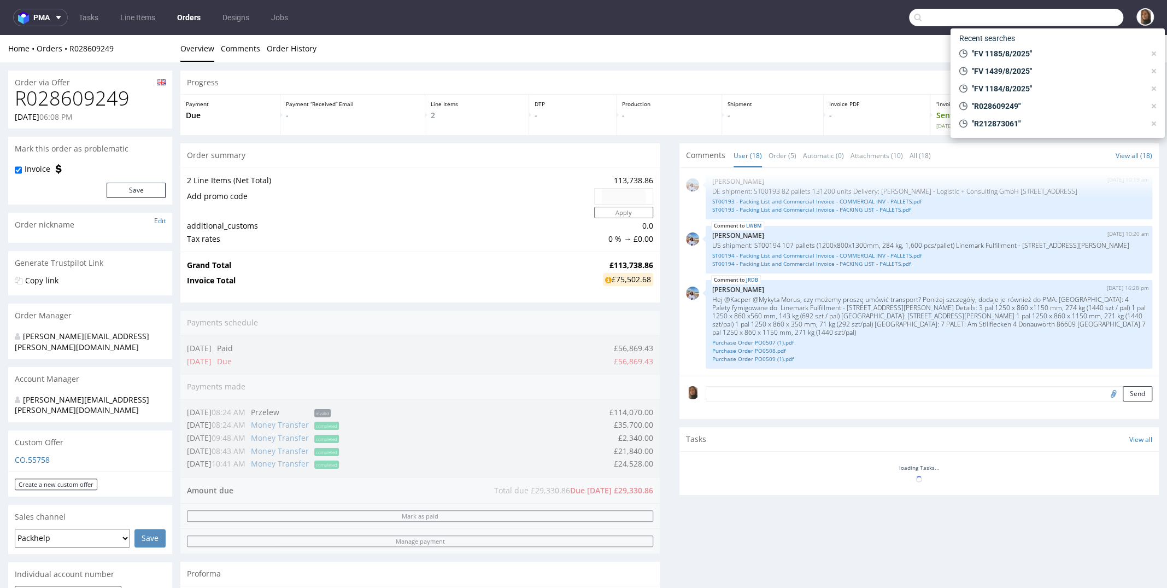
paste input "FV 1185/8/2025"
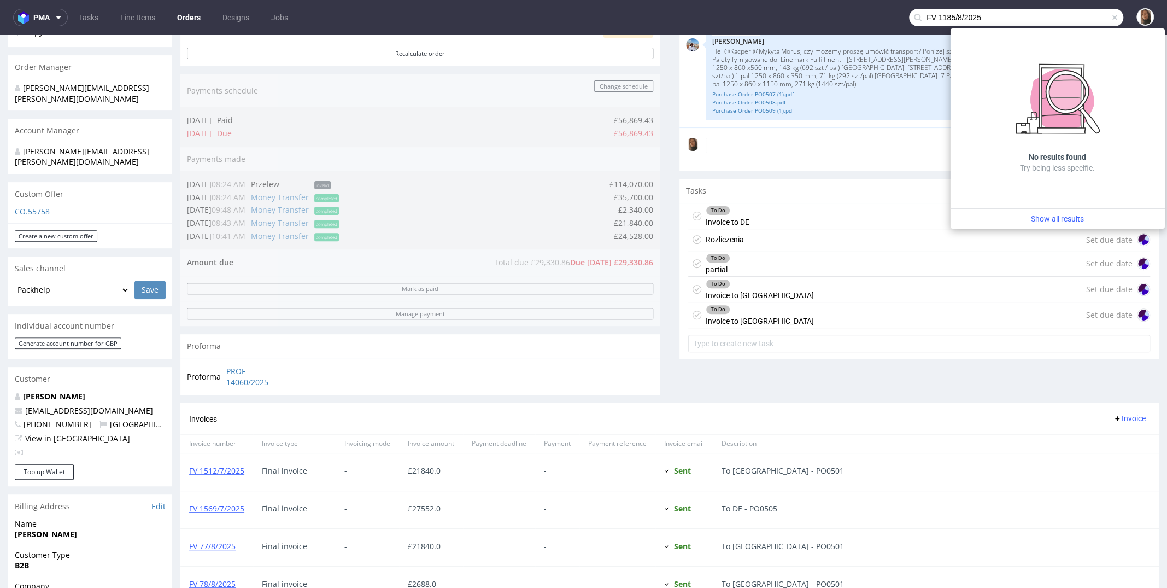
scroll to position [198, 0]
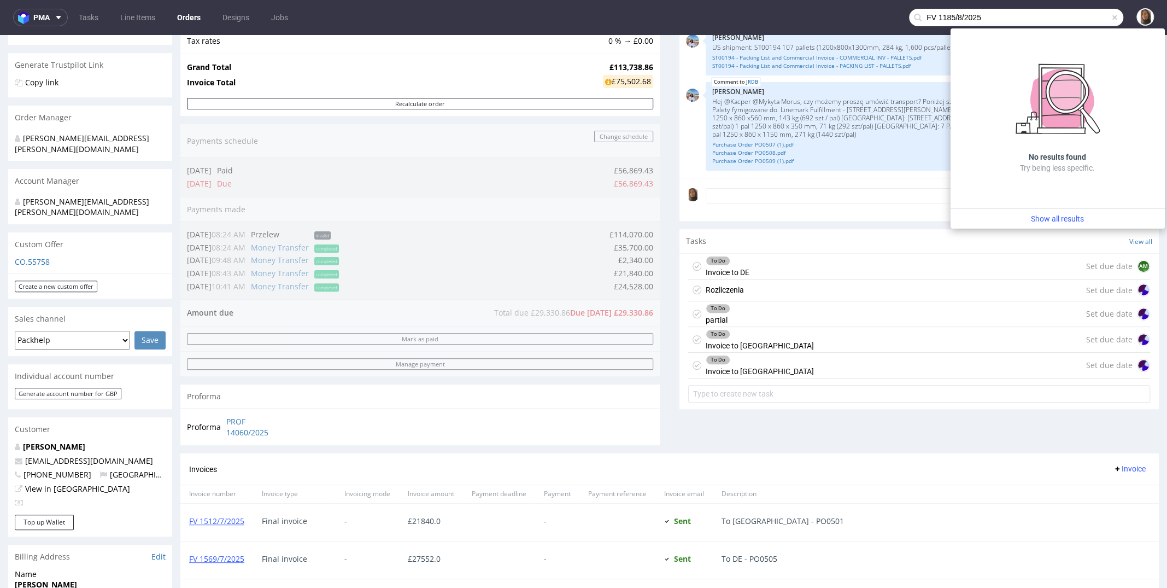
type input "FV 1185/8/2025"
click at [758, 336] on div "To Do Invoice to USA Set due date" at bounding box center [919, 340] width 462 height 26
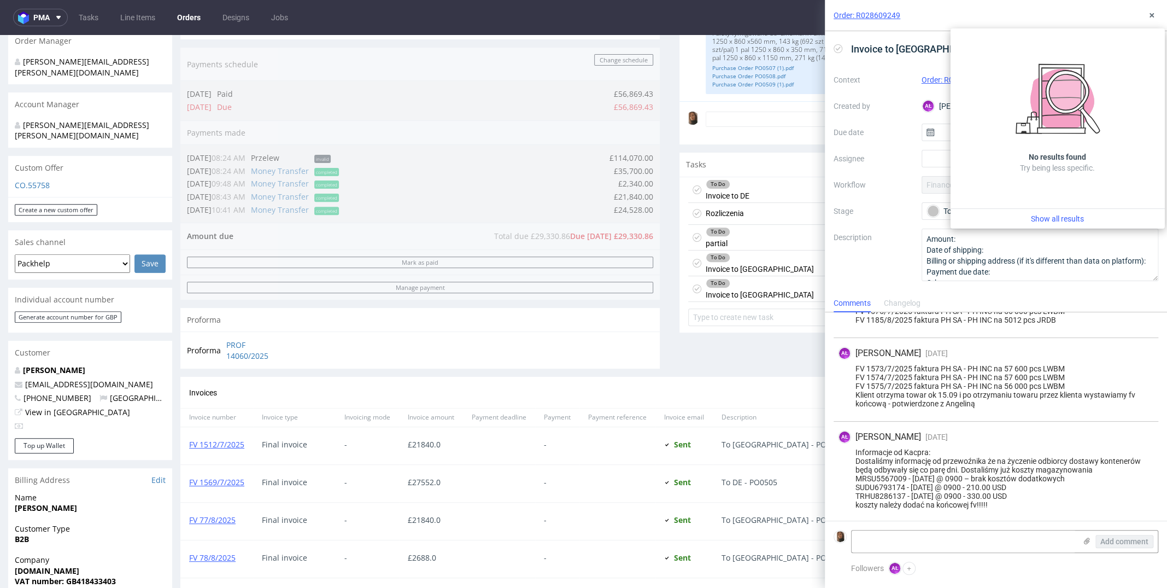
scroll to position [272, 0]
click at [1155, 17] on icon at bounding box center [1151, 15] width 9 height 9
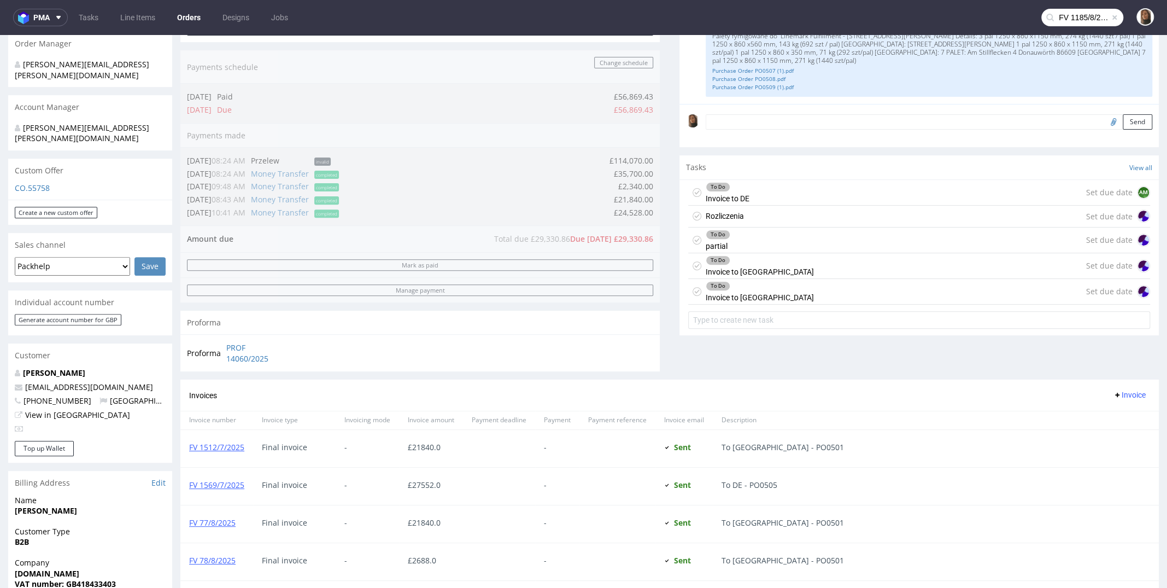
click at [490, 310] on div "Proforma" at bounding box center [419, 322] width 479 height 24
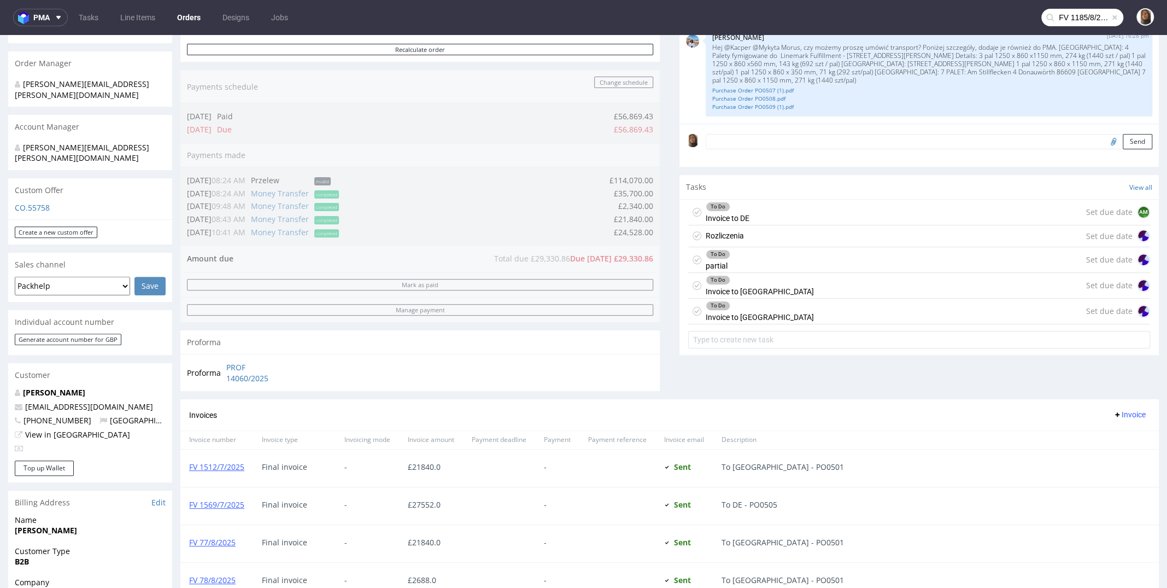
scroll to position [95, 0]
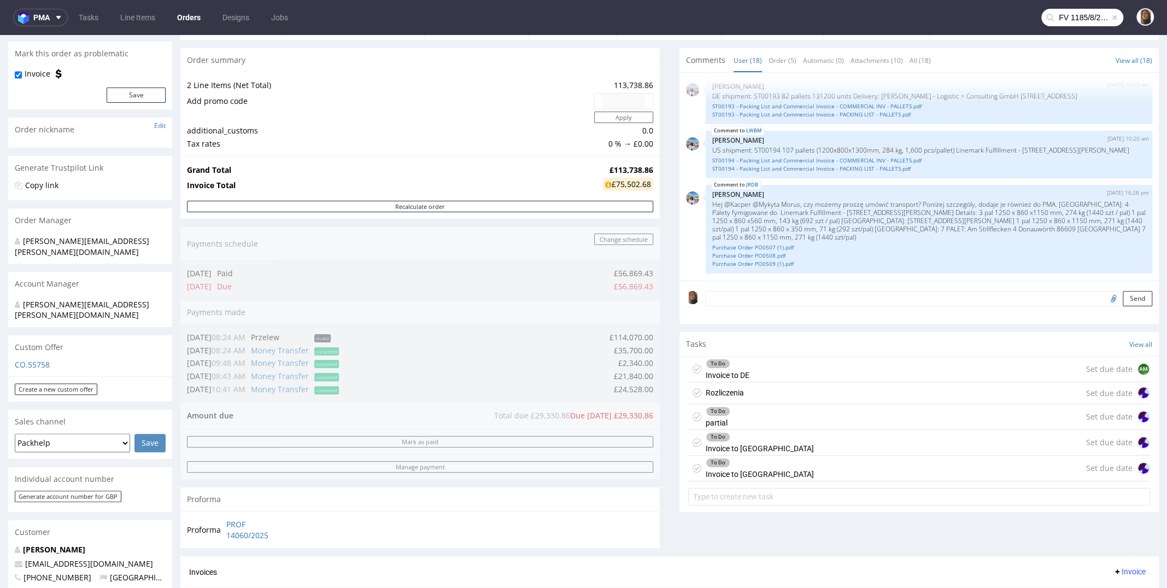
click at [653, 248] on div "Progress Payment Due Payment “Received” Email - Line Items 2 DTP - Production -…" at bounding box center [669, 506] width 978 height 1063
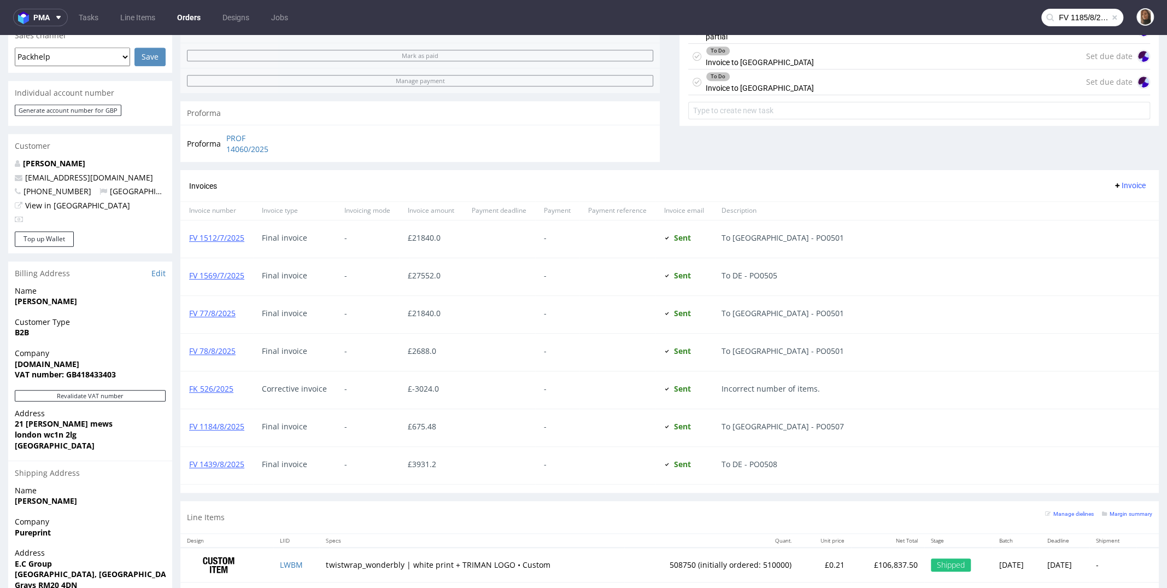
scroll to position [556, 0]
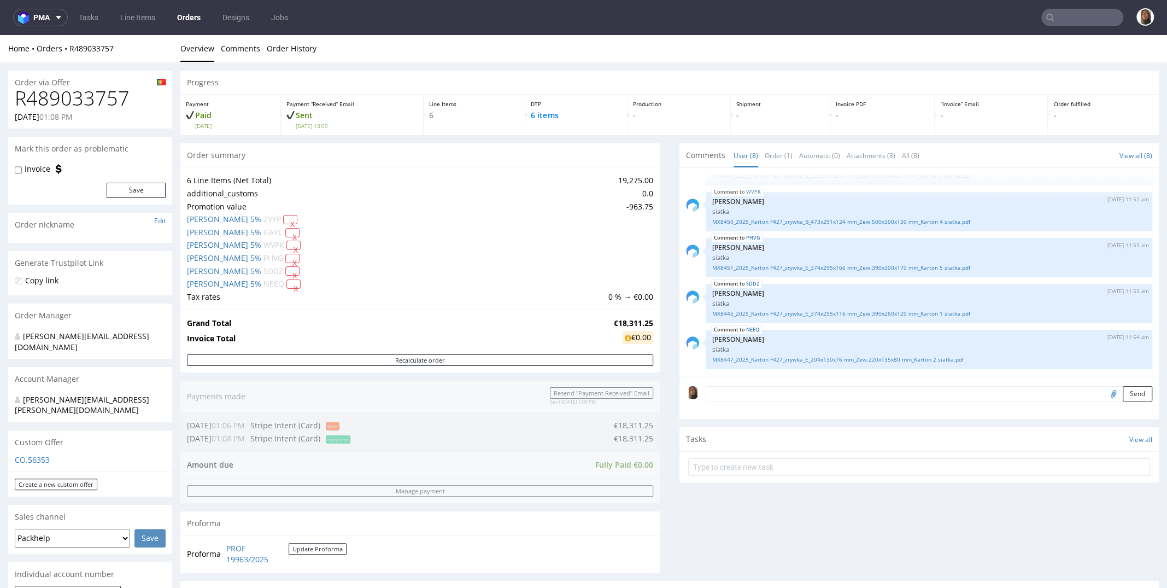
click at [96, 97] on h1 "R489033757" at bounding box center [90, 98] width 151 height 22
copy h1 "R489033757"
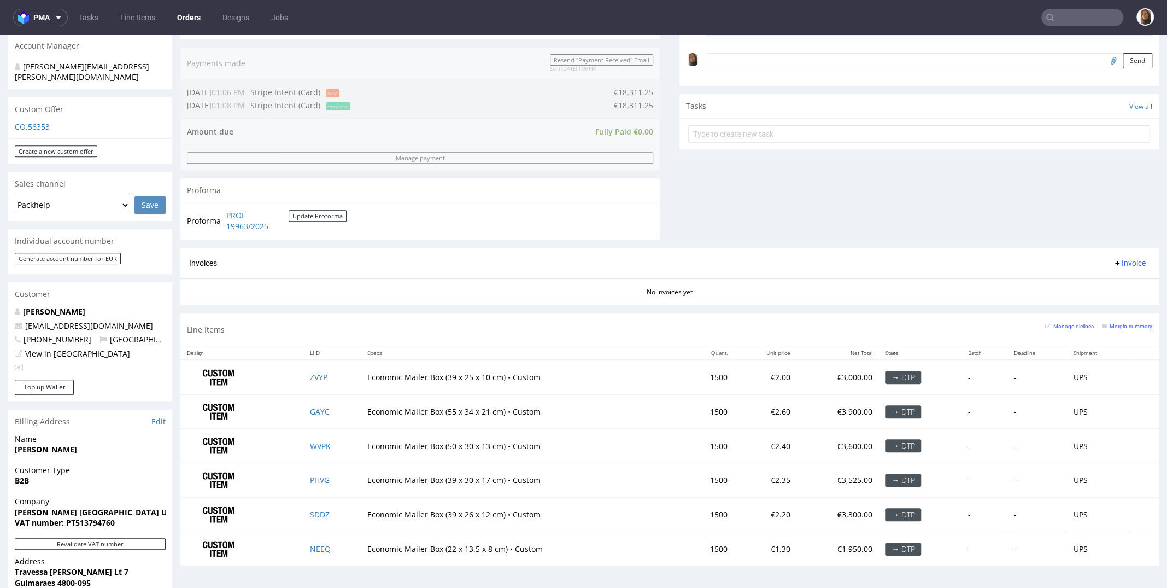
scroll to position [506, 0]
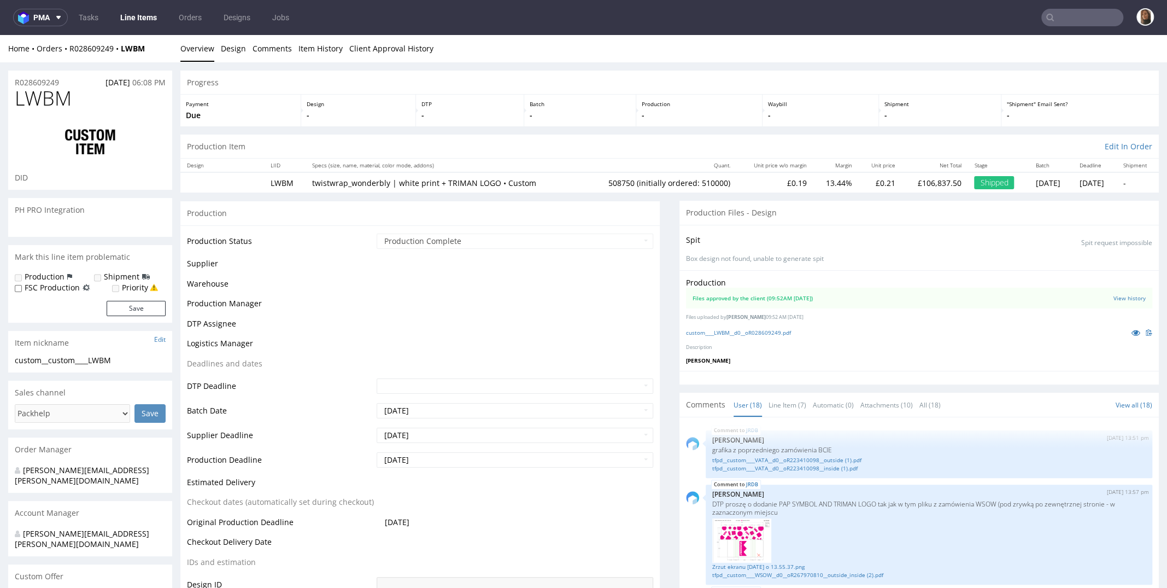
scroll to position [774, 0]
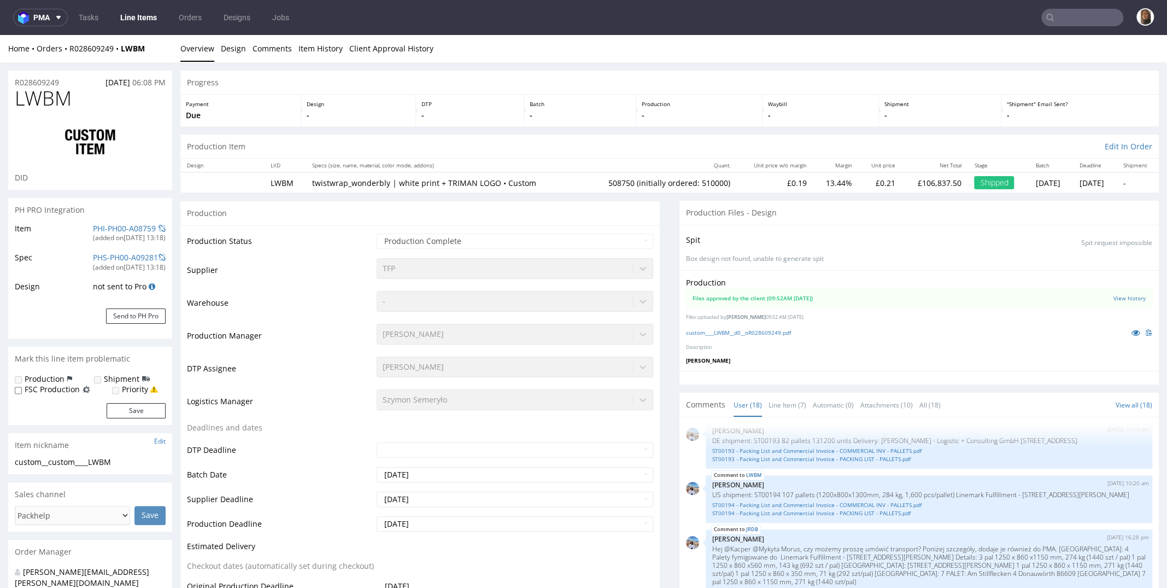
select select "in_progress"
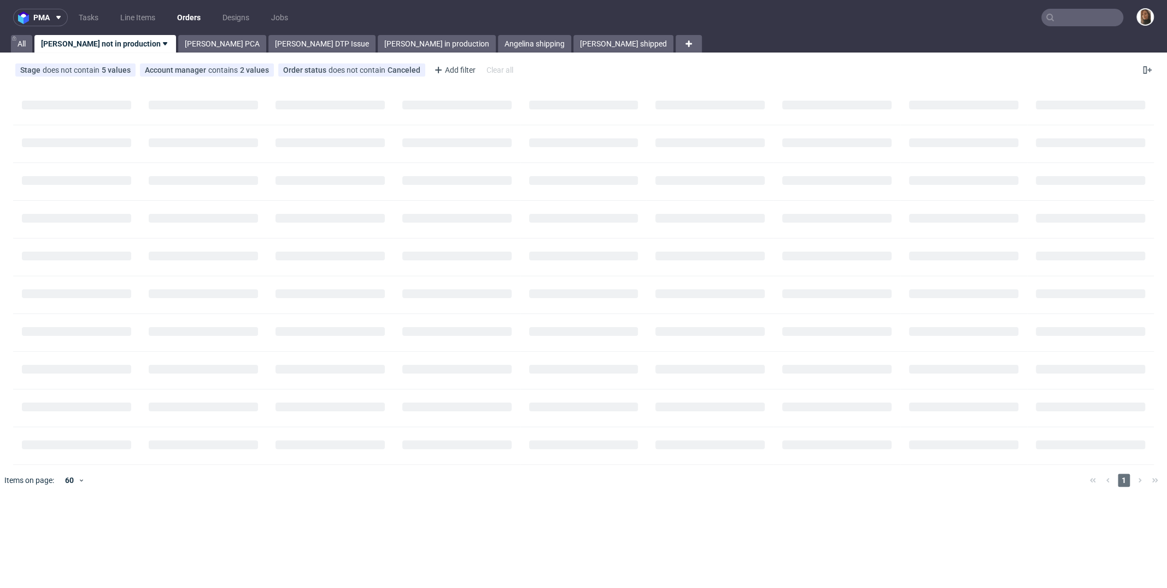
click at [1068, 19] on input "text" at bounding box center [1082, 17] width 82 height 17
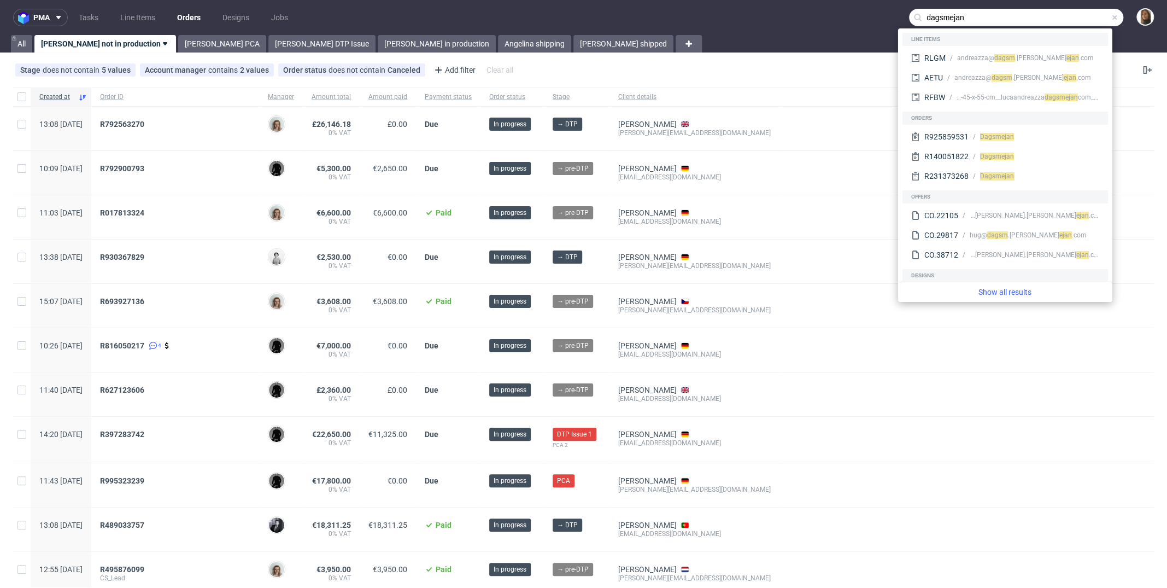
type input "dagsmejan"
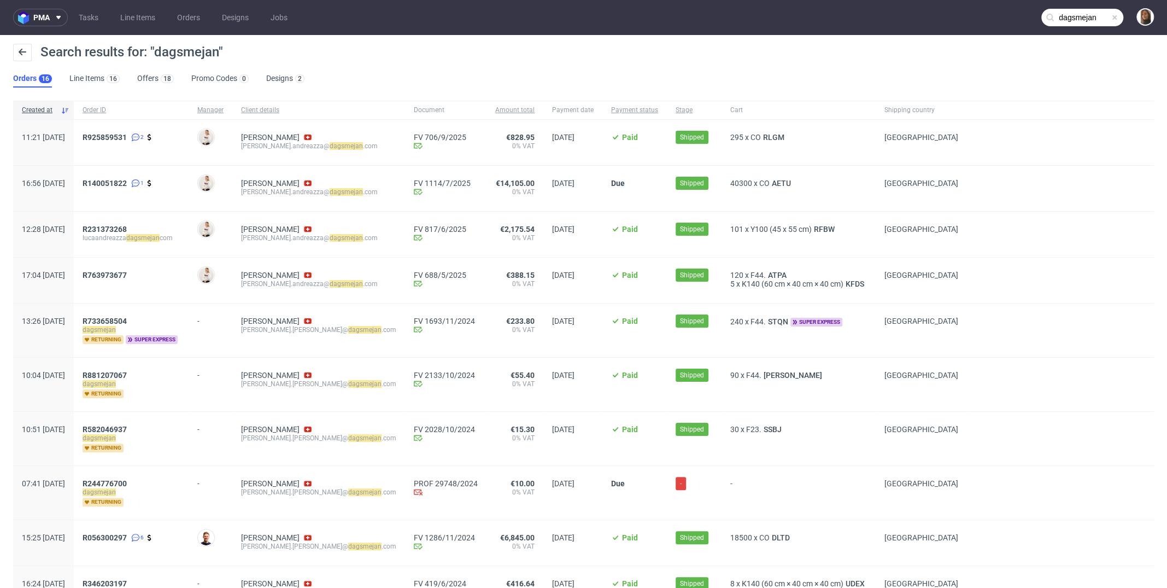
click at [180, 194] on span "R140051822 1" at bounding box center [131, 188] width 97 height 19
click at [198, 14] on link "Orders" at bounding box center [189, 17] width 36 height 17
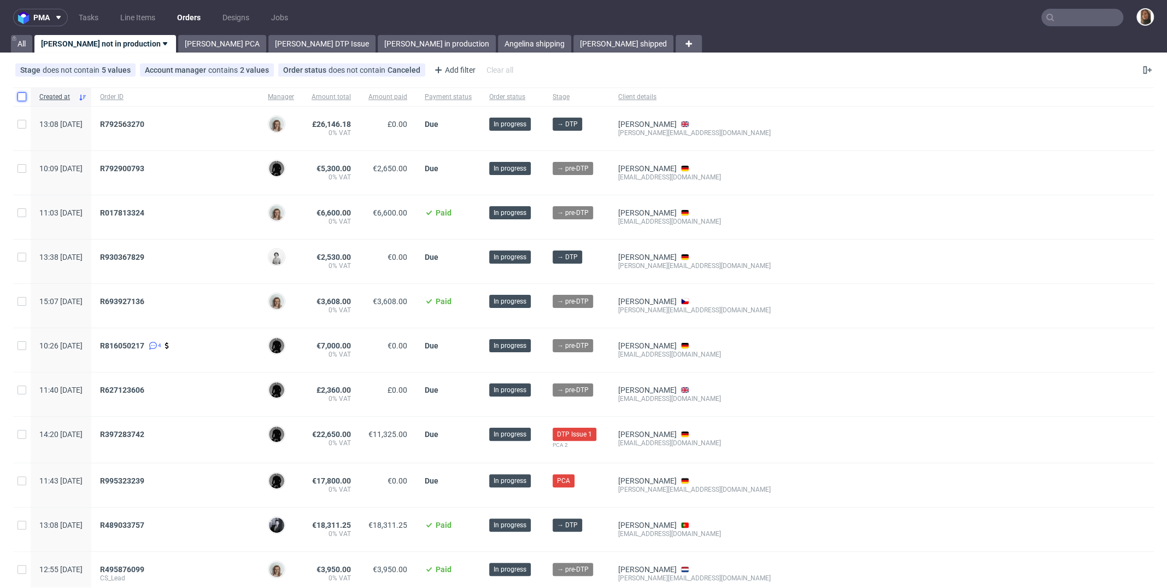
click at [21, 95] on input "checkbox" at bounding box center [21, 96] width 9 height 9
checkbox input "true"
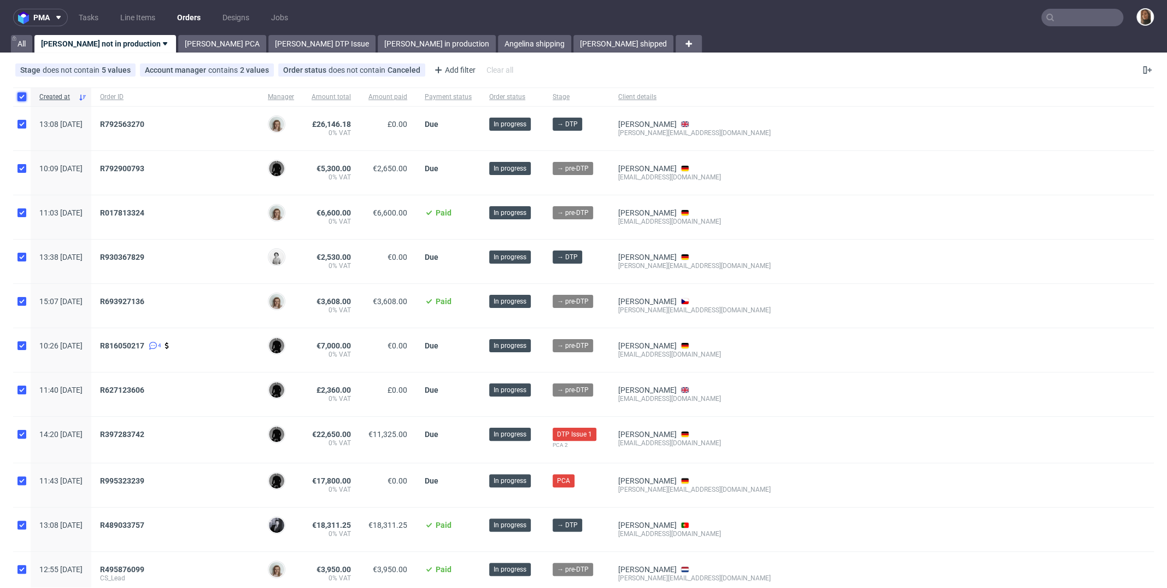
checkbox input "true"
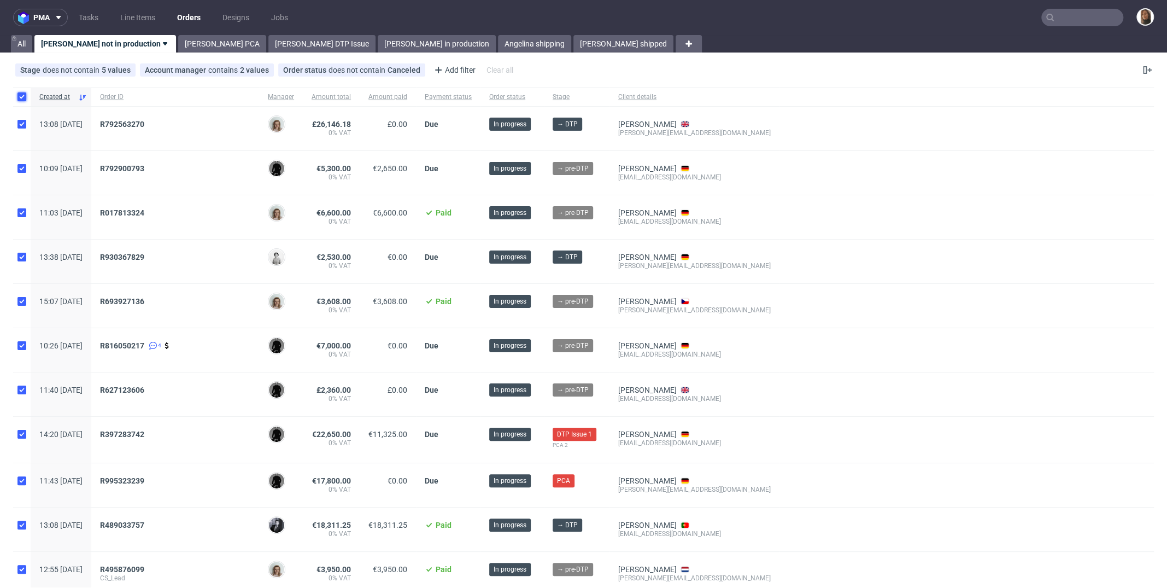
checkbox input "true"
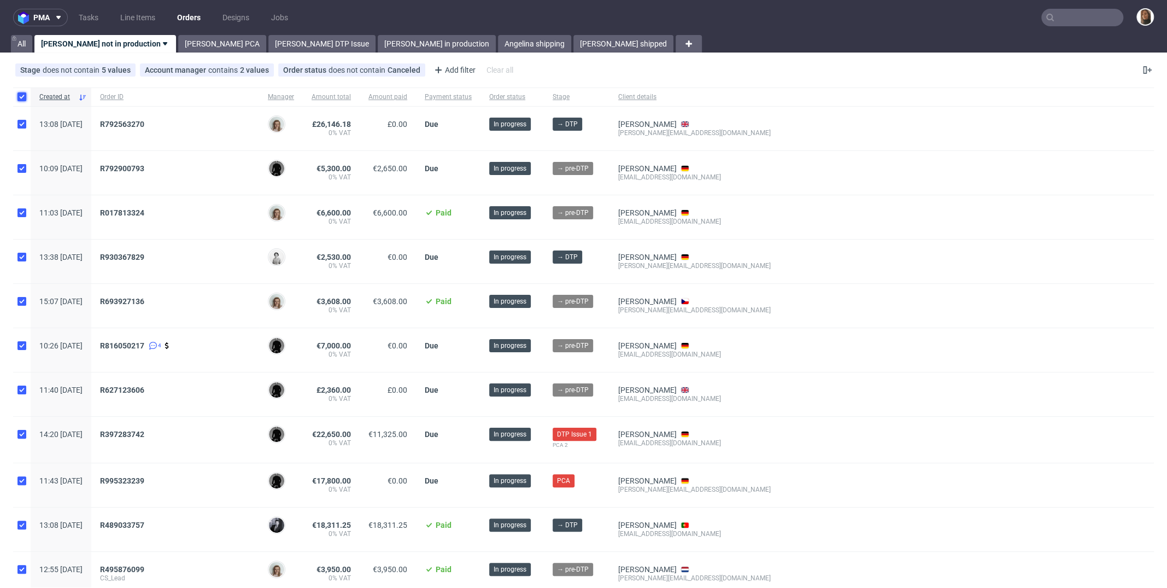
checkbox input "true"
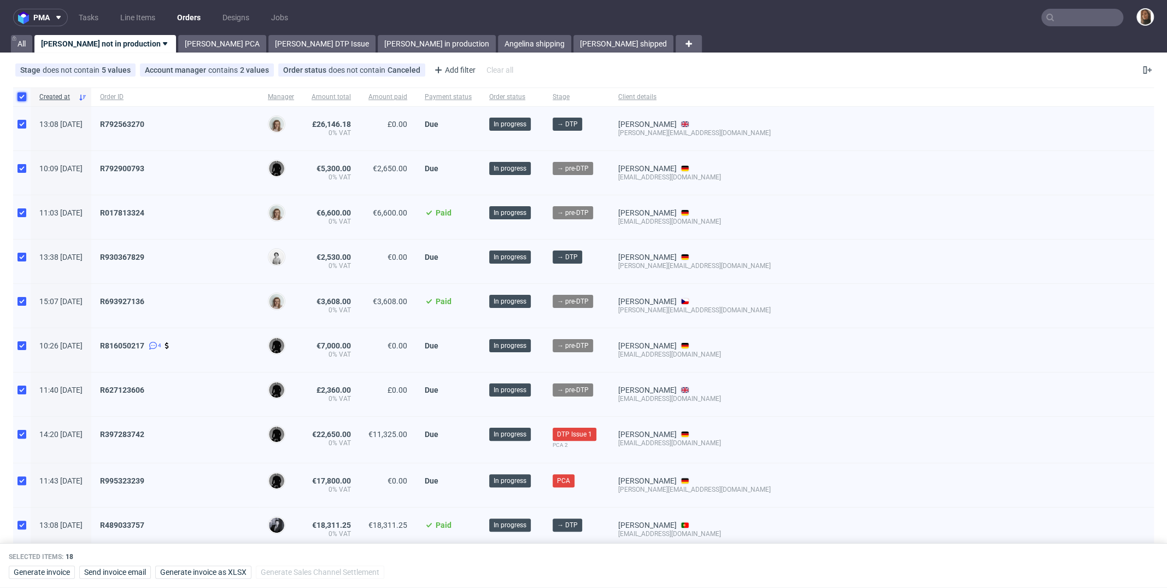
click at [21, 95] on input "checkbox" at bounding box center [21, 96] width 9 height 9
checkbox input "false"
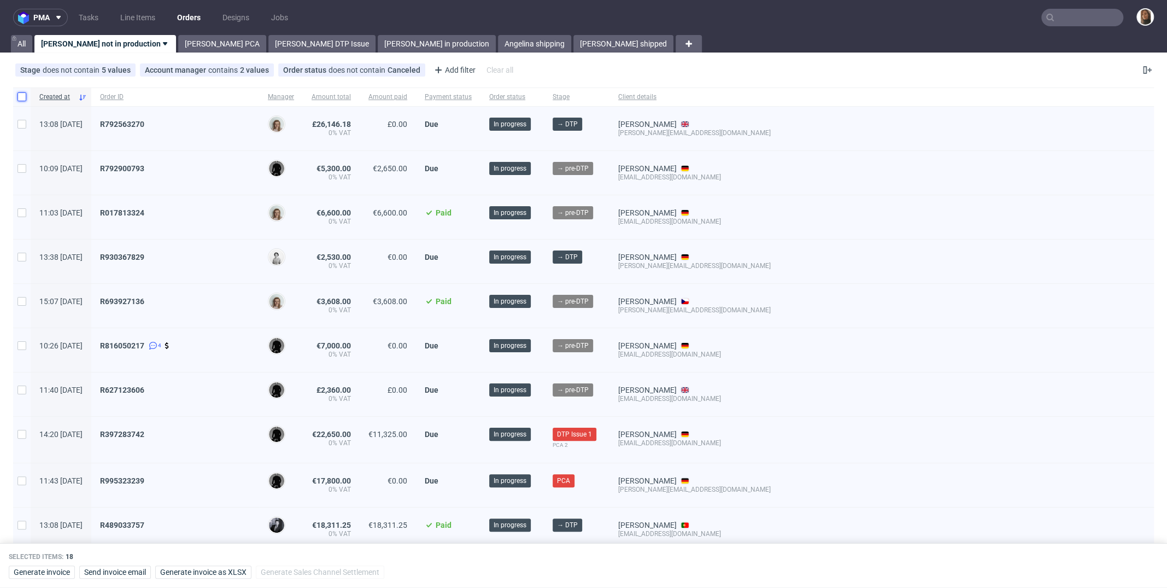
checkbox input "false"
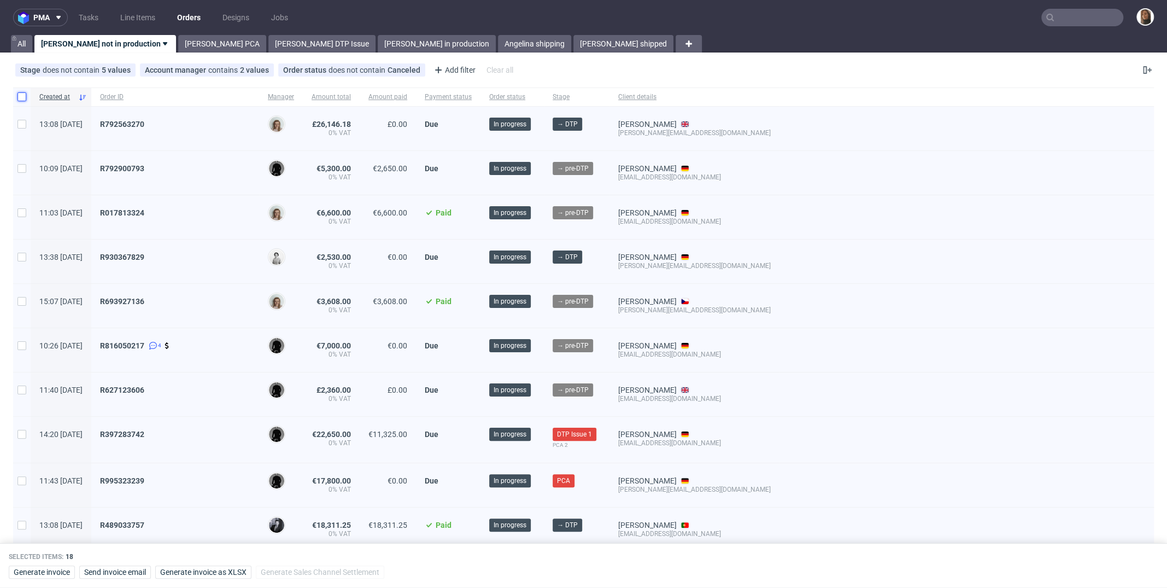
checkbox input "false"
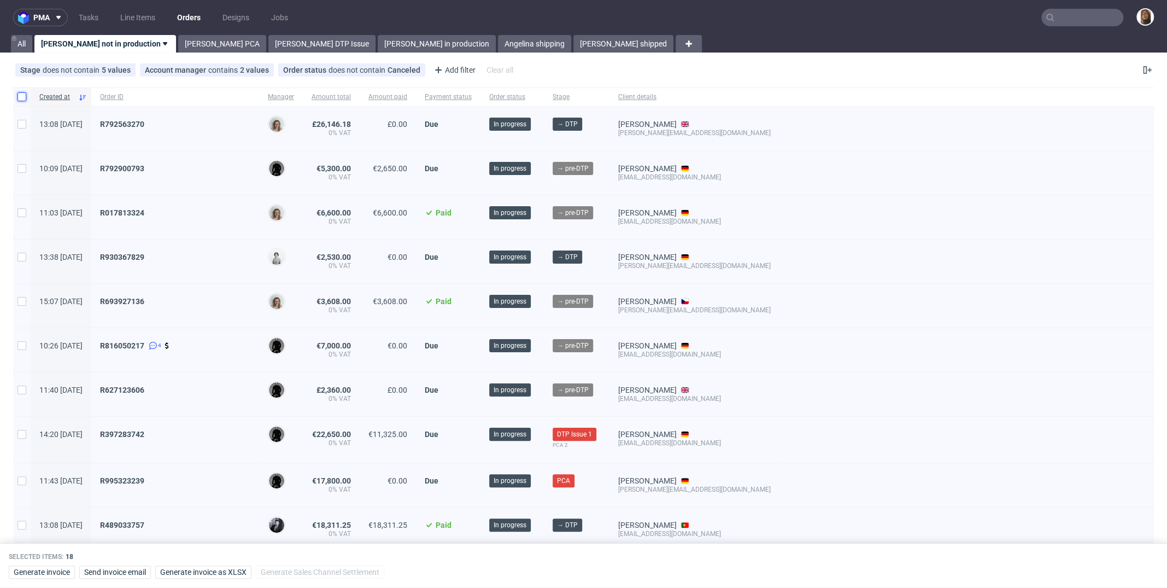
checkbox input "false"
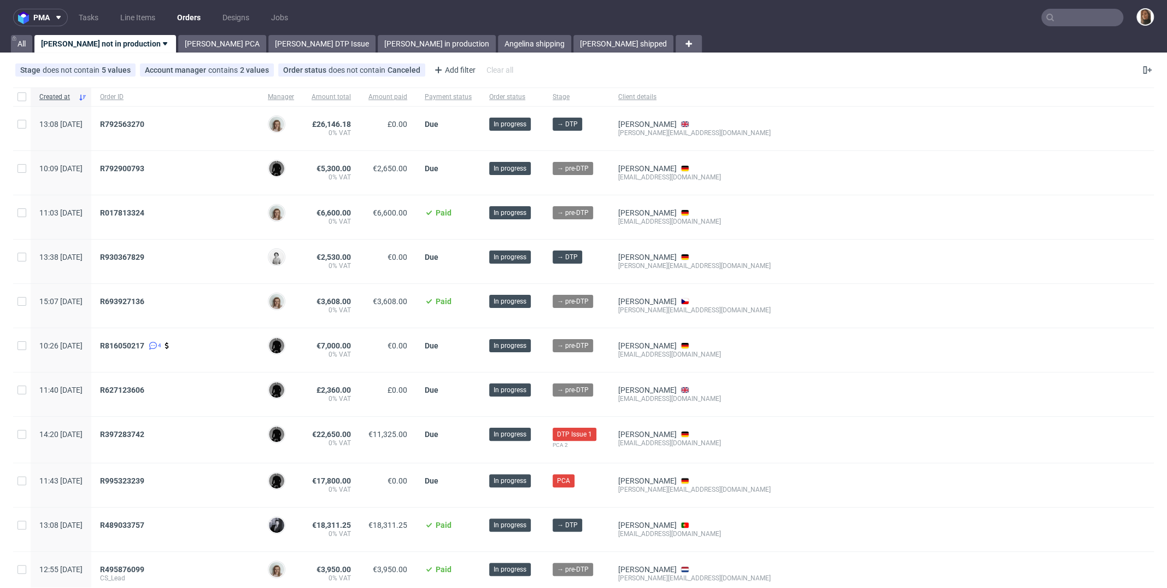
click at [1088, 19] on input "text" at bounding box center [1082, 17] width 82 height 17
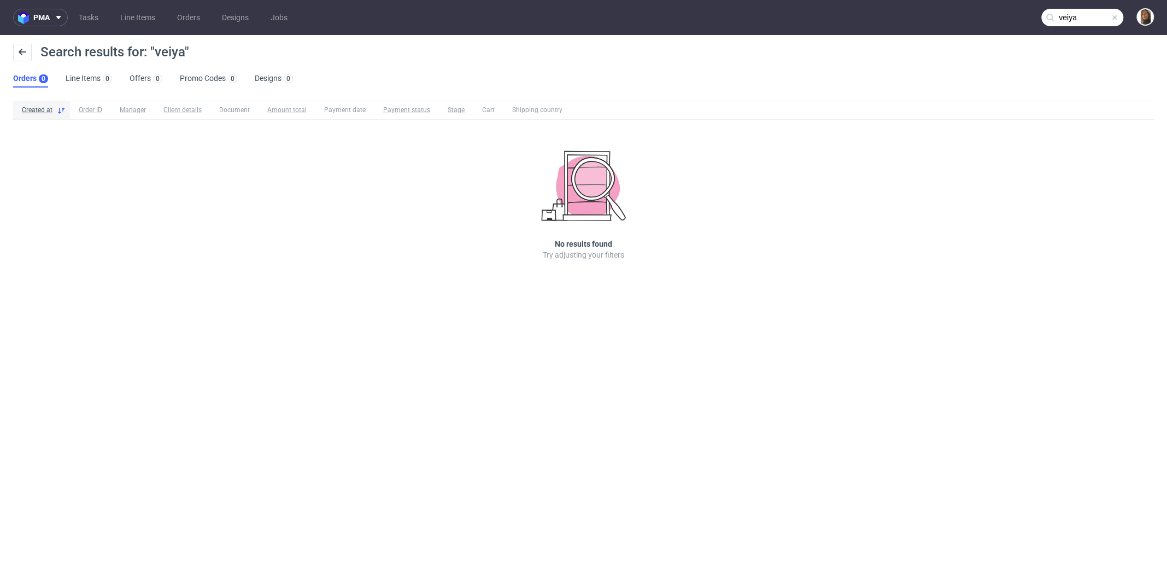
click at [1085, 16] on input "veiya" at bounding box center [1082, 17] width 82 height 17
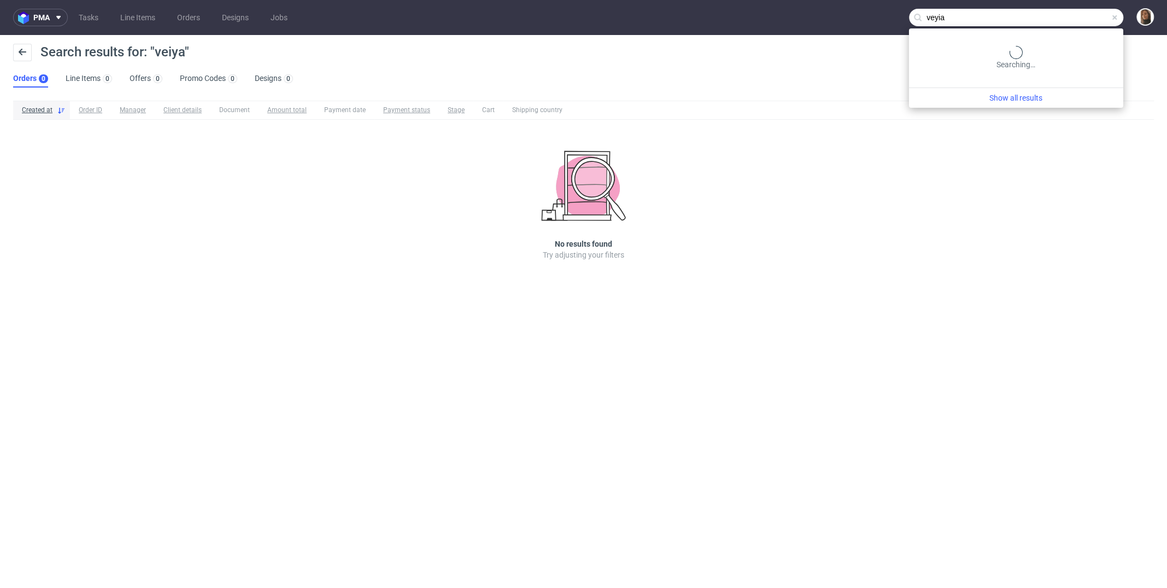
type input "veyia"
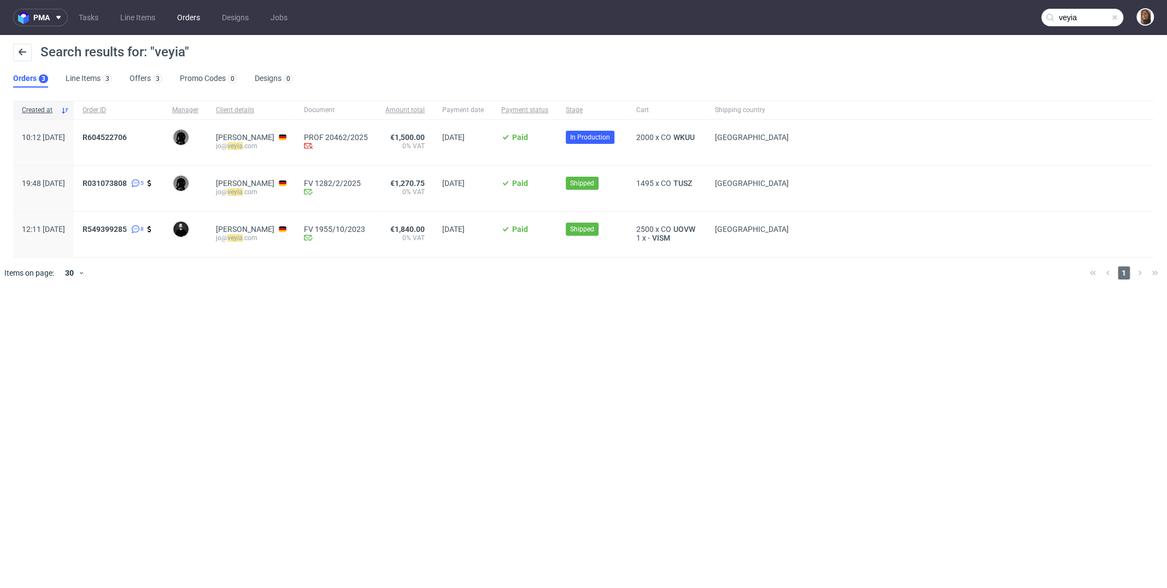
click at [195, 25] on link "Orders" at bounding box center [189, 17] width 36 height 17
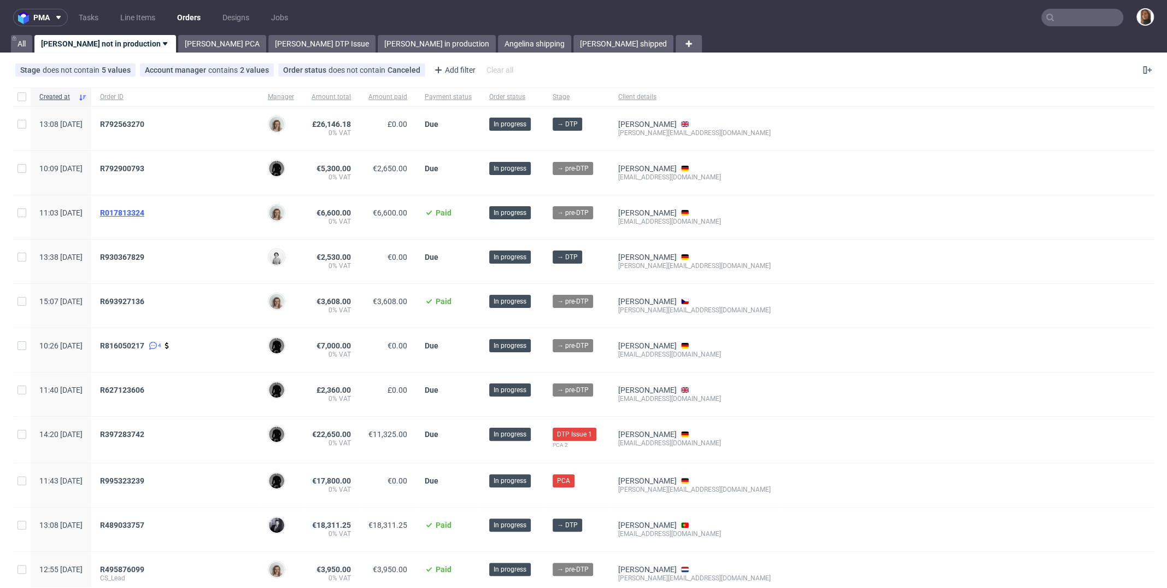
click at [144, 212] on span "R017813324" at bounding box center [122, 212] width 44 height 9
click at [20, 97] on input "checkbox" at bounding box center [21, 96] width 9 height 9
checkbox input "true"
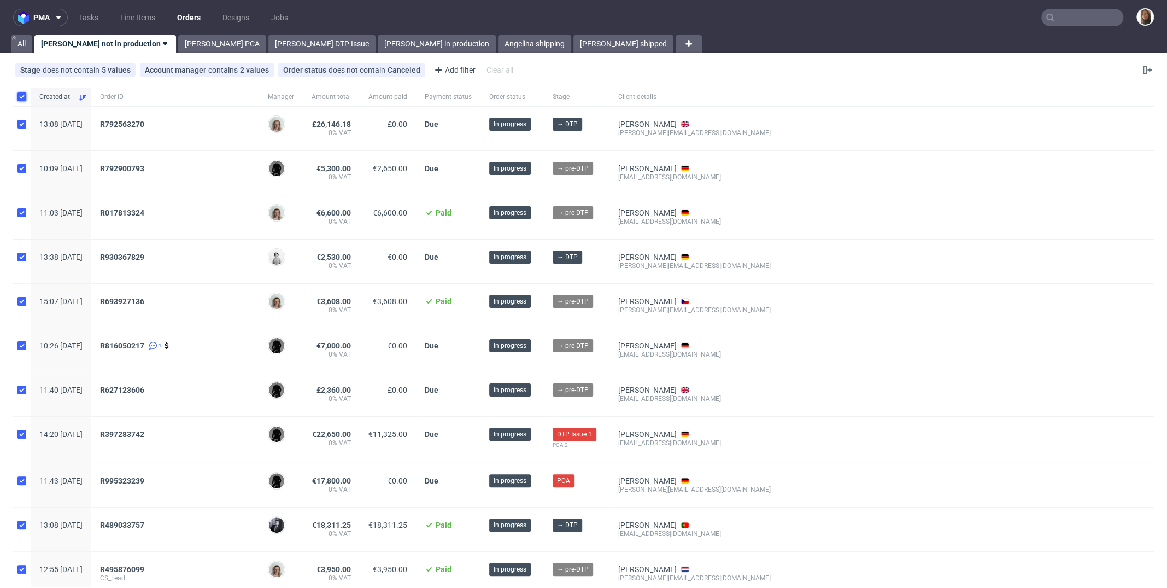
checkbox input "true"
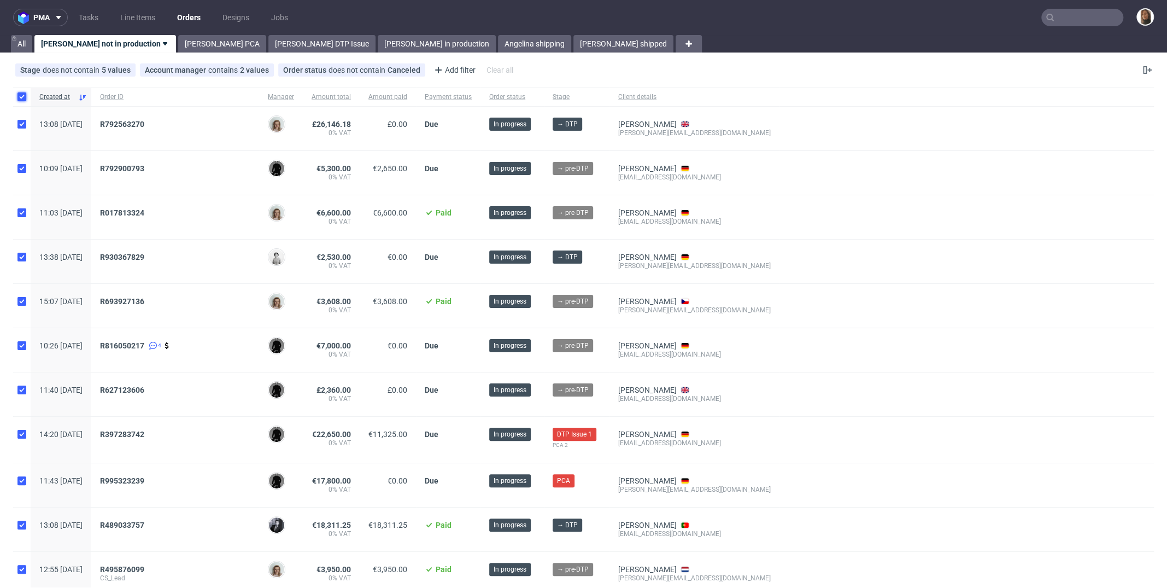
checkbox input "true"
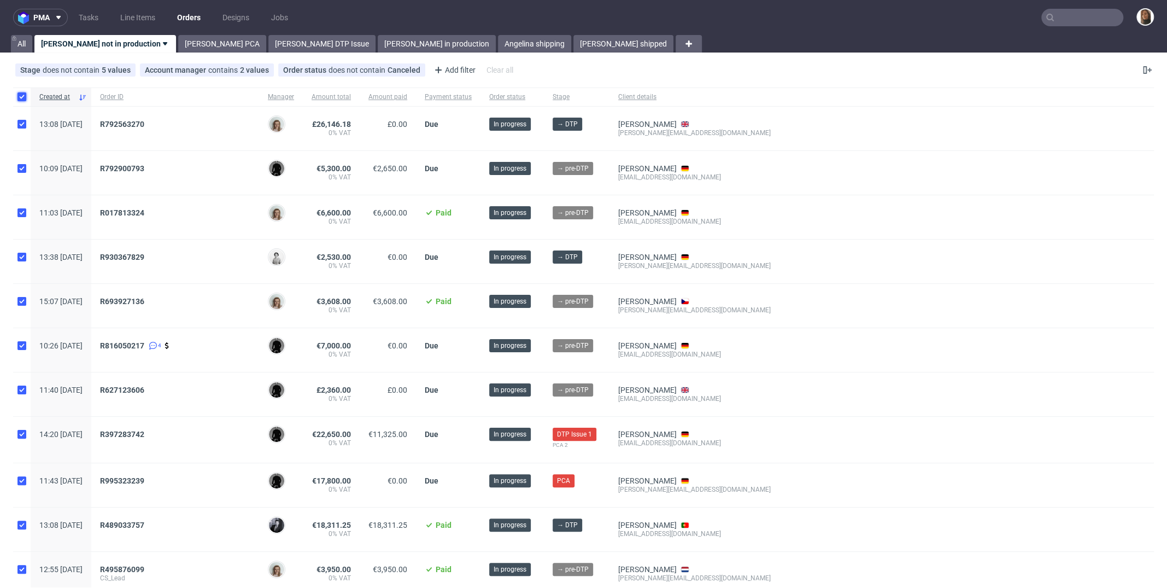
checkbox input "true"
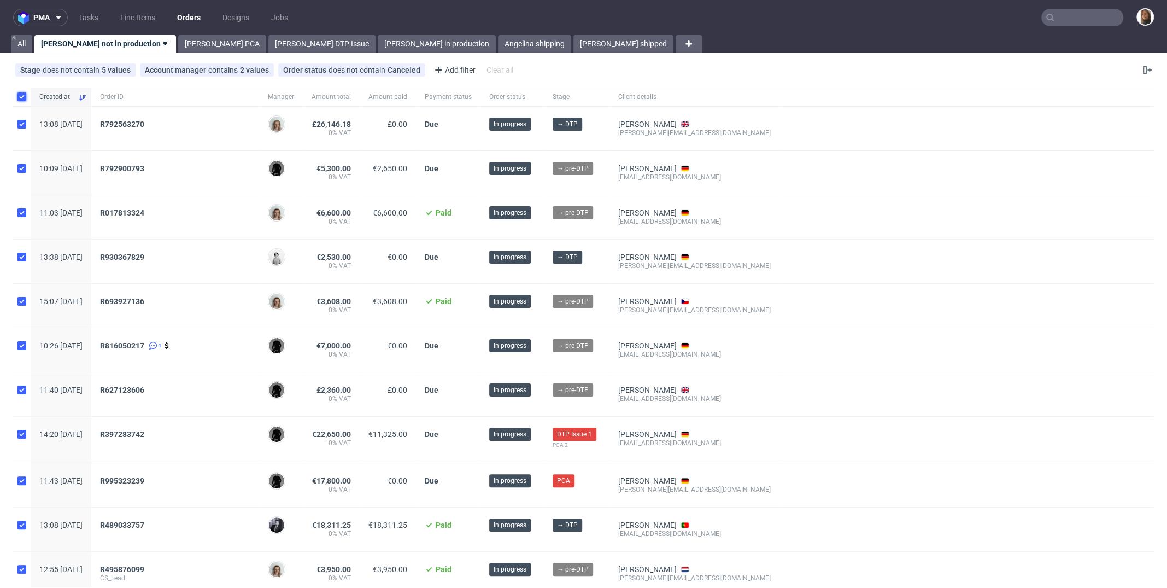
checkbox input "true"
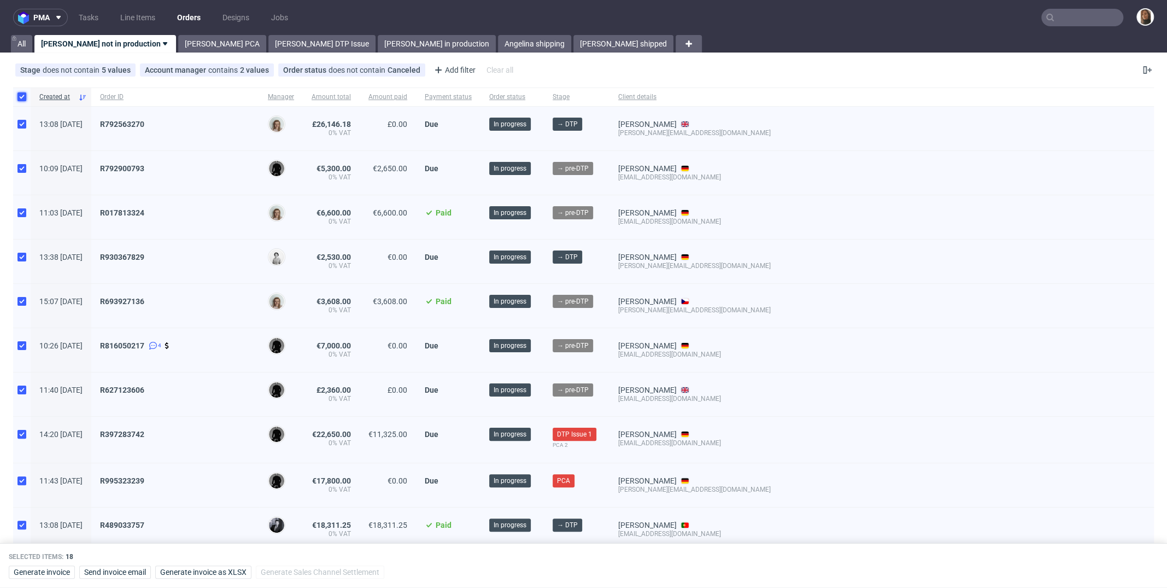
click at [20, 97] on input "checkbox" at bounding box center [21, 96] width 9 height 9
checkbox input "false"
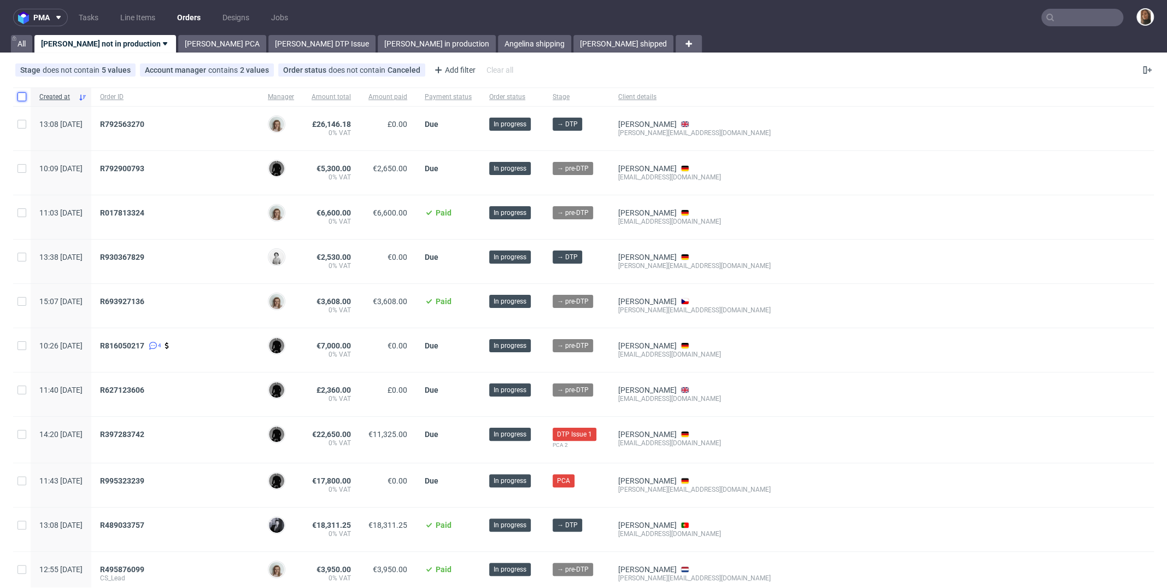
checkbox input "false"
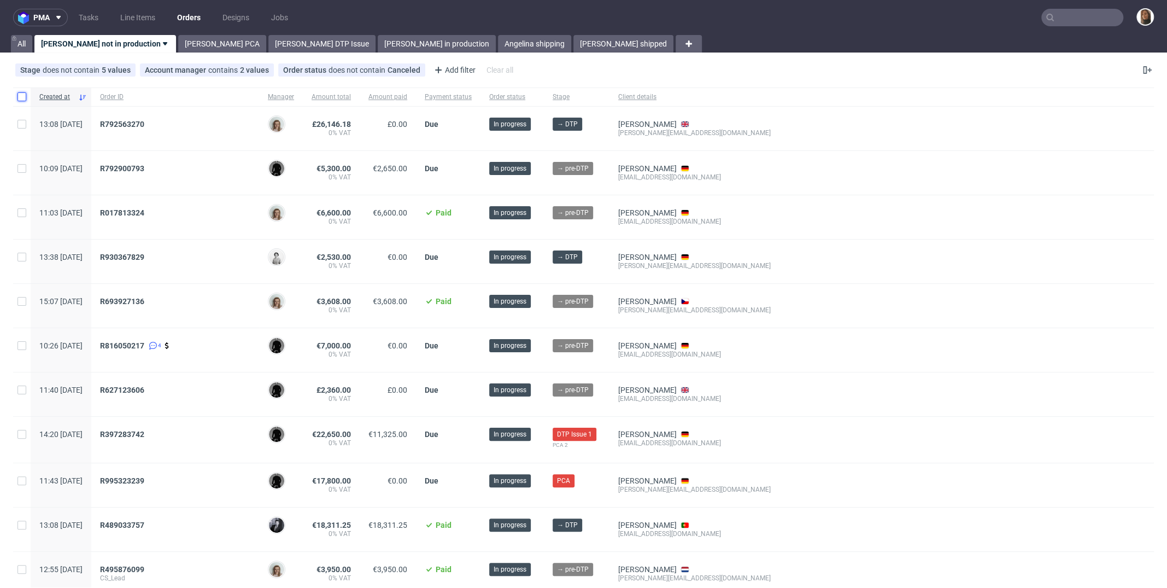
checkbox input "false"
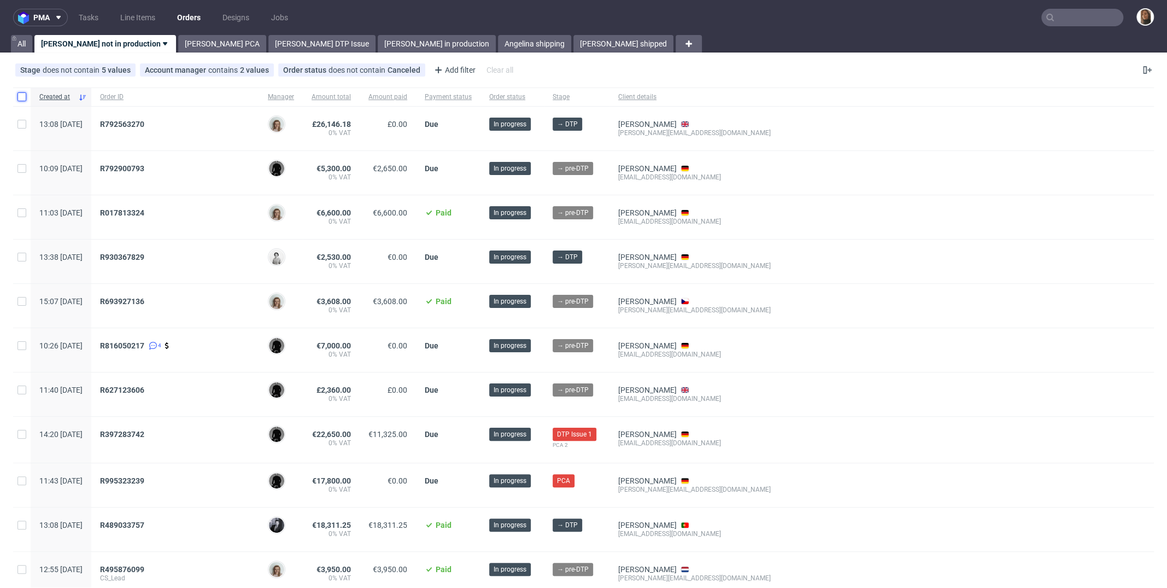
checkbox input "false"
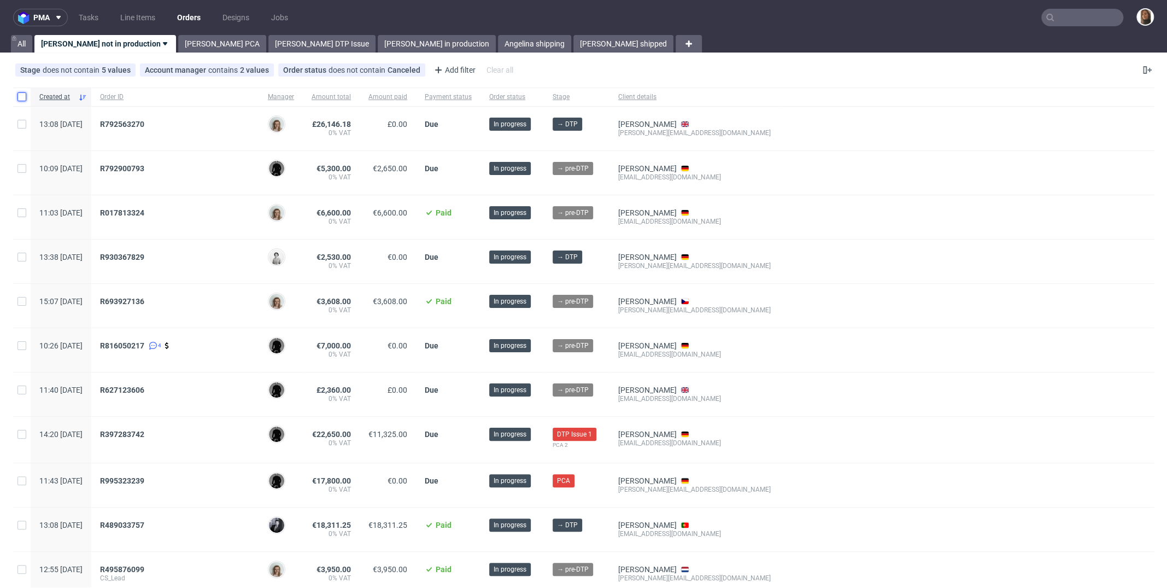
checkbox input "false"
click at [378, 44] on link "[PERSON_NAME] in production" at bounding box center [437, 43] width 118 height 17
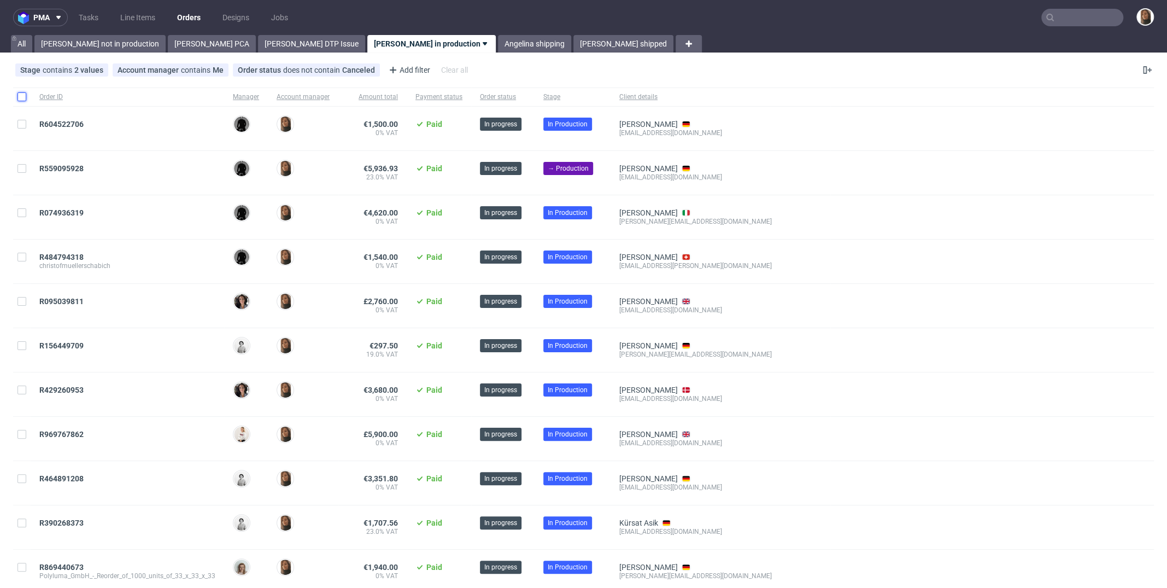
click at [22, 99] on input "checkbox" at bounding box center [21, 96] width 9 height 9
checkbox input "true"
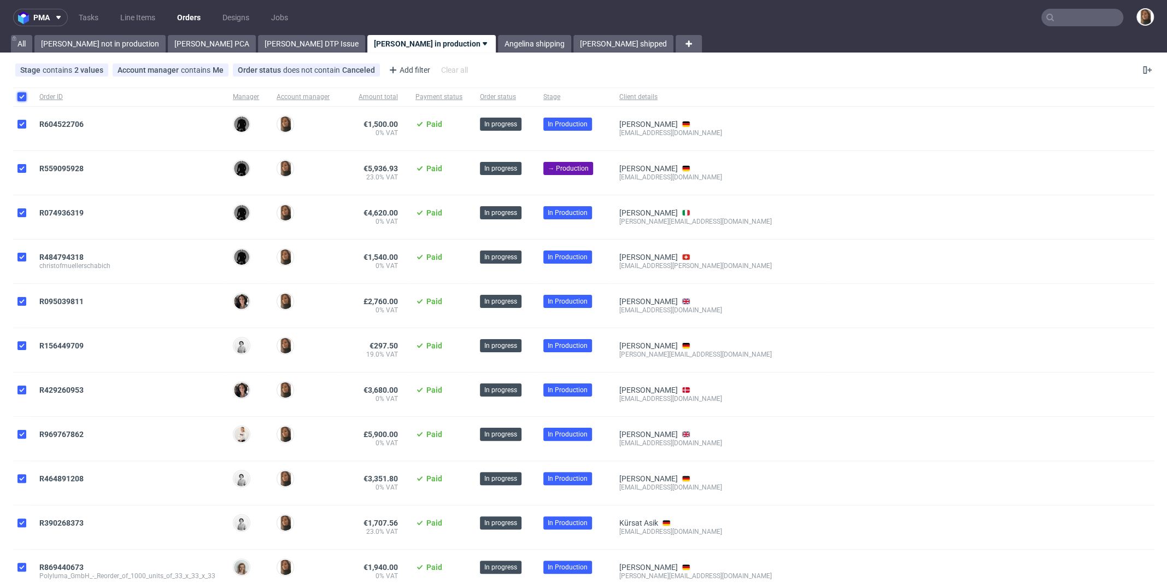
checkbox input "true"
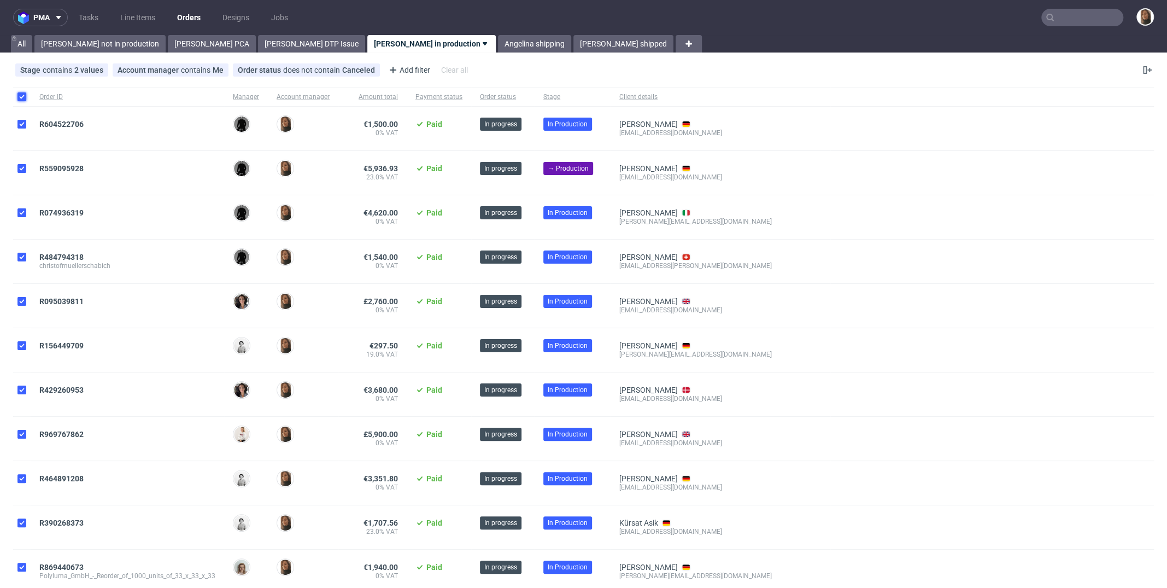
checkbox input "true"
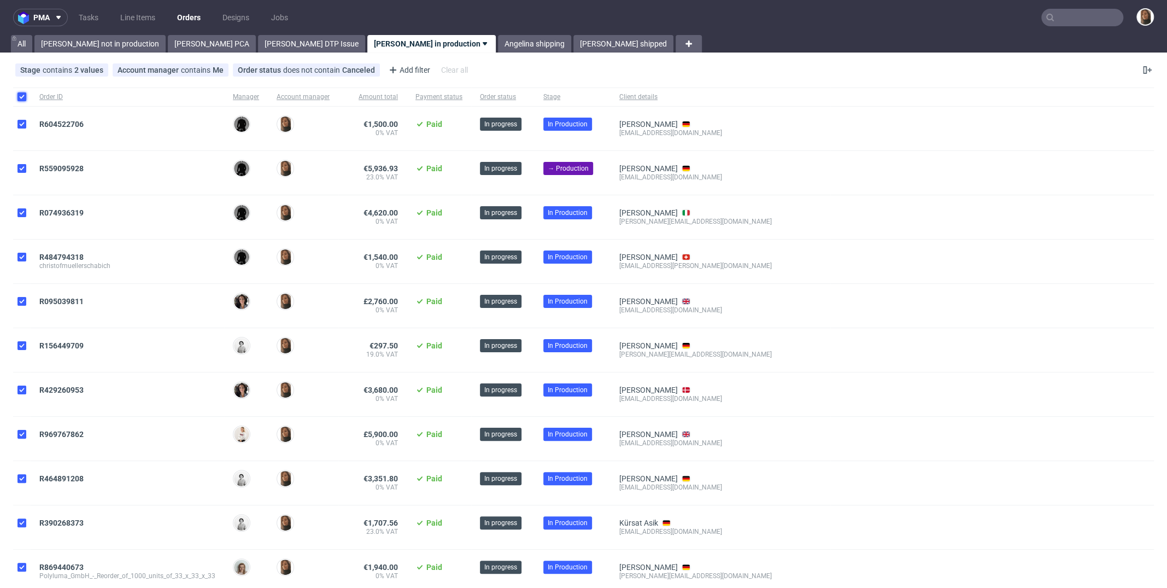
checkbox input "true"
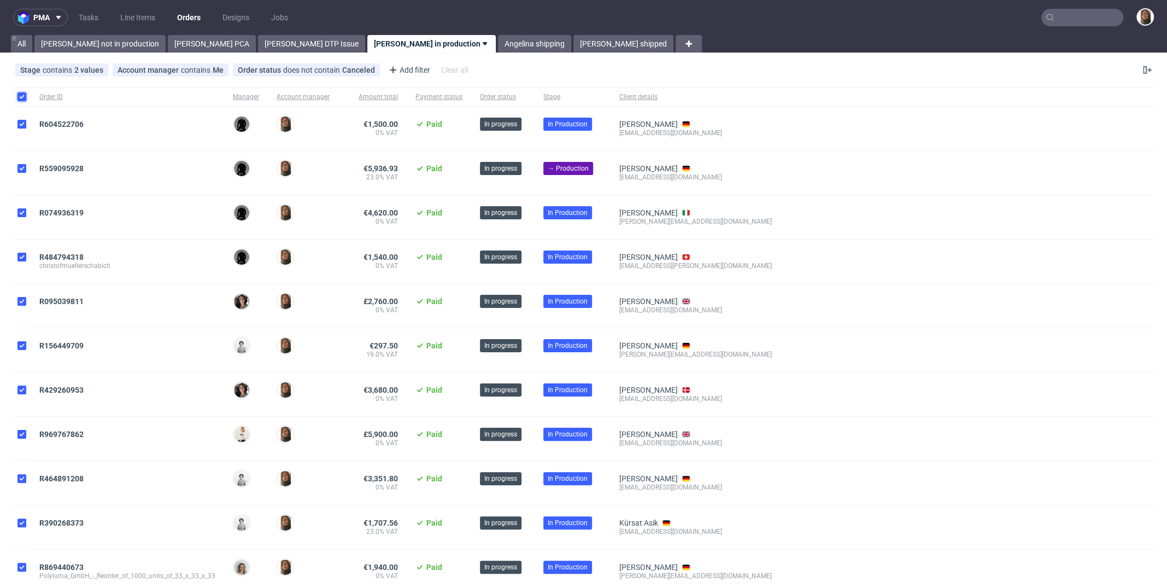
checkbox input "true"
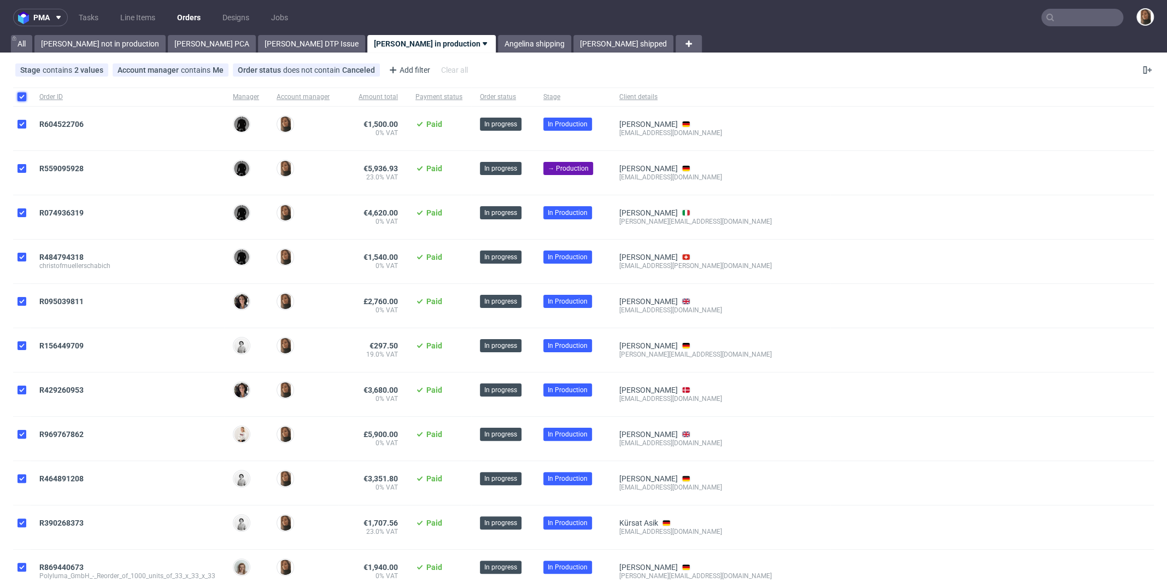
checkbox input "true"
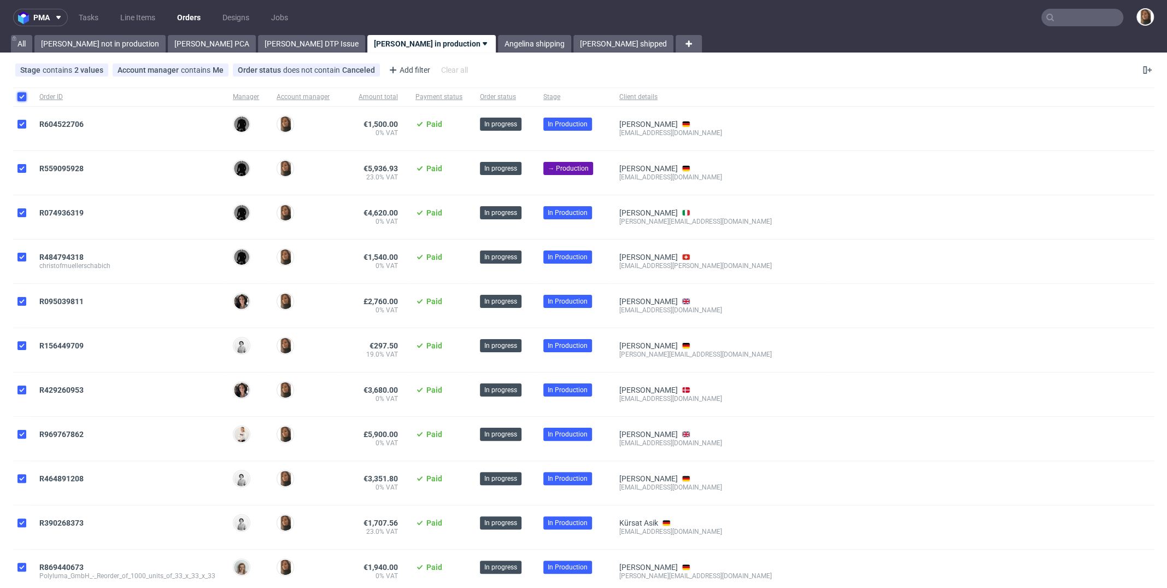
checkbox input "true"
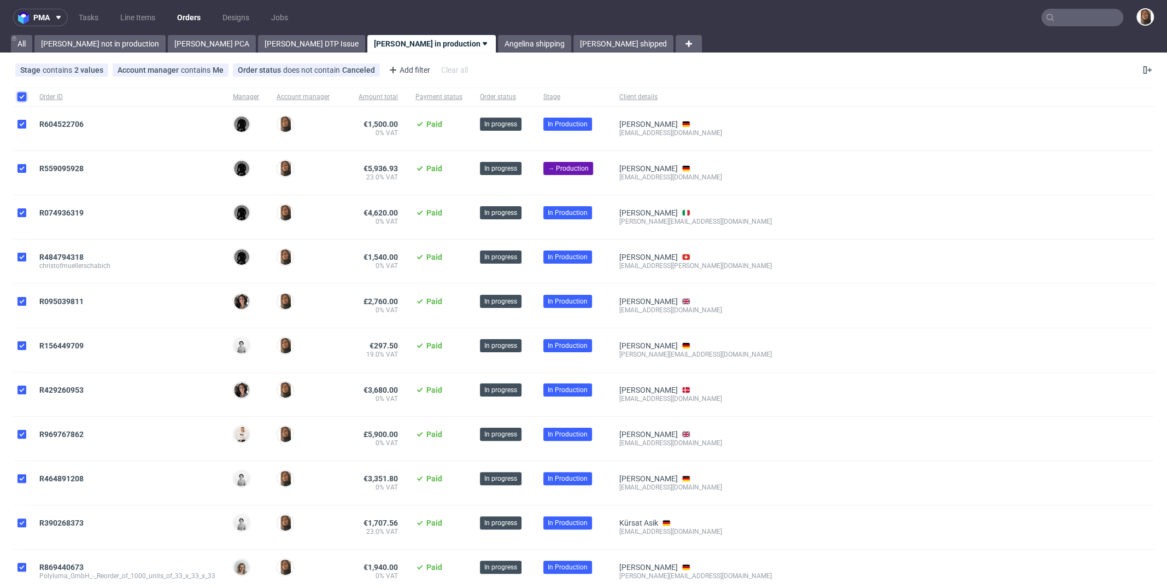
checkbox input "true"
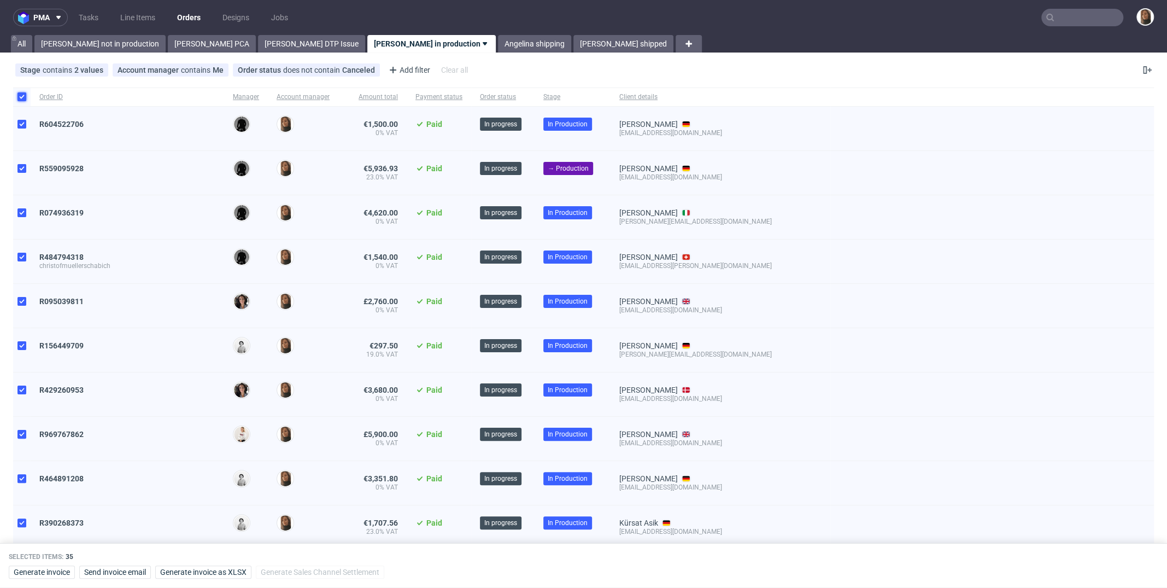
click at [22, 99] on input "checkbox" at bounding box center [21, 96] width 9 height 9
checkbox input "false"
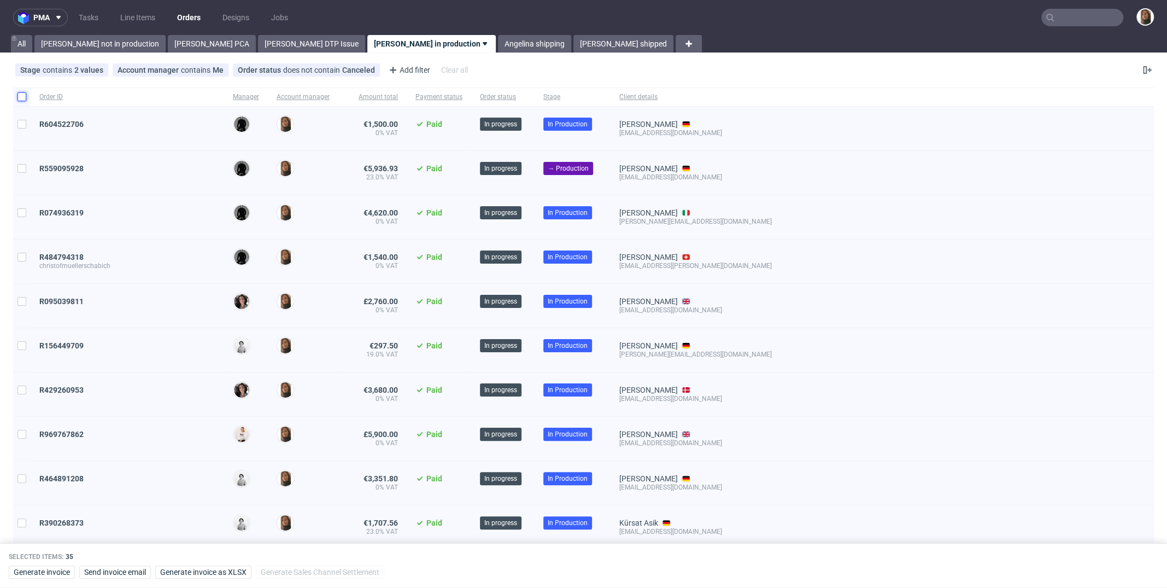
checkbox input "false"
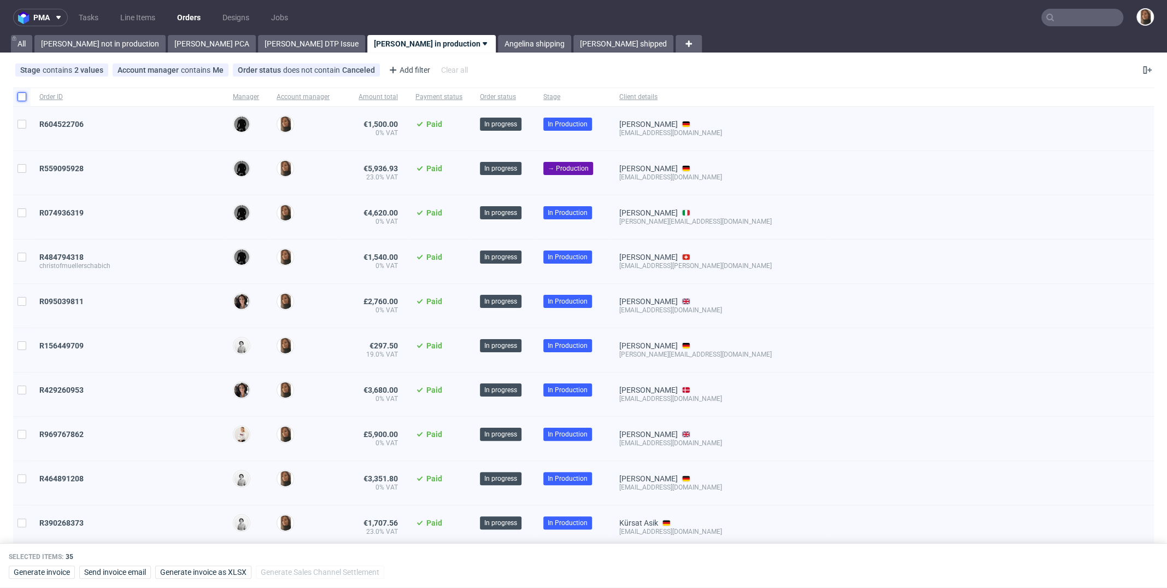
checkbox input "false"
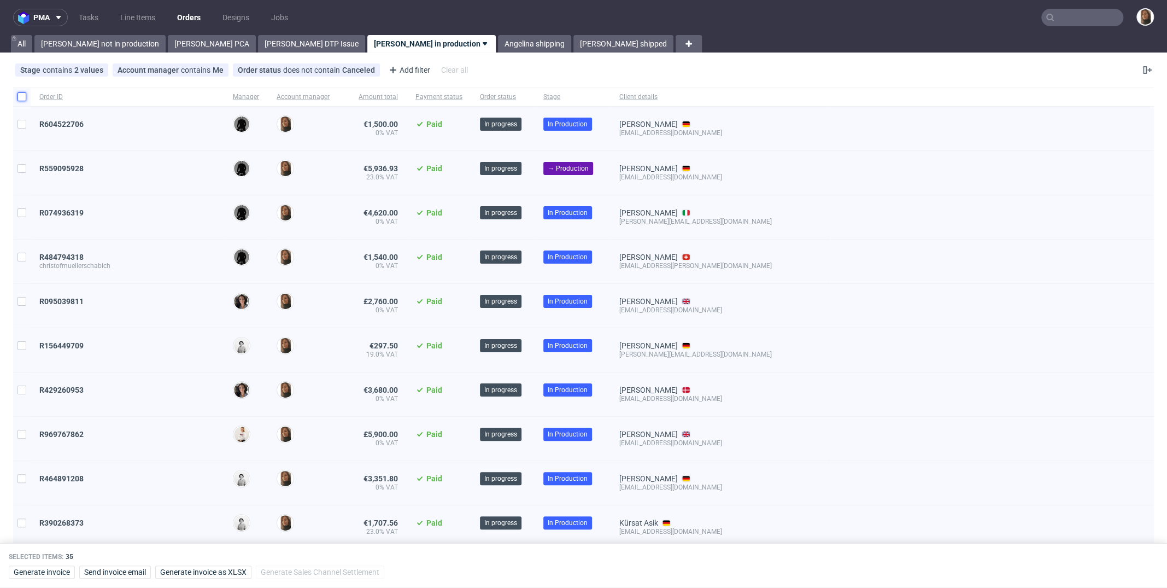
checkbox input "false"
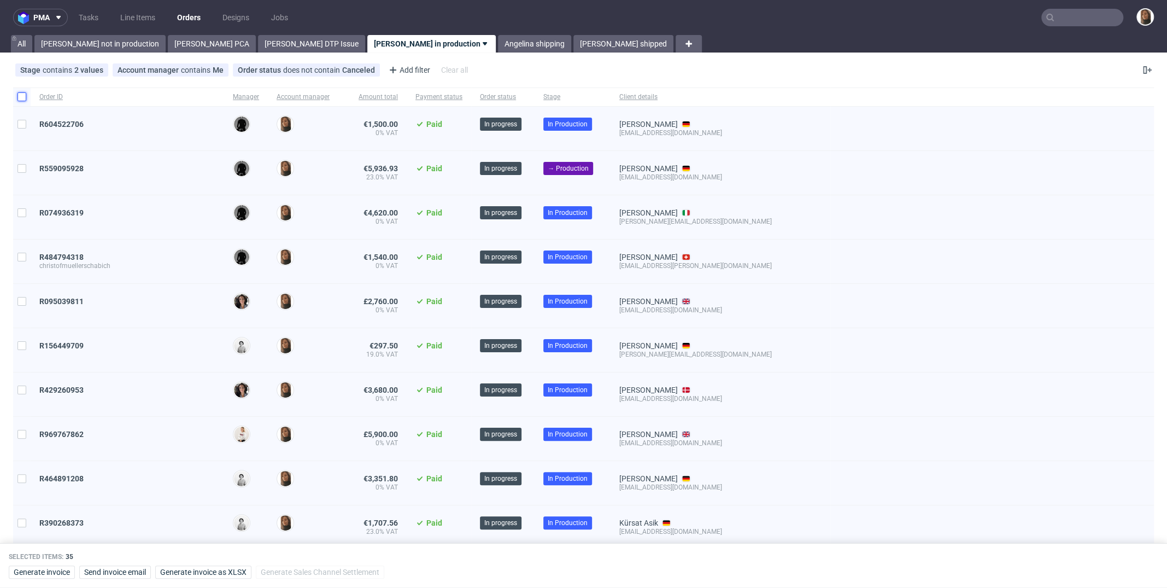
checkbox input "false"
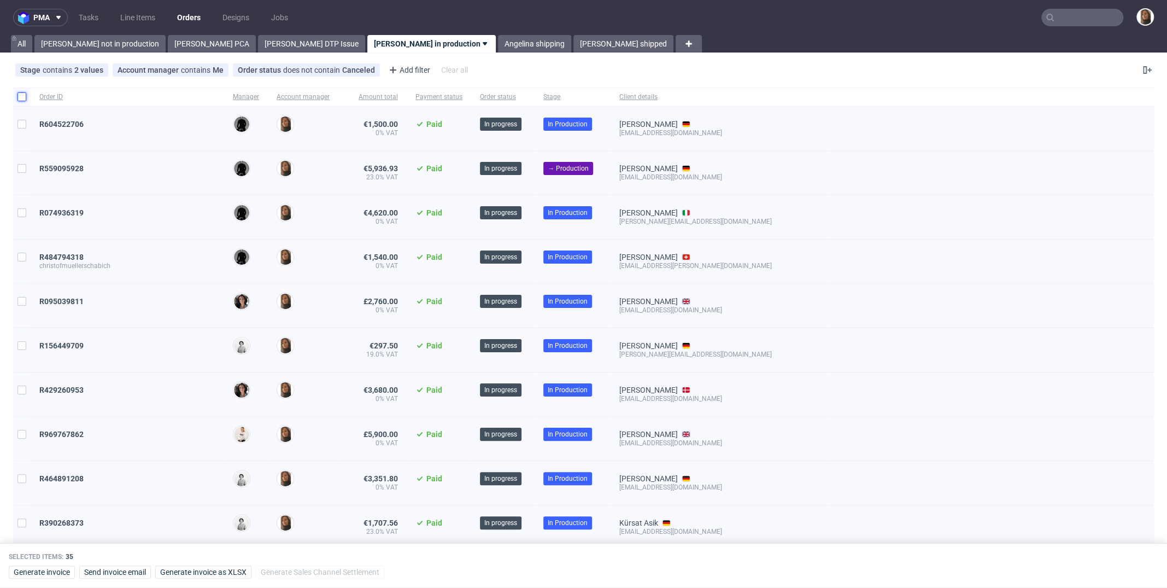
checkbox input "false"
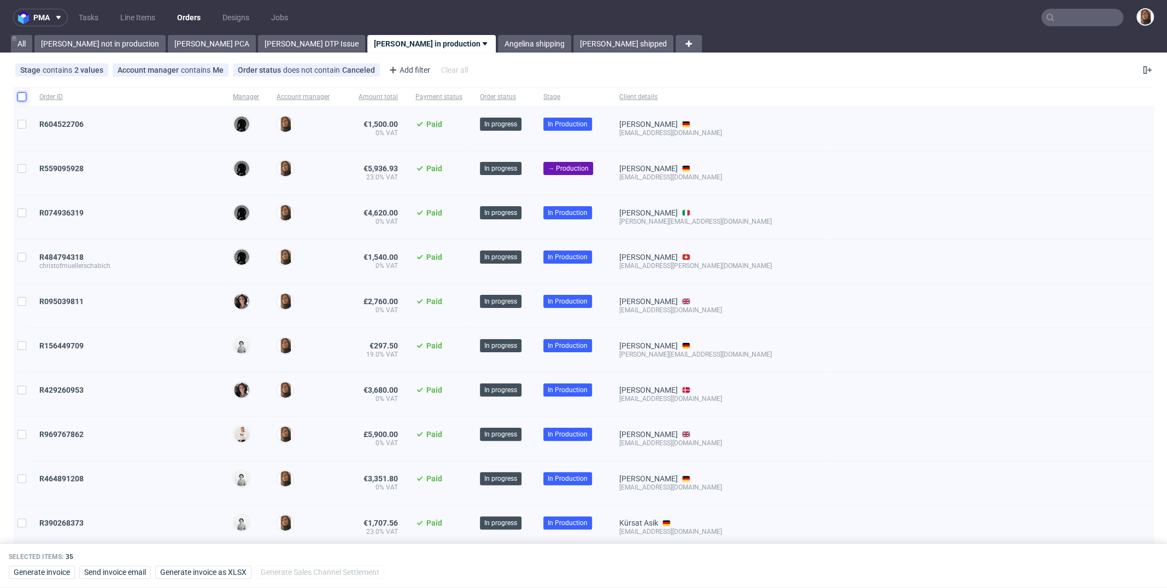
checkbox input "false"
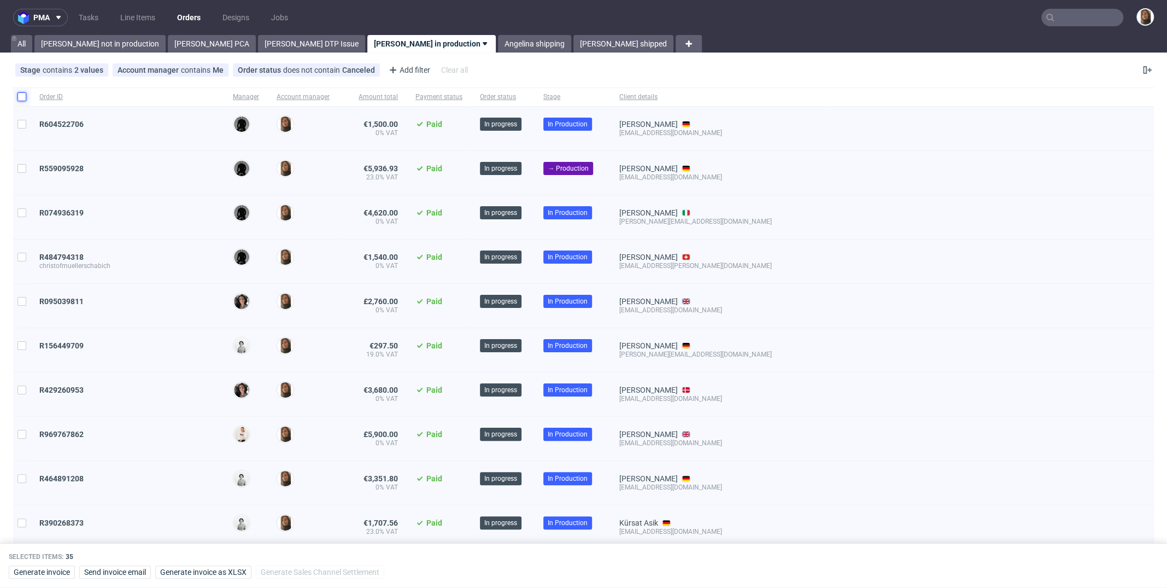
checkbox input "false"
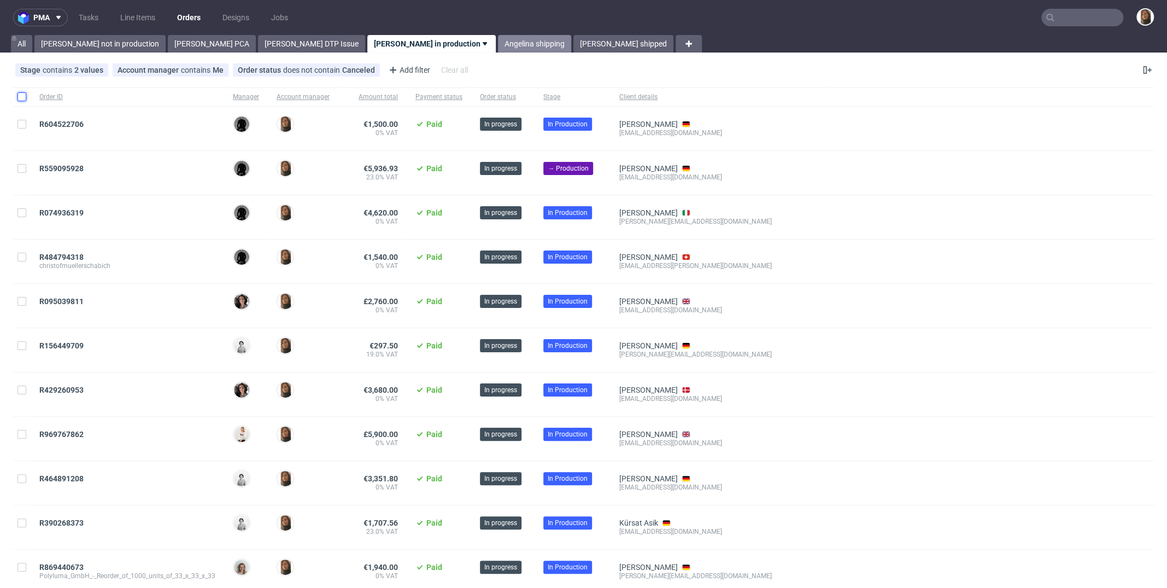
click at [498, 43] on link "Angelina shipping" at bounding box center [534, 43] width 73 height 17
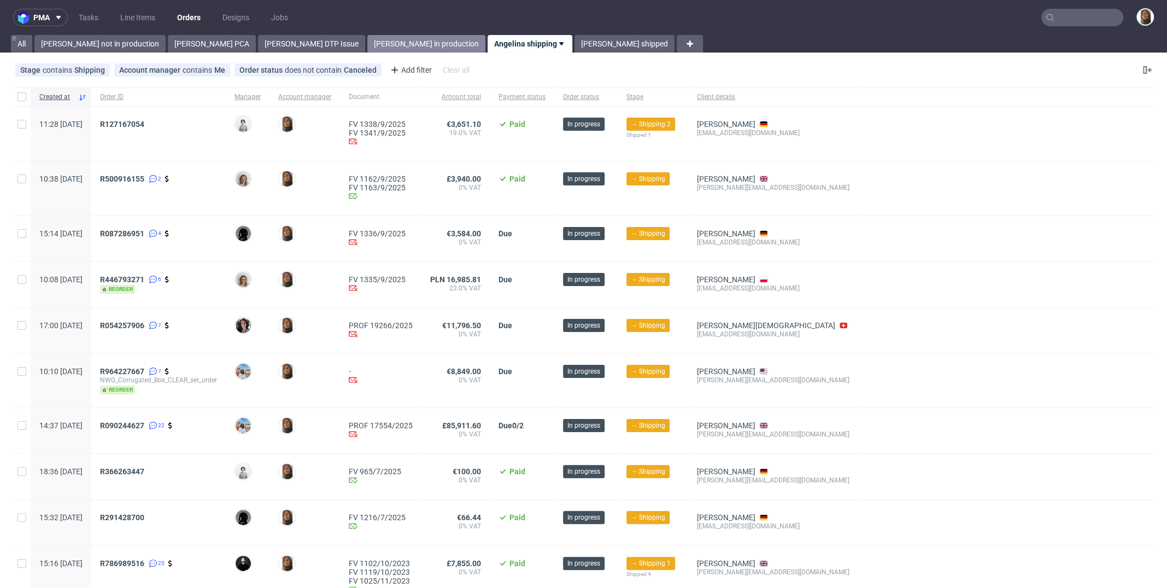
click at [367, 44] on link "[PERSON_NAME] in production" at bounding box center [426, 43] width 118 height 17
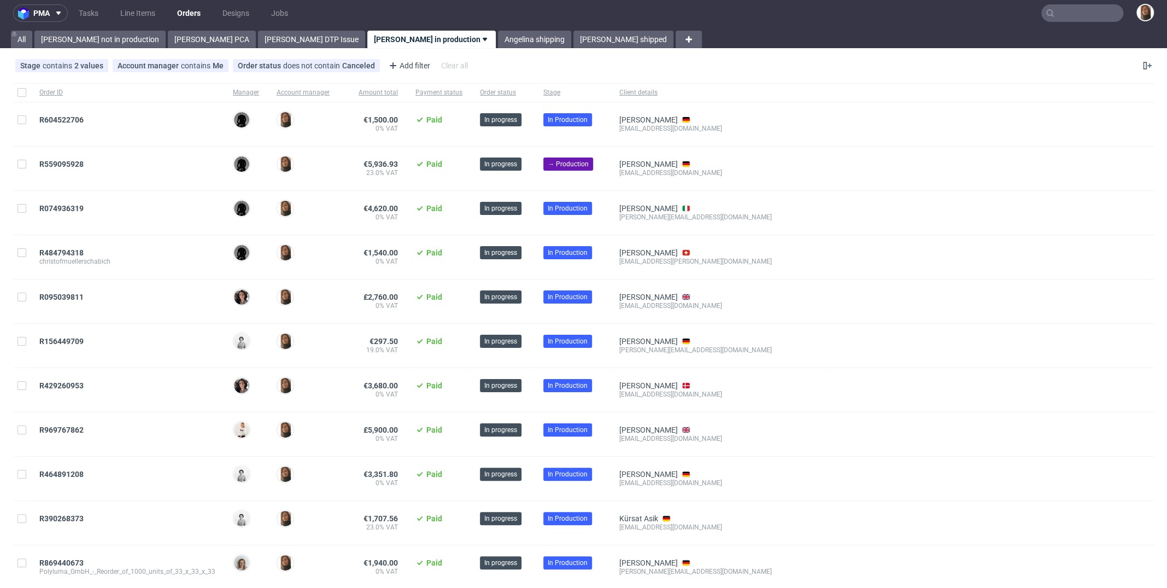
scroll to position [2, 0]
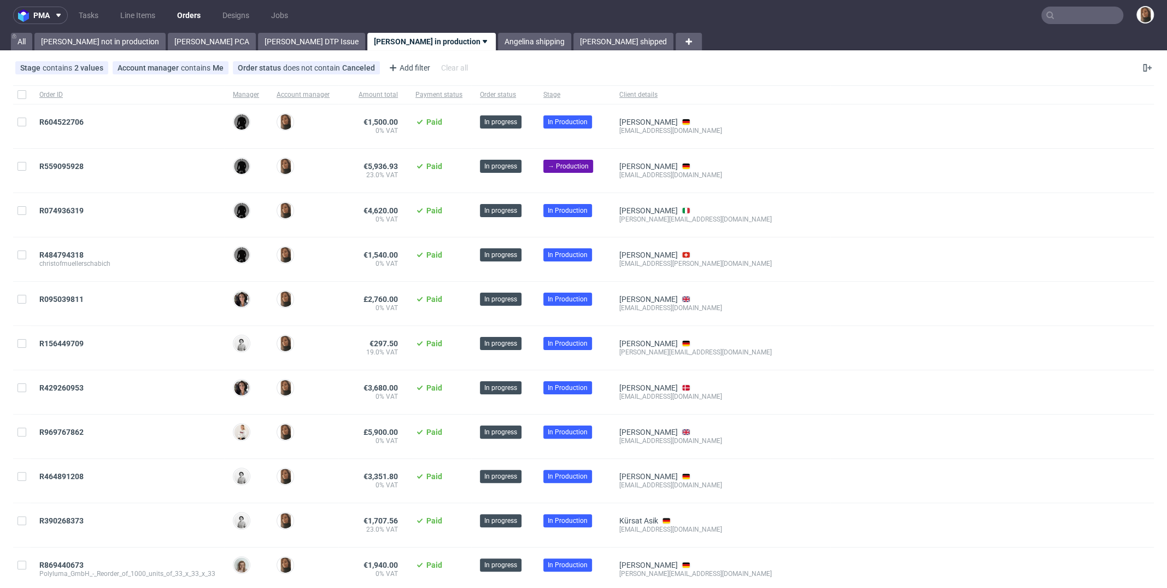
click at [27, 99] on div at bounding box center [21, 94] width 17 height 19
checkbox input "true"
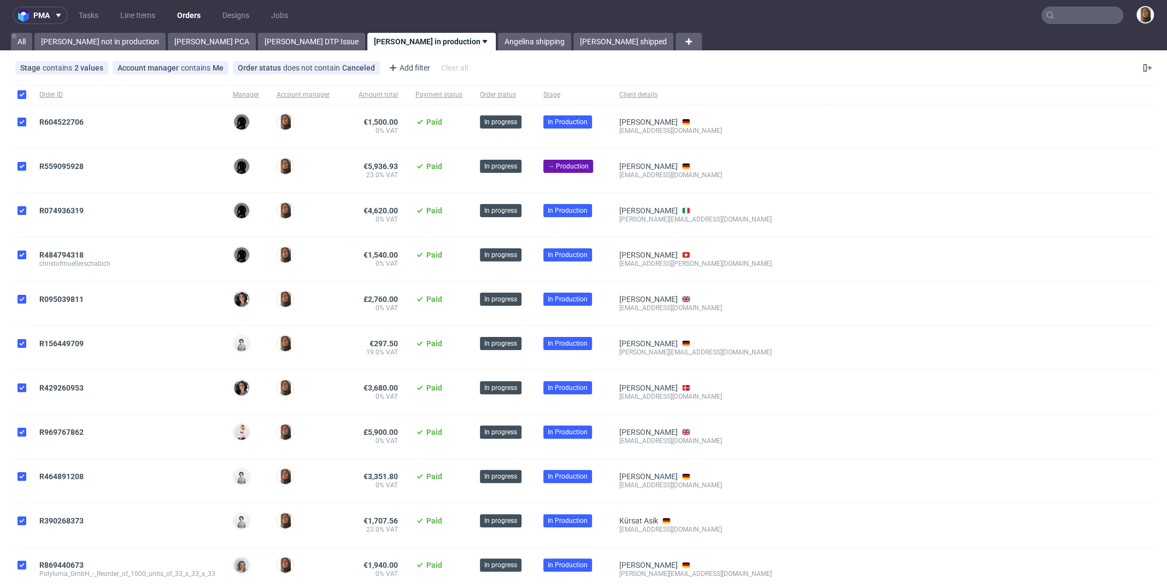
checkbox input "true"
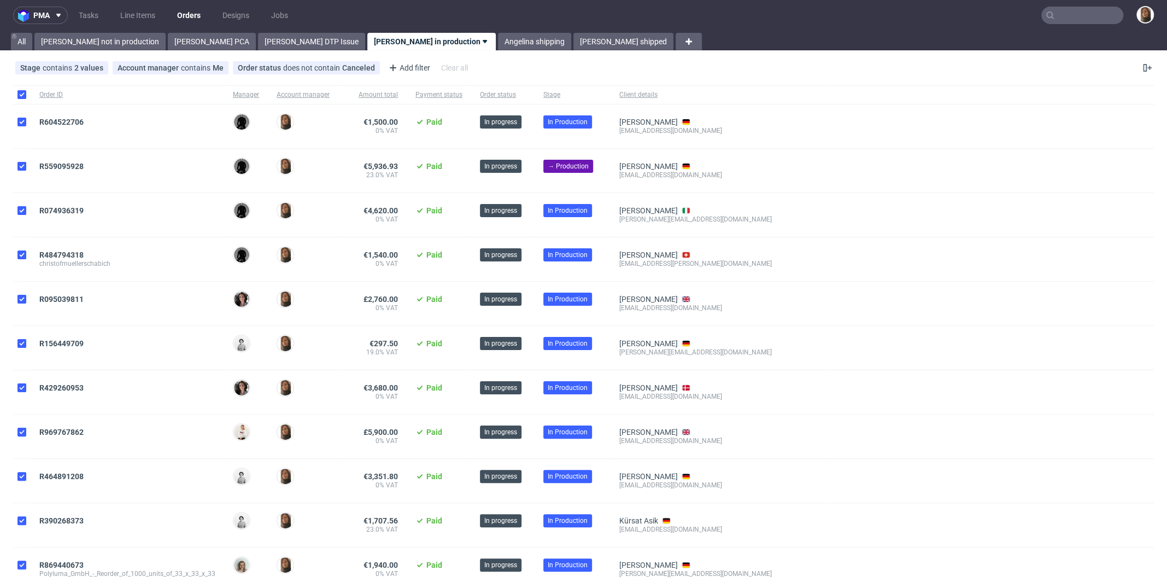
checkbox input "true"
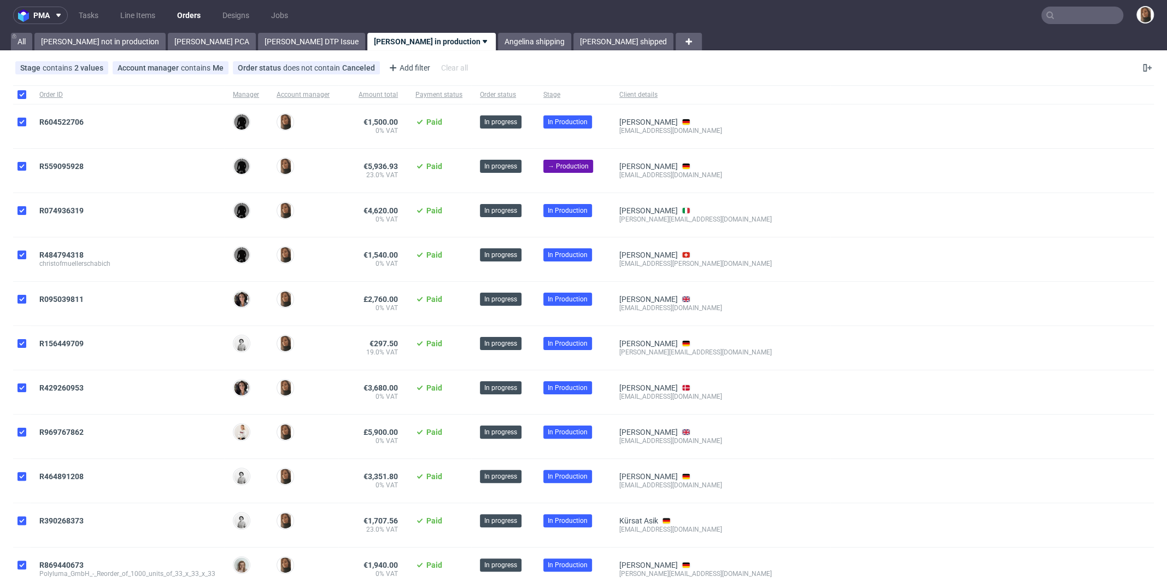
checkbox input "true"
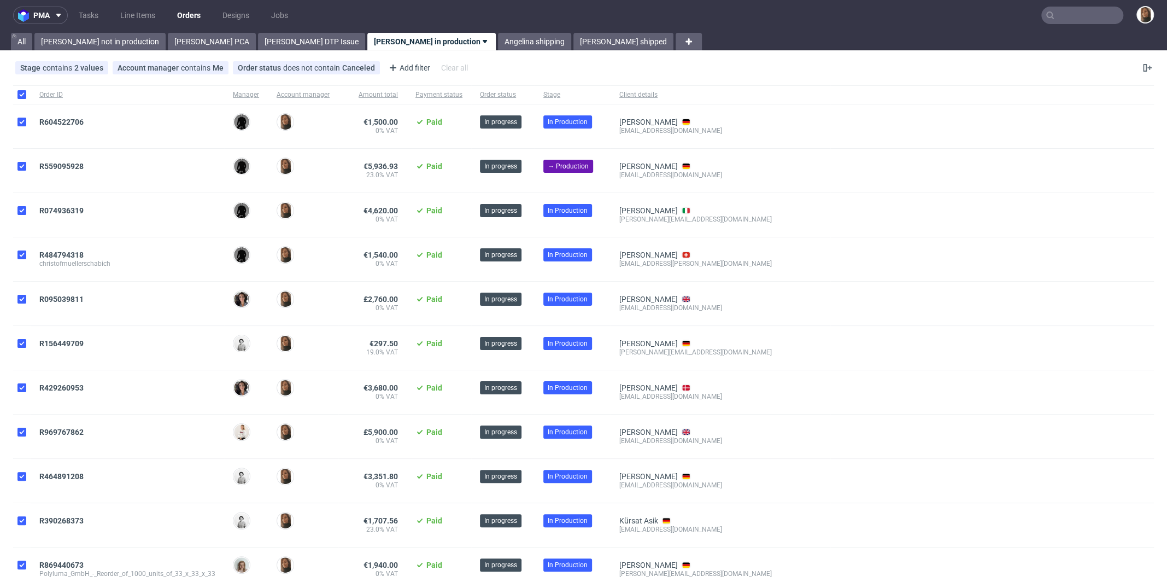
checkbox input "true"
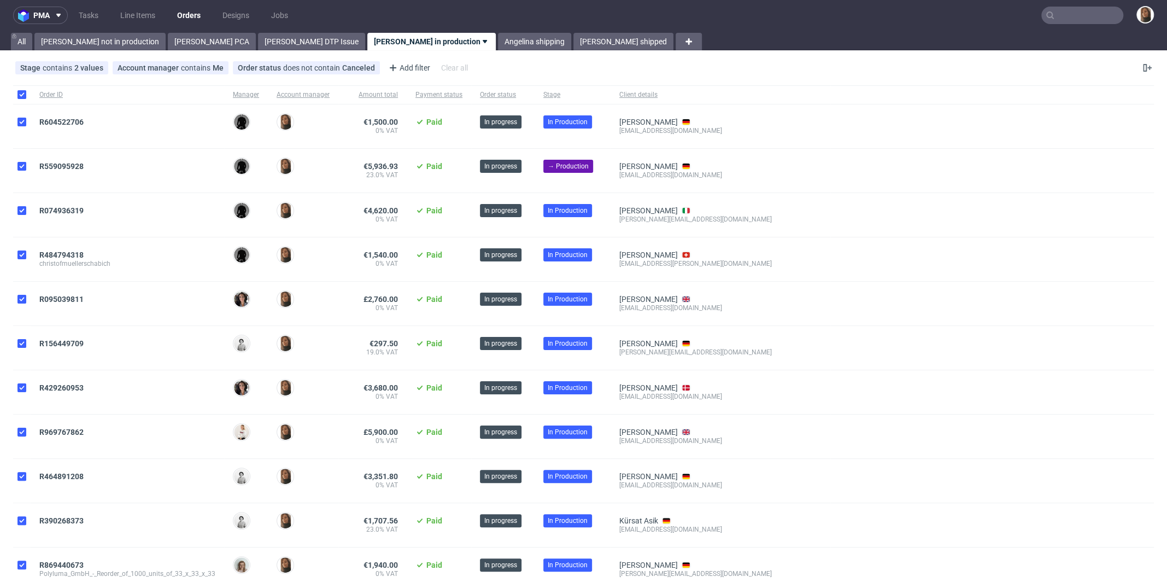
checkbox input "true"
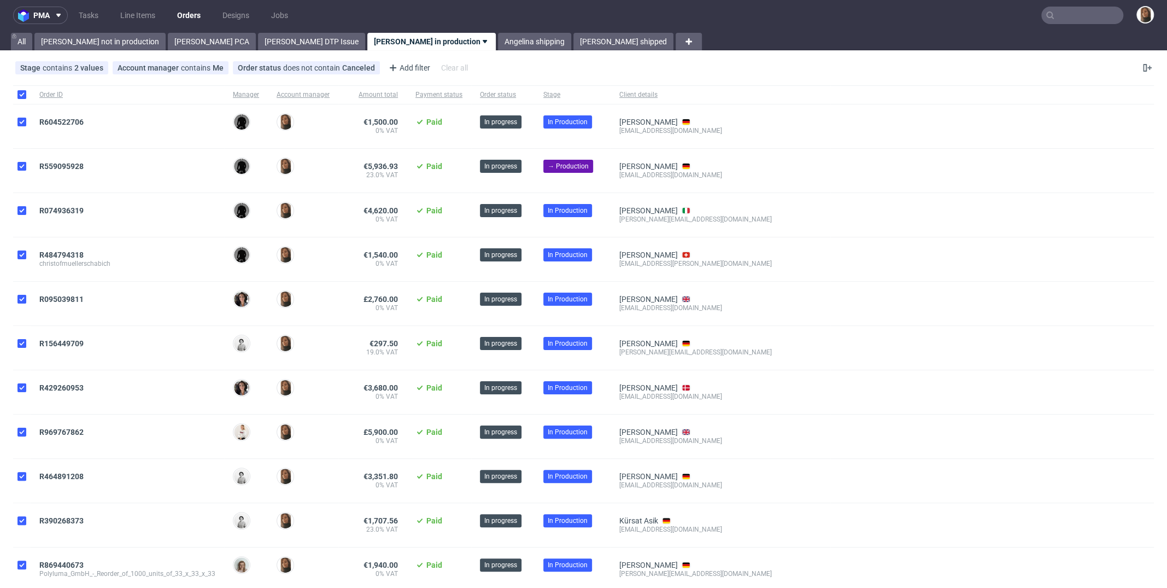
checkbox input "true"
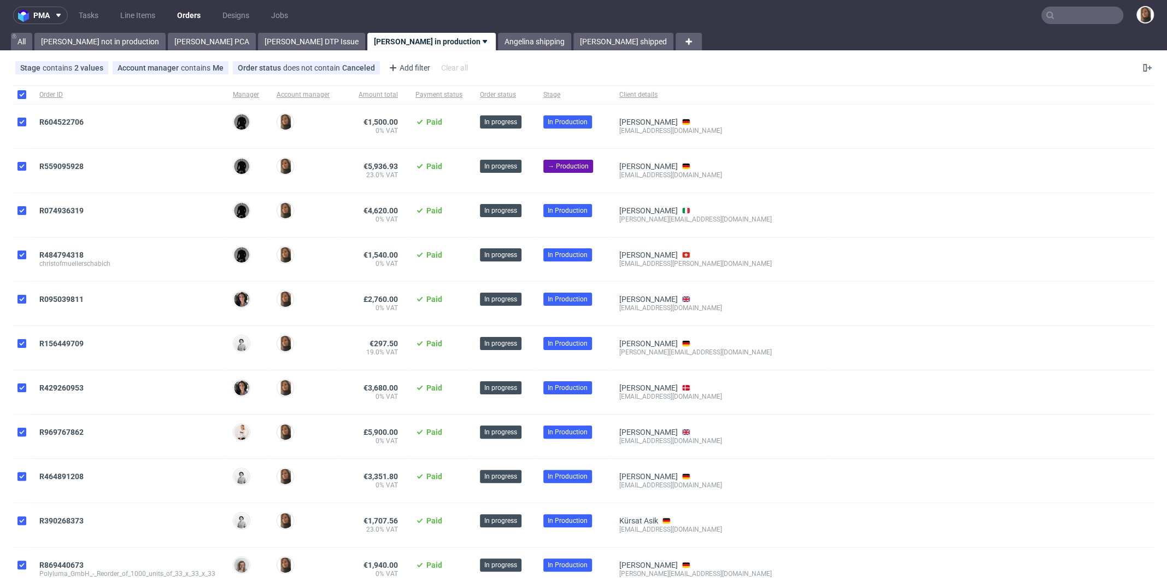
checkbox input "true"
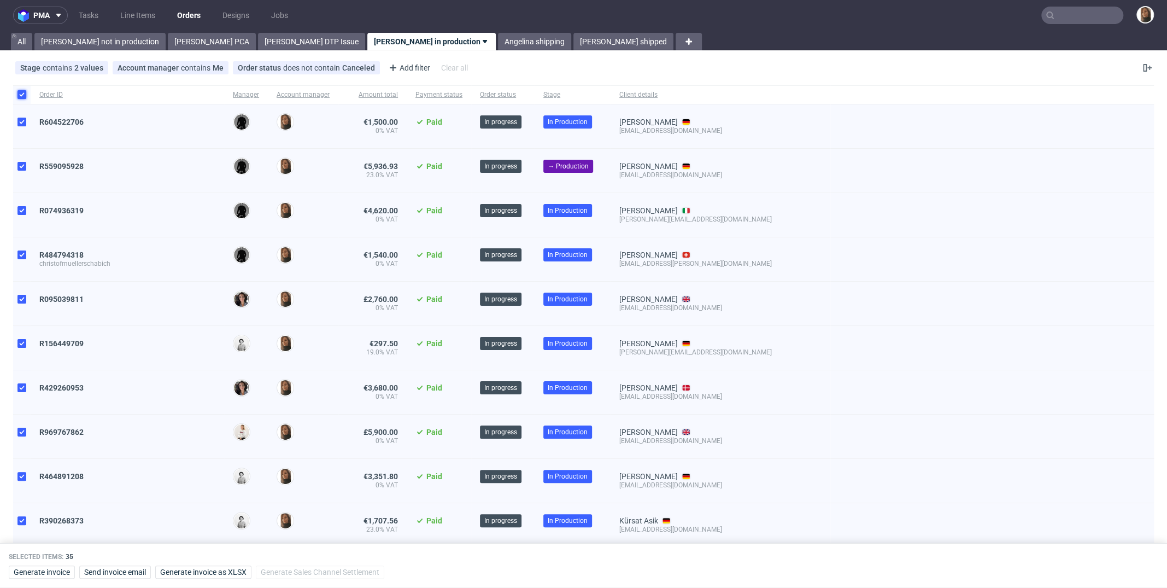
click at [22, 98] on input "checkbox" at bounding box center [21, 94] width 9 height 9
checkbox input "false"
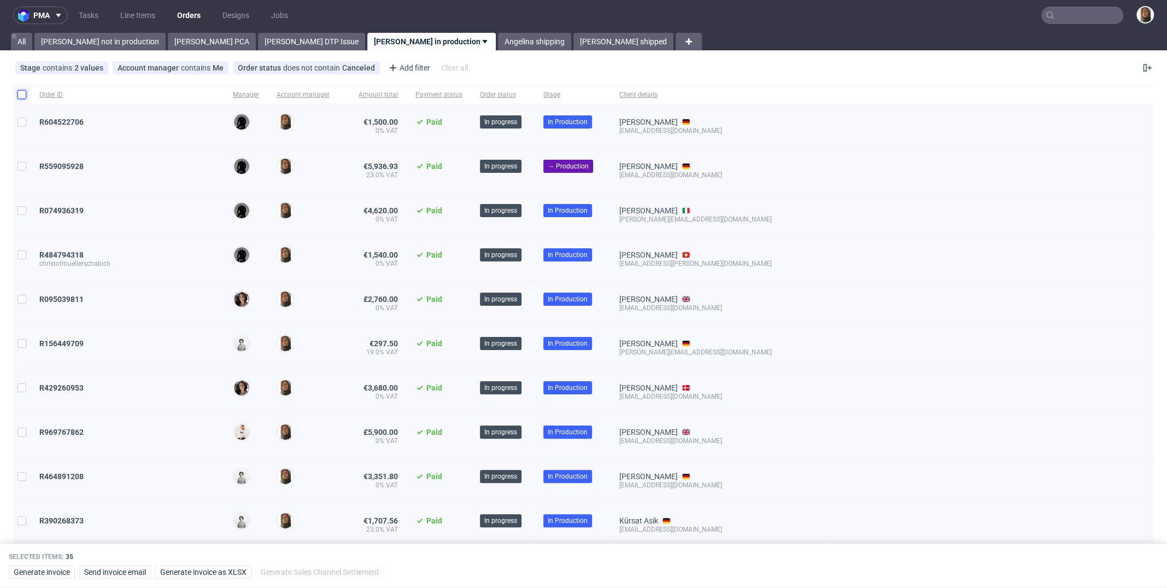
checkbox input "false"
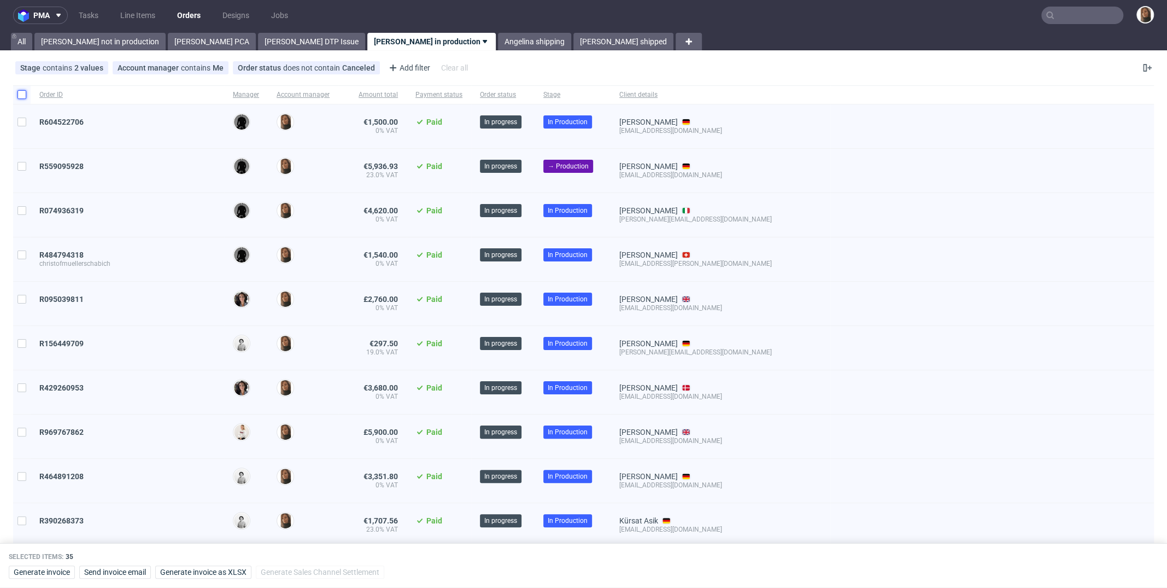
checkbox input "false"
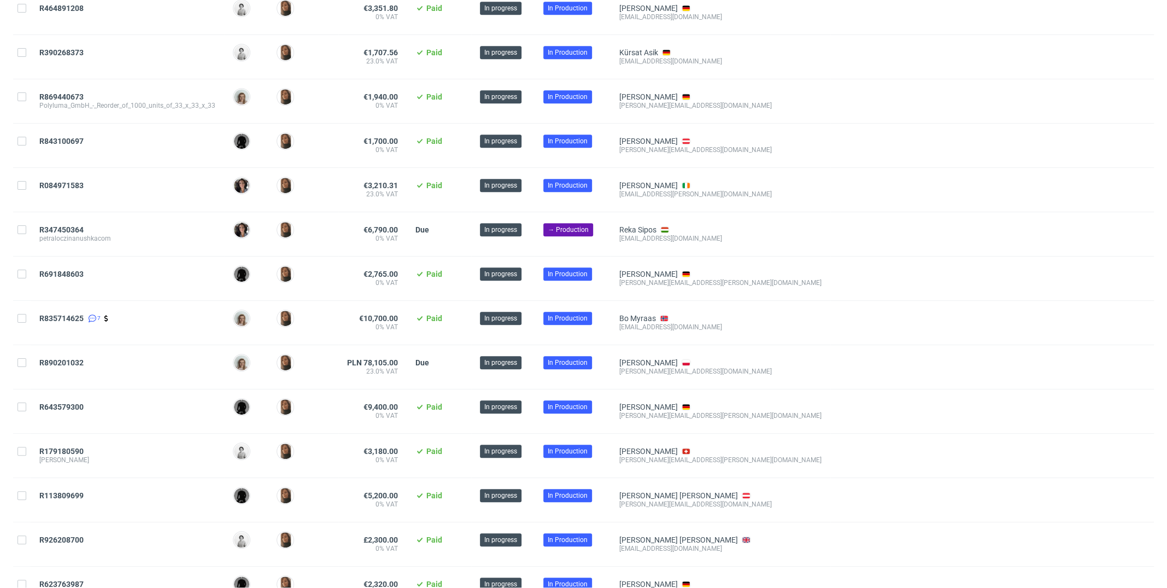
scroll to position [1102, 0]
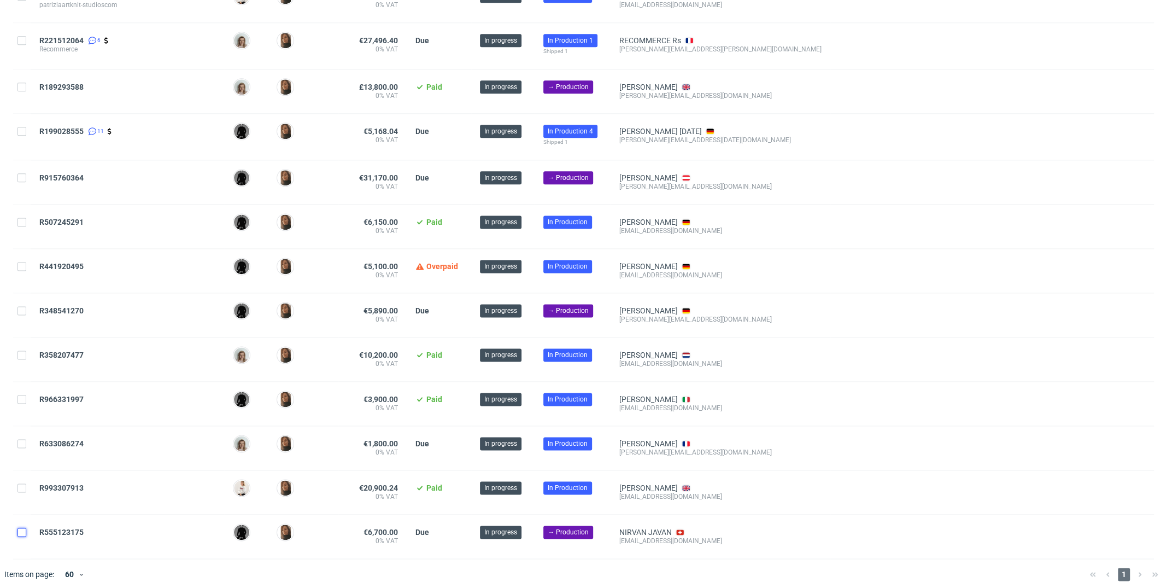
click at [22, 528] on input "checkbox" at bounding box center [21, 532] width 9 height 9
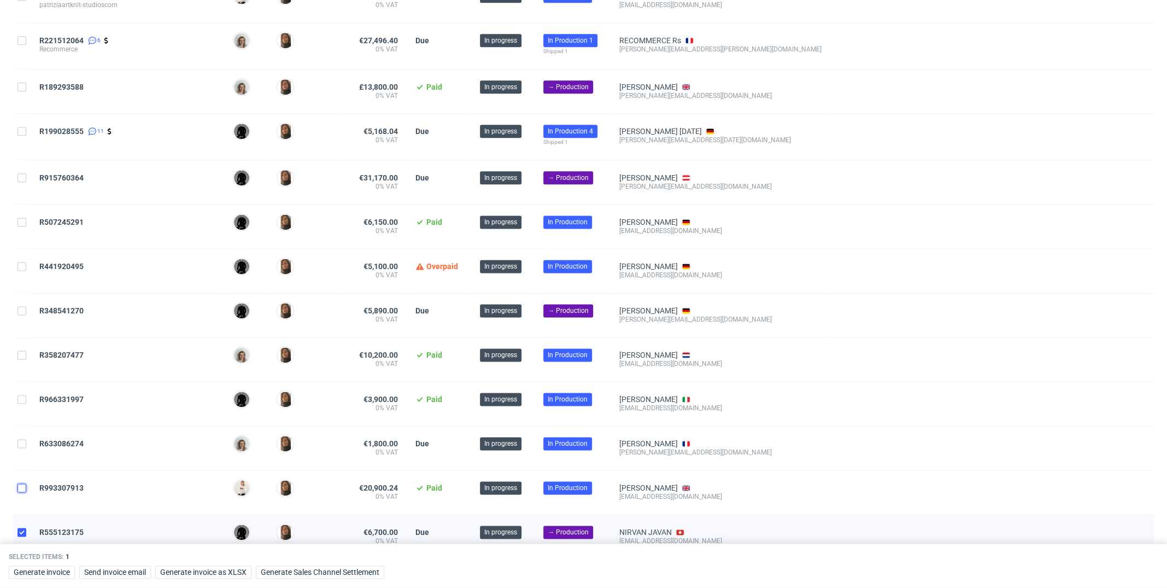
click at [20, 483] on input "checkbox" at bounding box center [21, 487] width 9 height 9
click at [19, 439] on input "checkbox" at bounding box center [21, 443] width 9 height 9
click at [20, 395] on input "checkbox" at bounding box center [21, 399] width 9 height 9
click at [25, 351] on input "checkbox" at bounding box center [21, 354] width 9 height 9
click at [23, 306] on input "checkbox" at bounding box center [21, 310] width 9 height 9
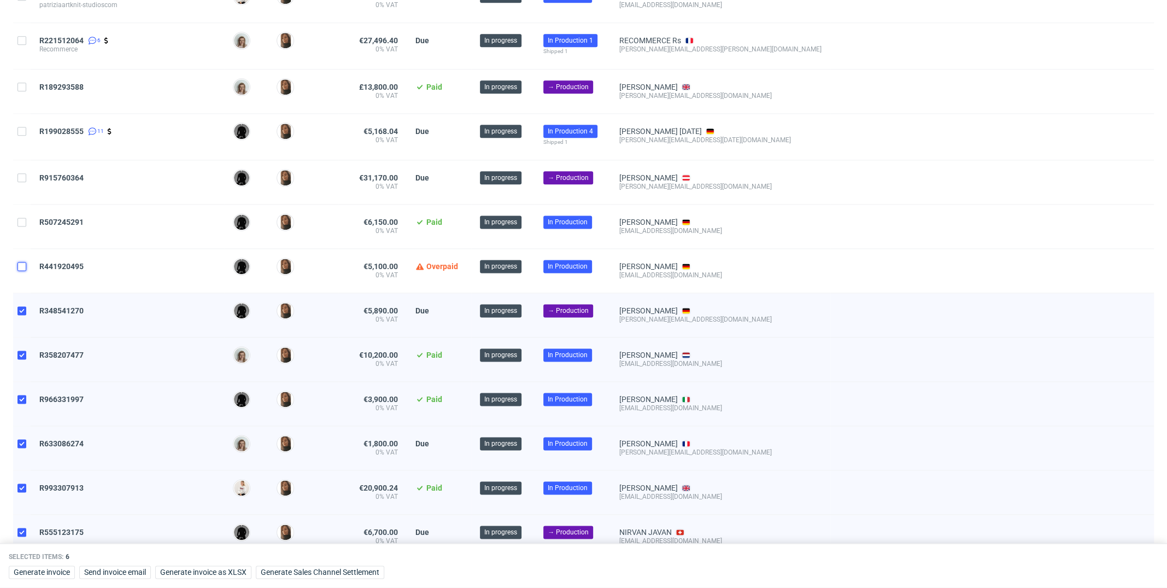
click at [24, 262] on input "checkbox" at bounding box center [21, 266] width 9 height 9
click at [20, 220] on input "checkbox" at bounding box center [21, 222] width 9 height 9
click at [21, 174] on input "checkbox" at bounding box center [21, 177] width 9 height 9
click at [25, 127] on input "checkbox" at bounding box center [21, 131] width 9 height 9
click at [21, 83] on input "checkbox" at bounding box center [21, 87] width 9 height 9
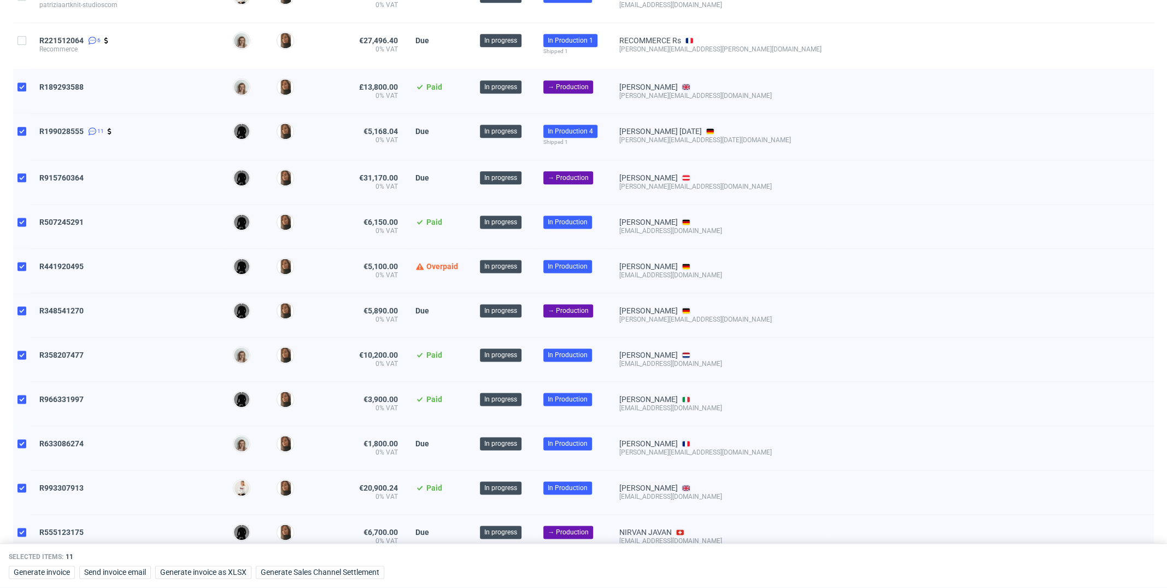
click at [26, 39] on div at bounding box center [21, 46] width 17 height 46
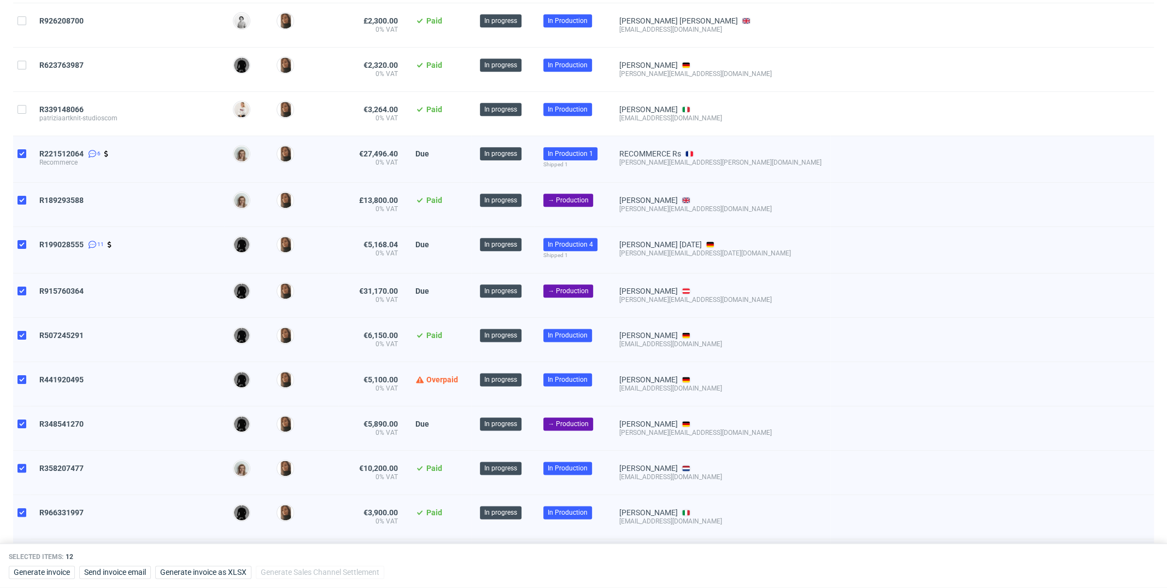
scroll to position [982, 0]
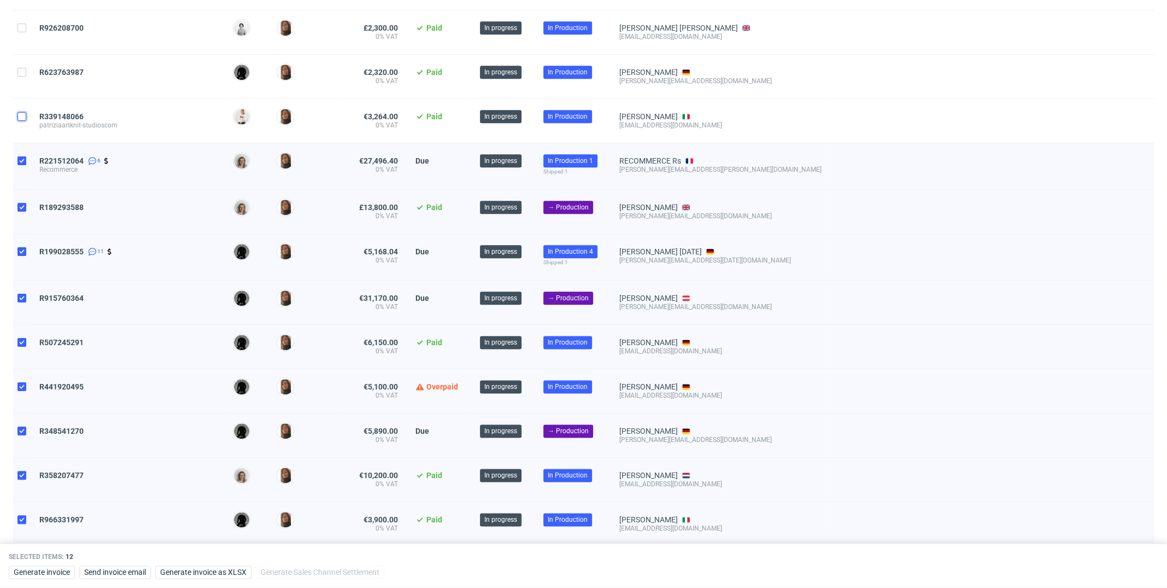
click at [21, 114] on input "checkbox" at bounding box center [21, 116] width 9 height 9
click at [26, 70] on div at bounding box center [21, 77] width 17 height 44
click at [24, 27] on input "checkbox" at bounding box center [21, 28] width 9 height 9
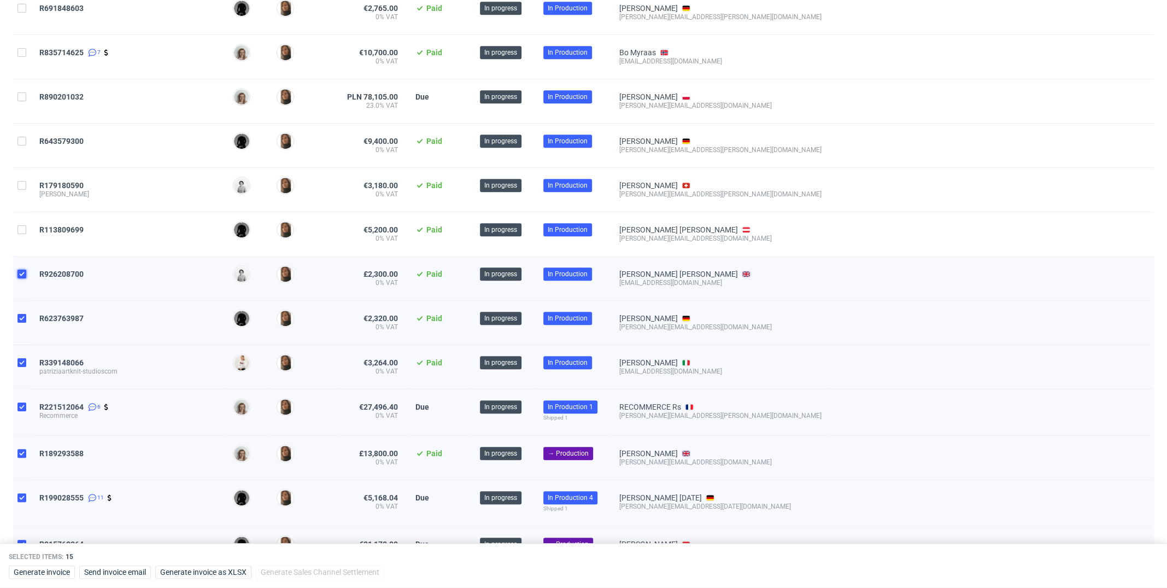
scroll to position [737, 0]
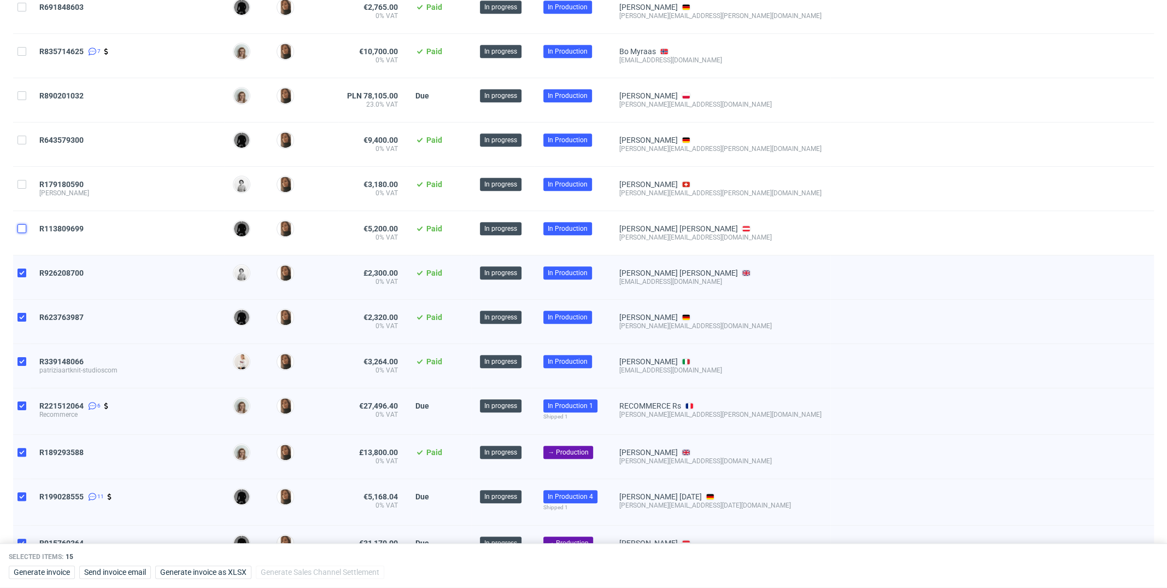
click at [22, 224] on input "checkbox" at bounding box center [21, 228] width 9 height 9
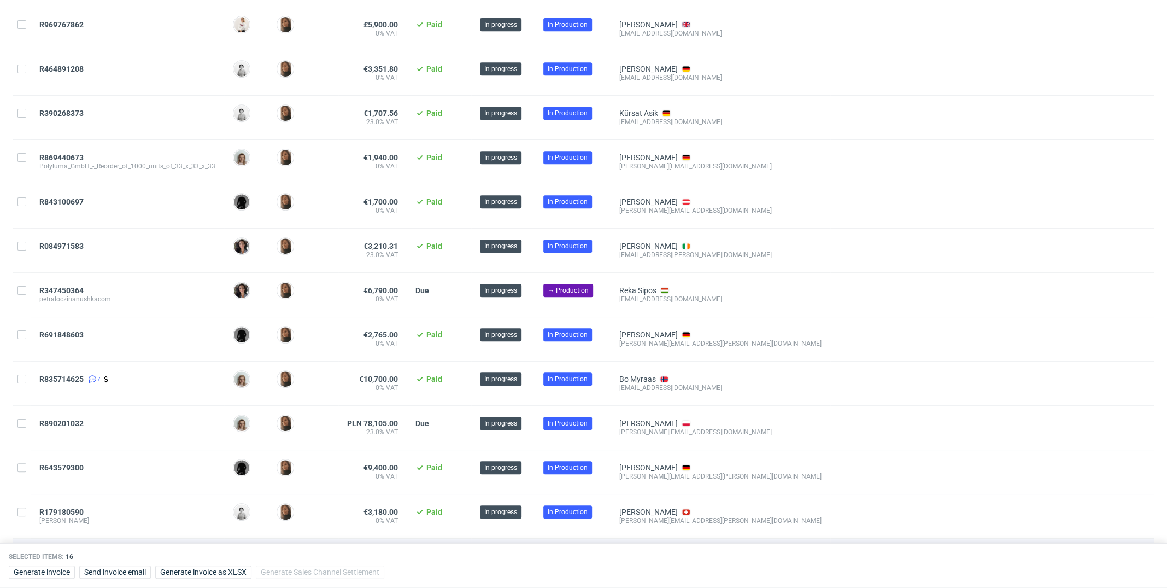
scroll to position [0, 0]
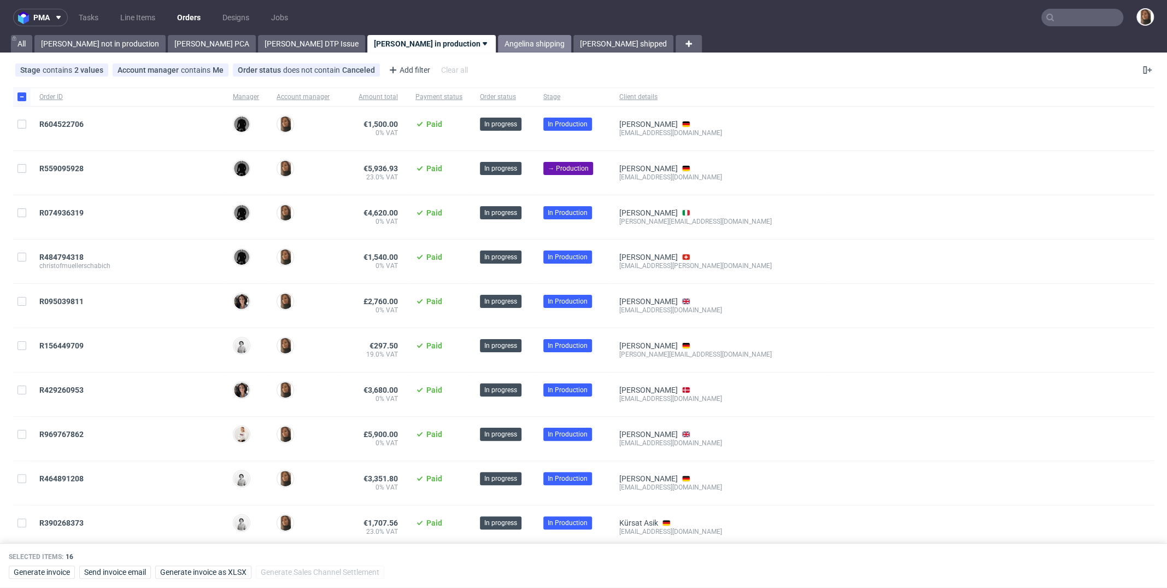
click at [498, 43] on link "Angelina shipping" at bounding box center [534, 43] width 73 height 17
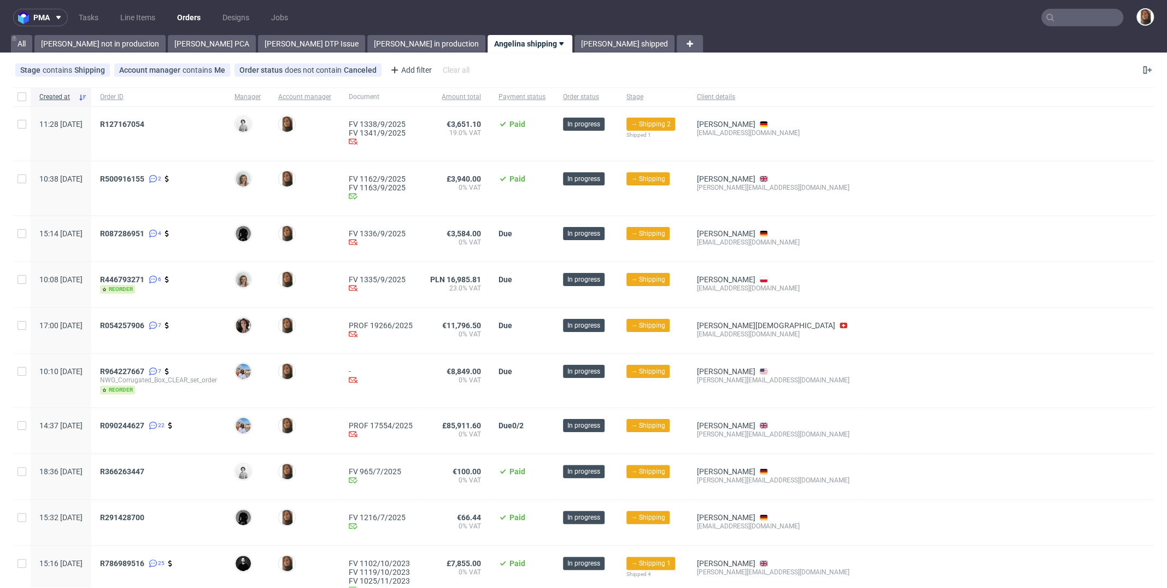
click at [167, 248] on div "R087286951 4" at bounding box center [158, 238] width 134 height 45
copy span "R087286951"
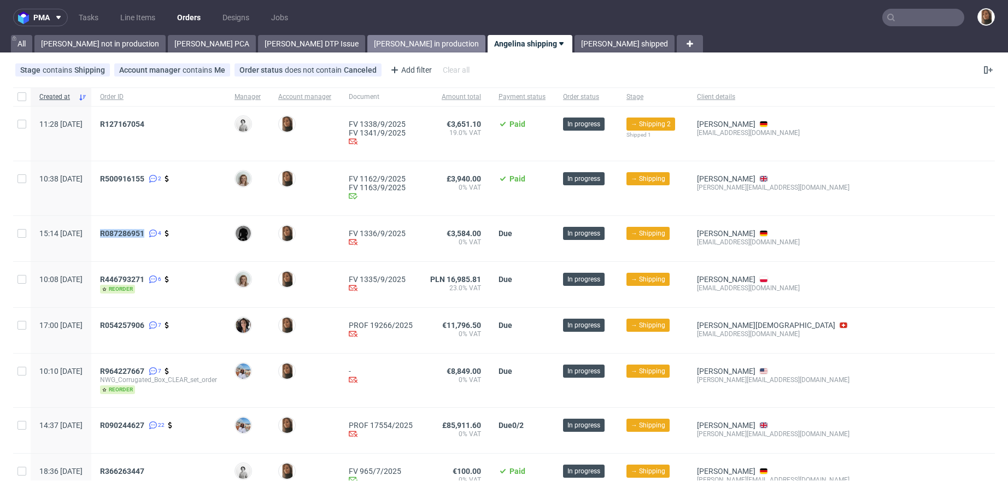
click at [367, 35] on link "[PERSON_NAME] in production" at bounding box center [426, 43] width 118 height 17
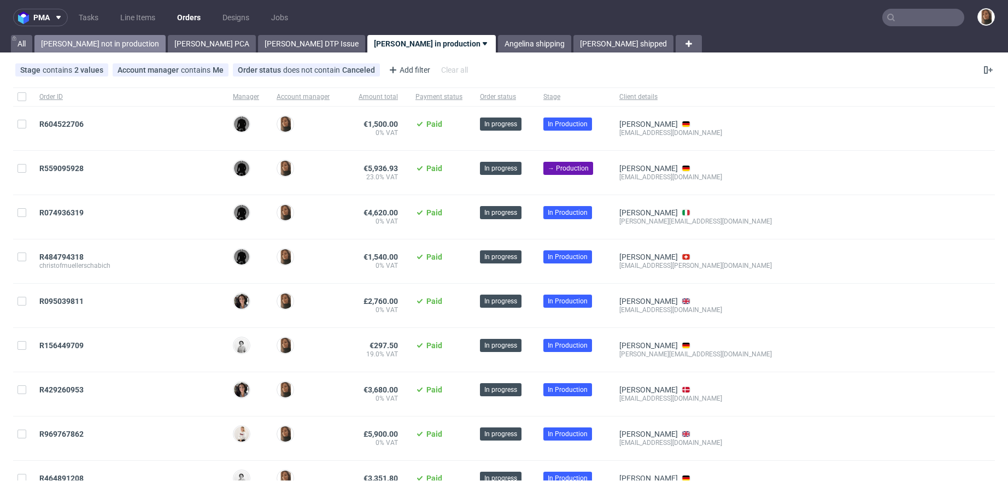
click at [104, 41] on link "[PERSON_NAME] not in production" at bounding box center [99, 43] width 131 height 17
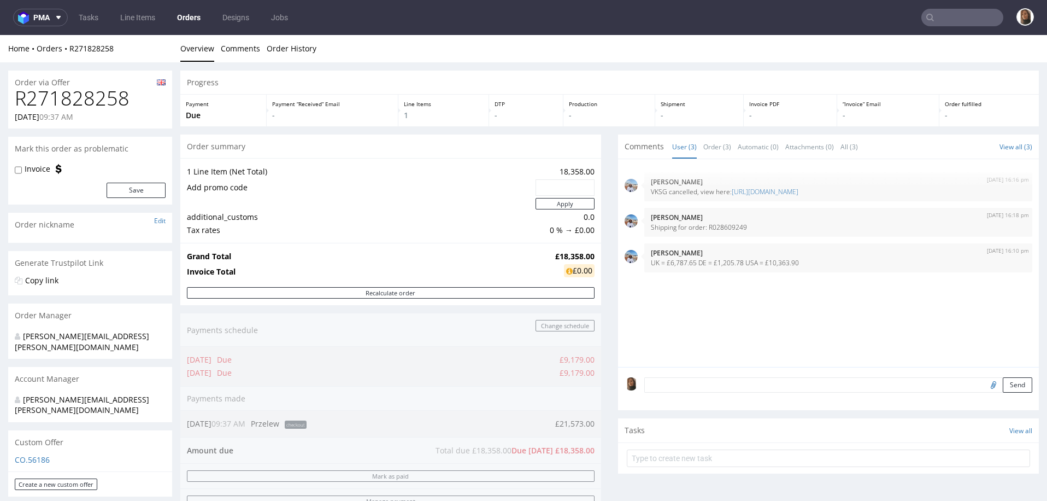
click at [977, 15] on input "text" at bounding box center [963, 17] width 82 height 17
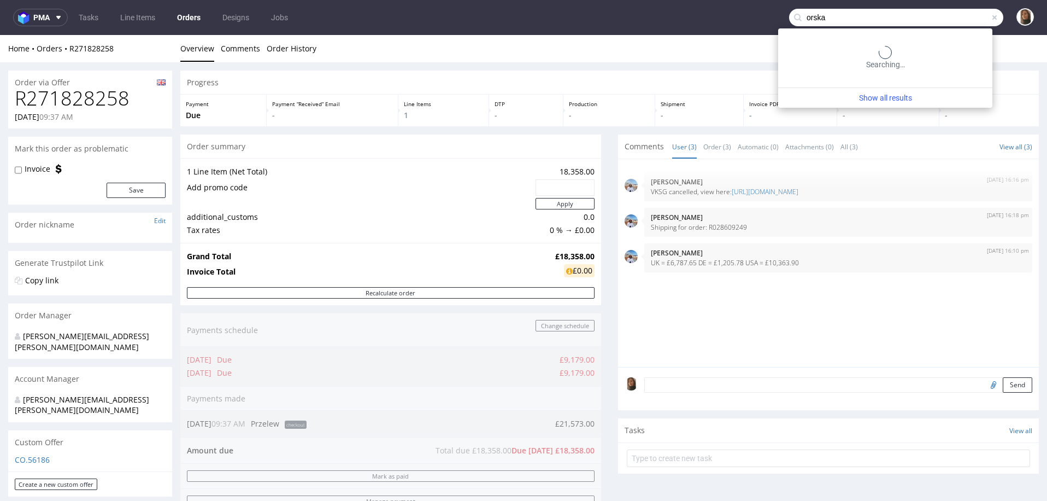
type input "orska"
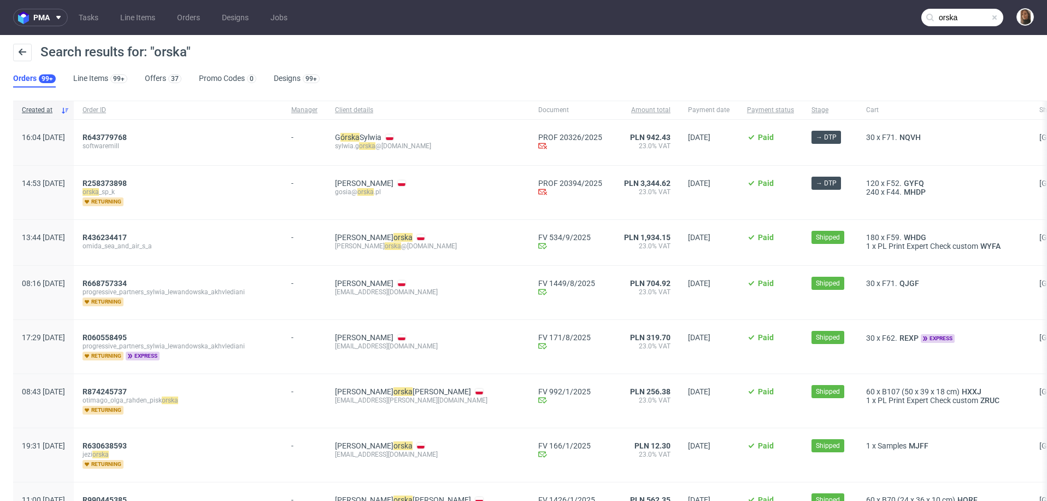
click at [143, 132] on div "R643779768 softwaremill" at bounding box center [178, 142] width 209 height 45
click at [127, 181] on span "R258373898" at bounding box center [105, 183] width 44 height 9
click at [127, 137] on span "R643779768" at bounding box center [105, 137] width 44 height 9
click at [567, 65] on div "Search results for: "orska"" at bounding box center [523, 57] width 1021 height 26
click at [127, 183] on span "R258373898" at bounding box center [105, 183] width 44 height 9
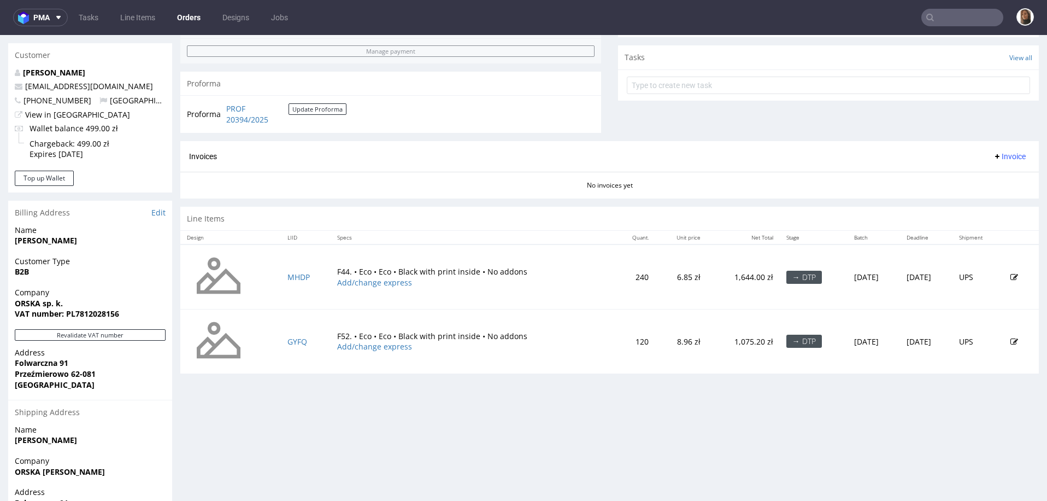
scroll to position [383, 0]
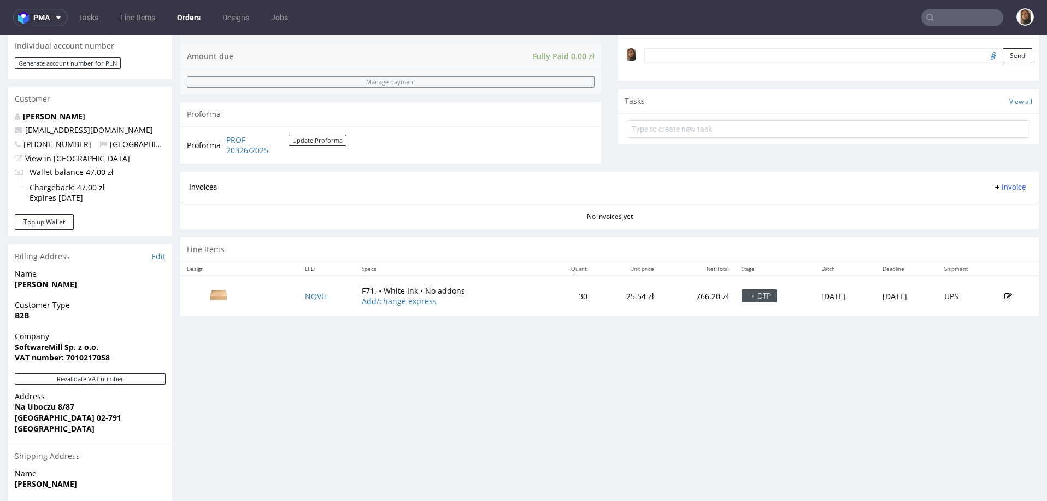
scroll to position [337, 0]
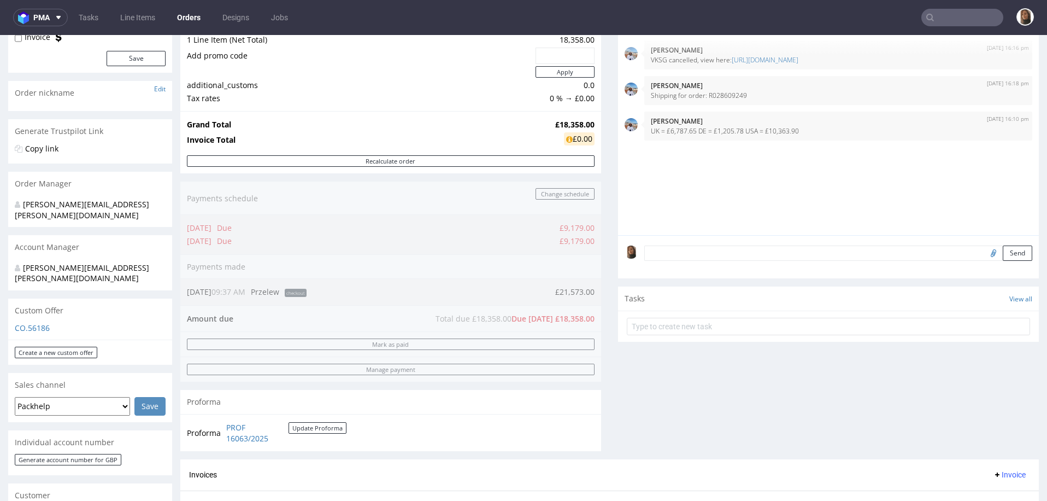
scroll to position [136, 0]
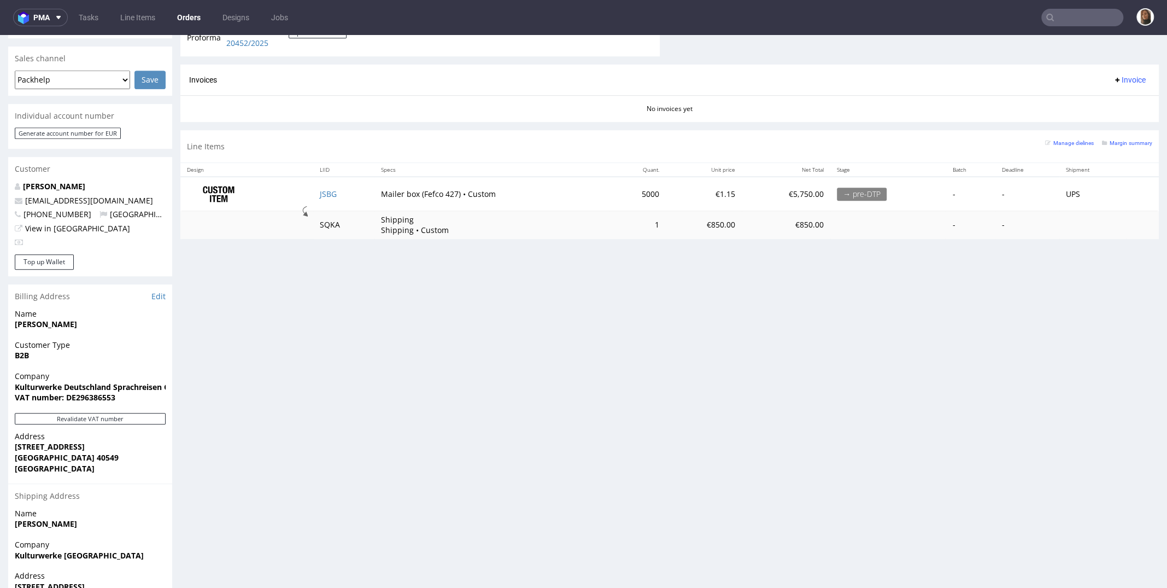
scroll to position [456, 0]
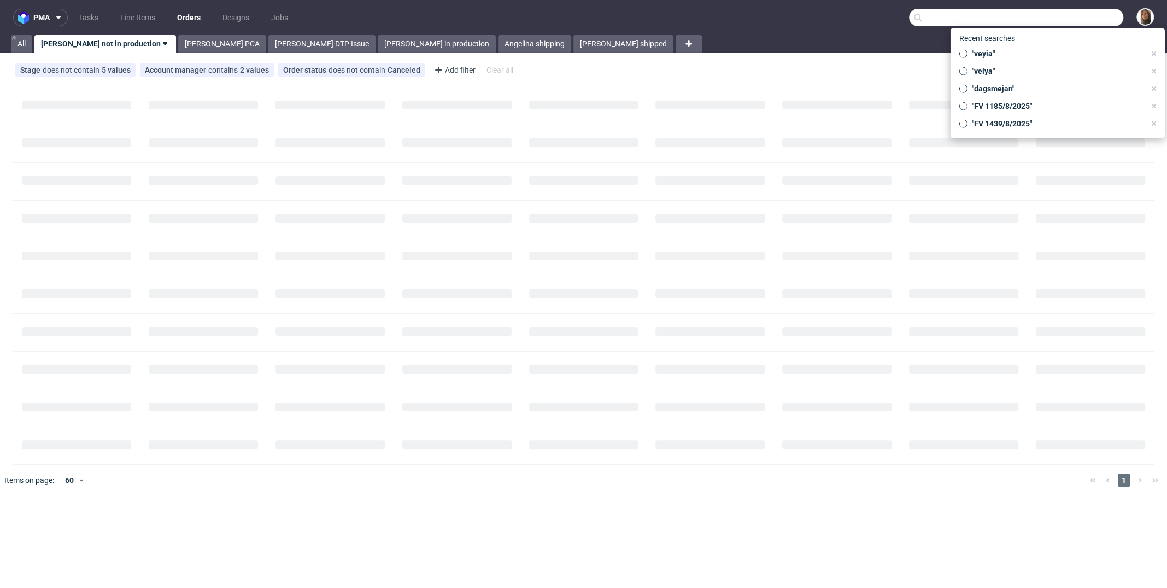
click at [1108, 18] on input "text" at bounding box center [1016, 17] width 214 height 17
paste input "R127167054"
type input "R127167054"
